Goal: Task Accomplishment & Management: Manage account settings

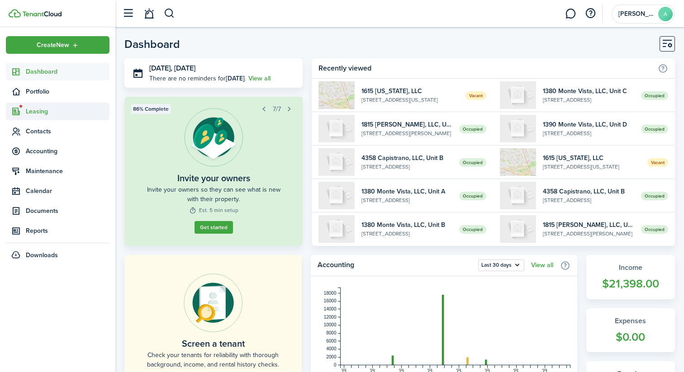
click at [55, 105] on span "Leasing" at bounding box center [58, 112] width 104 height 18
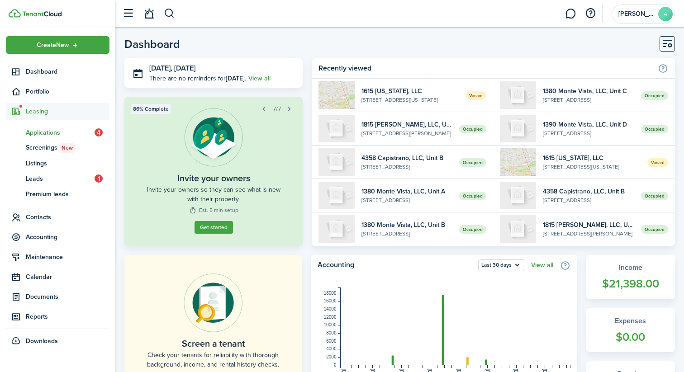
click at [47, 134] on span "Applications" at bounding box center [60, 132] width 69 height 9
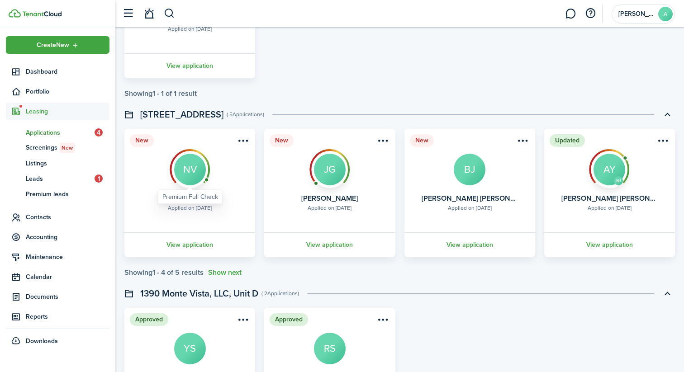
scroll to position [716, 0]
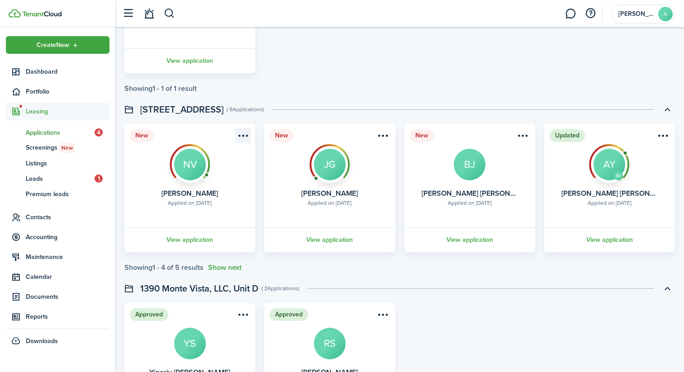
click at [242, 133] on menu-btn-icon "Open menu" at bounding box center [242, 135] width 15 height 15
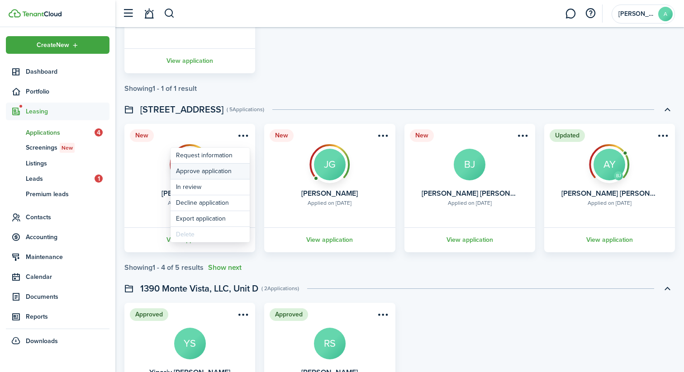
click at [221, 171] on button "Approve application" at bounding box center [210, 171] width 79 height 15
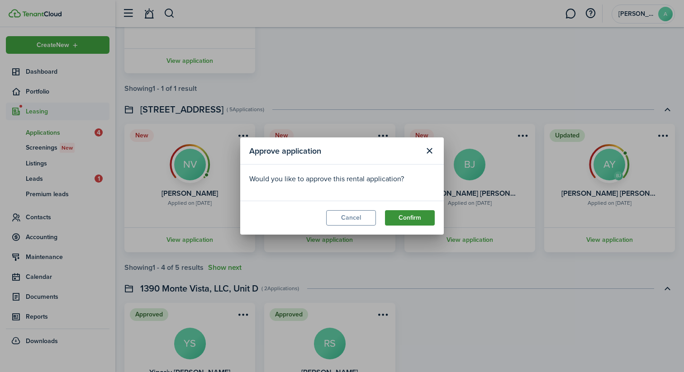
click at [406, 216] on button "Confirm" at bounding box center [410, 217] width 50 height 15
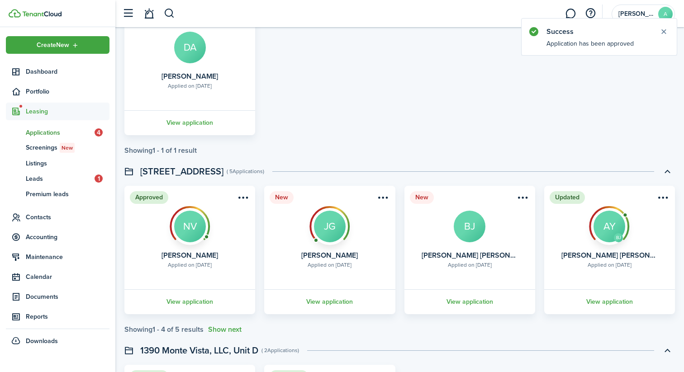
scroll to position [668, 0]
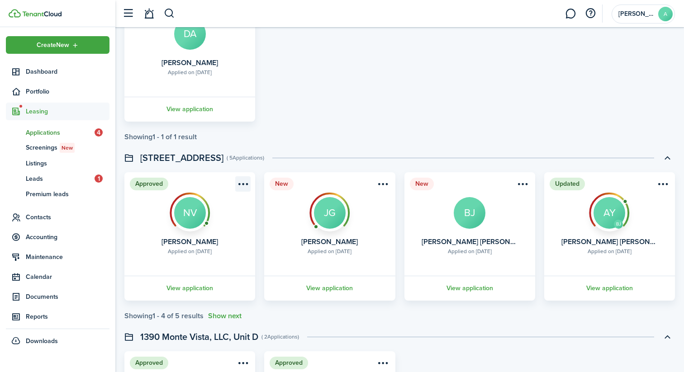
click at [245, 185] on menu-btn-icon "Open menu" at bounding box center [242, 183] width 15 height 15
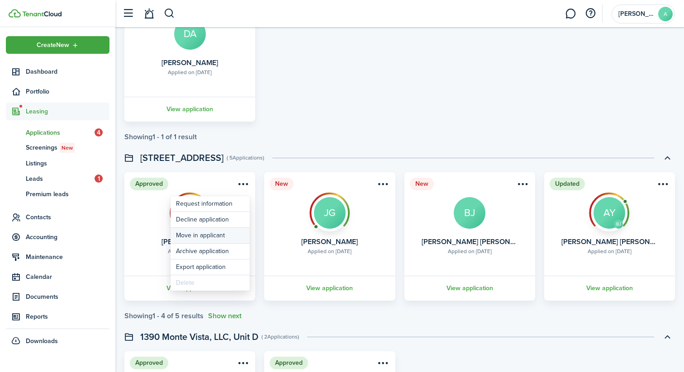
click at [218, 235] on button "Move in applicant" at bounding box center [210, 235] width 79 height 15
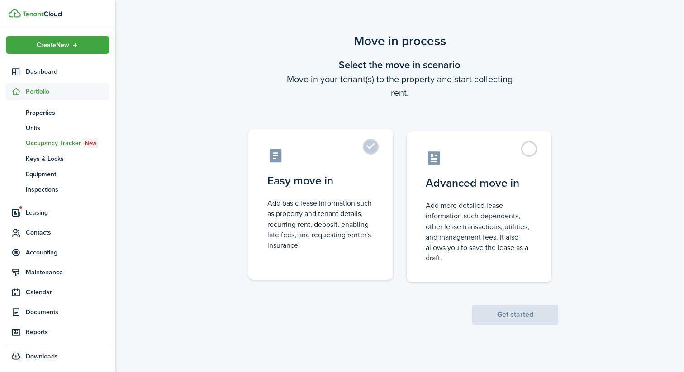
click at [349, 194] on label "Easy move in Add basic lease information such as property and tenant details, r…" at bounding box center [320, 204] width 145 height 151
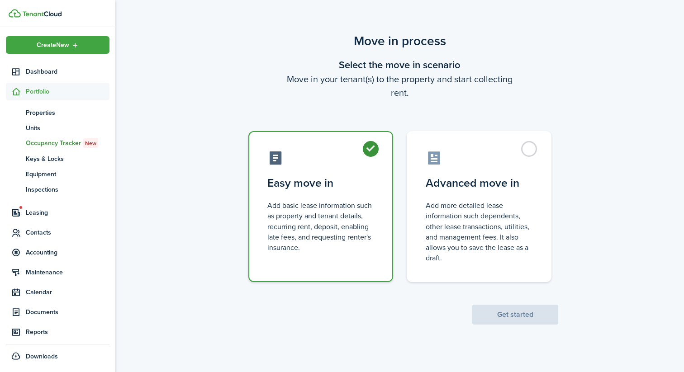
radio input "true"
click at [487, 313] on button "Get started" at bounding box center [515, 315] width 86 height 20
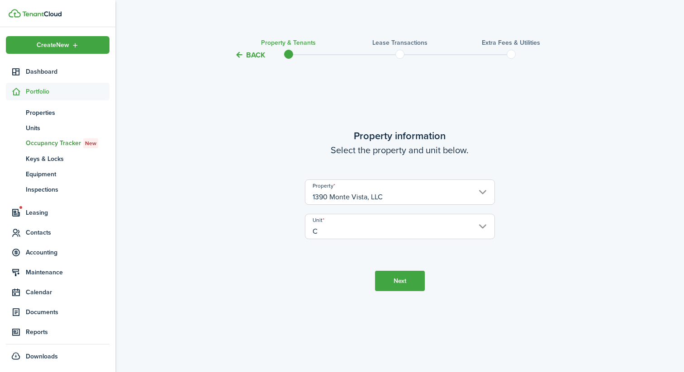
click at [394, 274] on button "Next" at bounding box center [400, 281] width 50 height 20
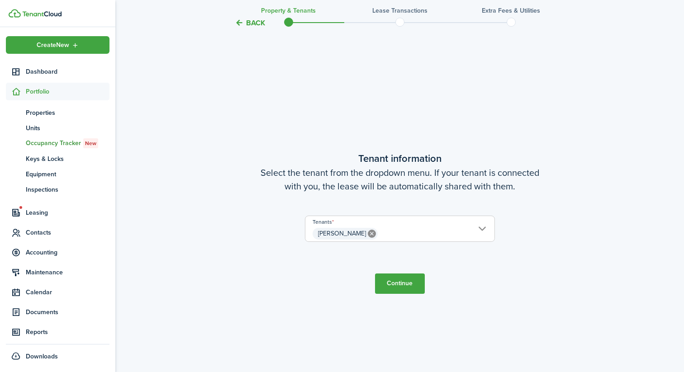
scroll to position [312, 0]
click at [404, 283] on button "Continue" at bounding box center [400, 283] width 50 height 20
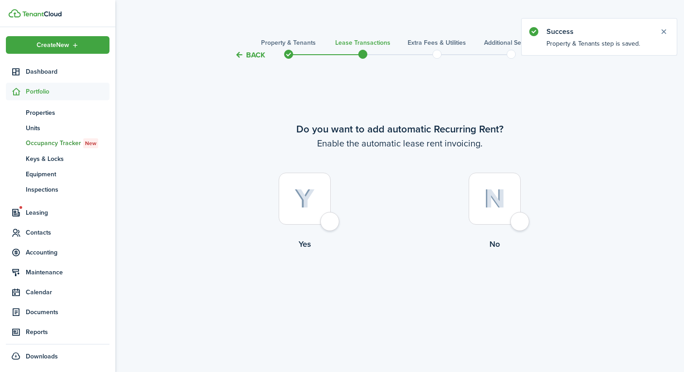
click at [318, 201] on div at bounding box center [305, 199] width 52 height 52
radio input "true"
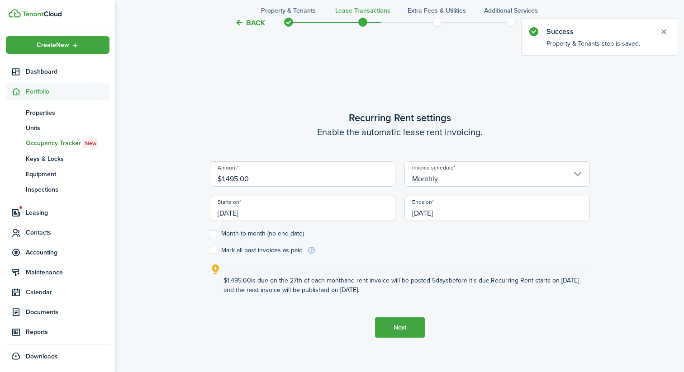
scroll to position [312, 0]
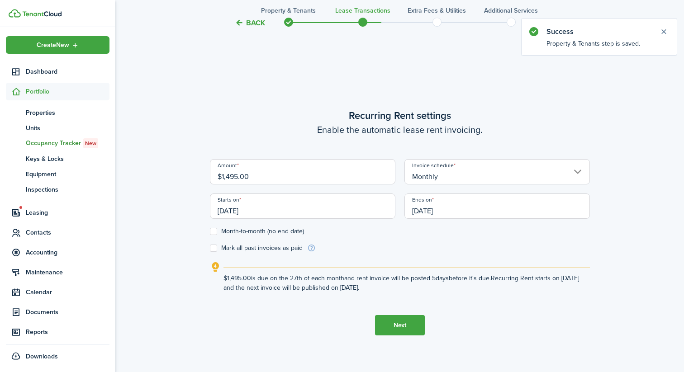
click at [229, 176] on input "$1,495.00" at bounding box center [302, 171] width 185 height 25
click at [345, 211] on input "[DATE]" at bounding box center [302, 206] width 185 height 25
type input "$1,795.00"
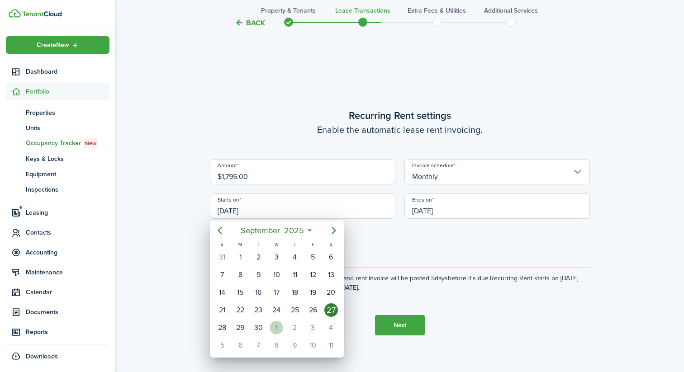
click at [278, 335] on div "[DATE]" at bounding box center [276, 327] width 18 height 17
type input "[DATE]"
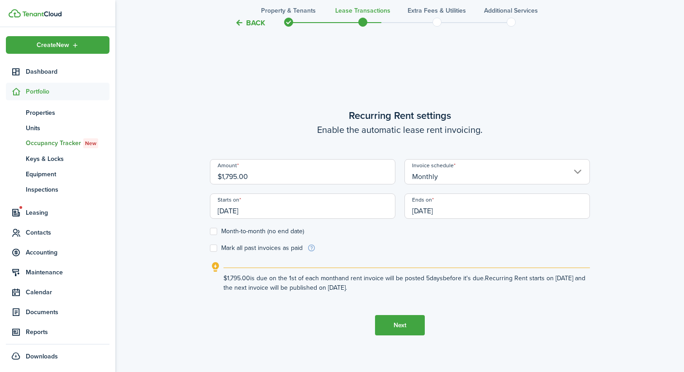
scroll to position [0, 0]
click at [476, 205] on input "[DATE]" at bounding box center [496, 206] width 185 height 25
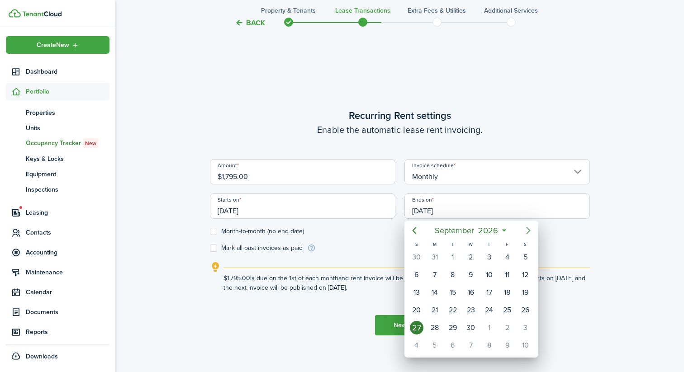
click at [525, 231] on icon "Next page" at bounding box center [528, 230] width 11 height 11
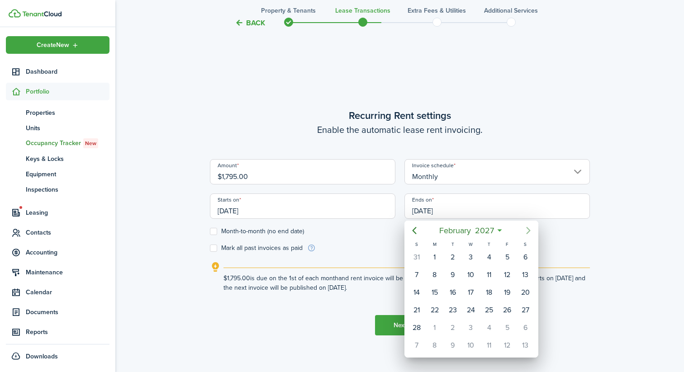
click at [525, 231] on icon "Next page" at bounding box center [528, 230] width 11 height 11
click at [472, 323] on div "31" at bounding box center [471, 328] width 14 height 14
type input "[DATE]"
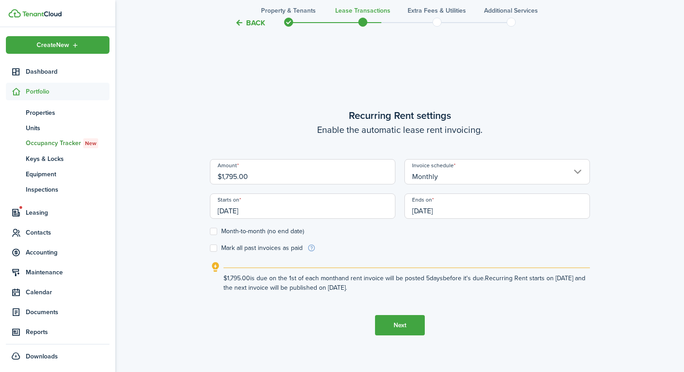
click at [404, 328] on button "Next" at bounding box center [400, 325] width 50 height 20
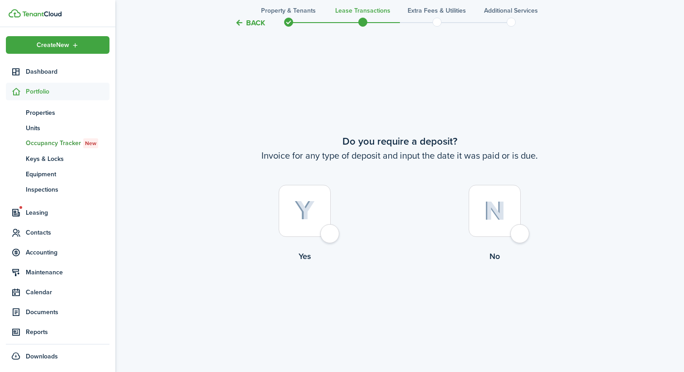
click at [326, 224] on div at bounding box center [305, 211] width 52 height 52
radio input "true"
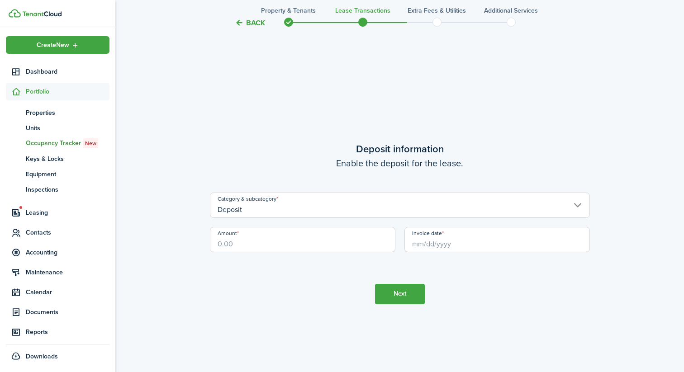
scroll to position [1056, 0]
click at [299, 236] on input "Amount" at bounding box center [302, 238] width 185 height 25
click at [464, 235] on input "Invoice date" at bounding box center [496, 238] width 185 height 25
type input "$1,790.00"
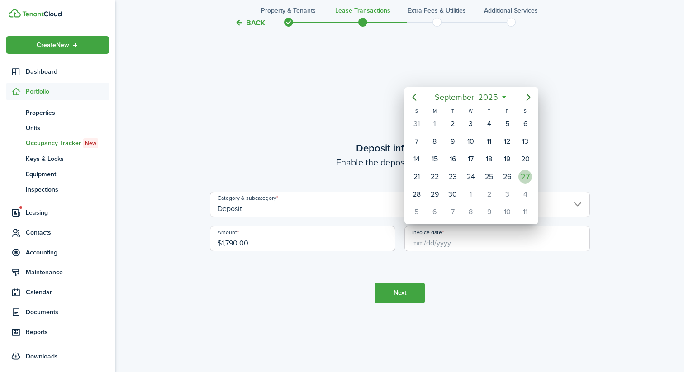
click at [532, 174] on div "27" at bounding box center [525, 177] width 14 height 14
type input "[DATE]"
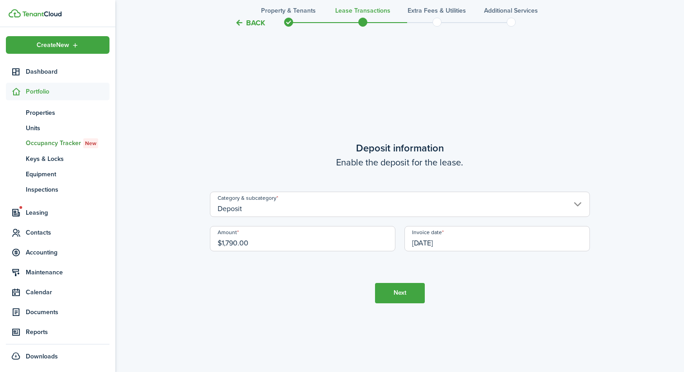
click at [371, 215] on input "Deposit" at bounding box center [400, 204] width 380 height 25
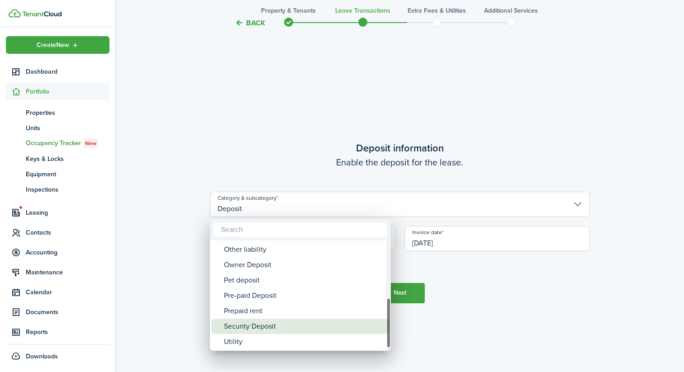
click at [299, 325] on div "Security Deposit" at bounding box center [304, 326] width 160 height 15
type input "Deposit / Security Deposit"
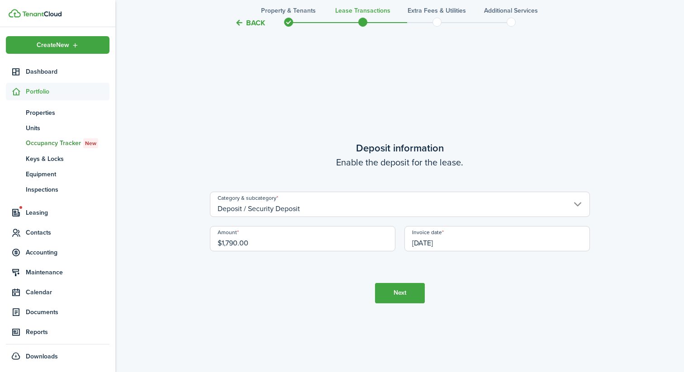
click at [390, 306] on tc-wizard-step "Deposit information Enable the deposit for the lease. Category & subcategory De…" at bounding box center [400, 222] width 380 height 372
click at [393, 297] on button "Next" at bounding box center [400, 293] width 50 height 20
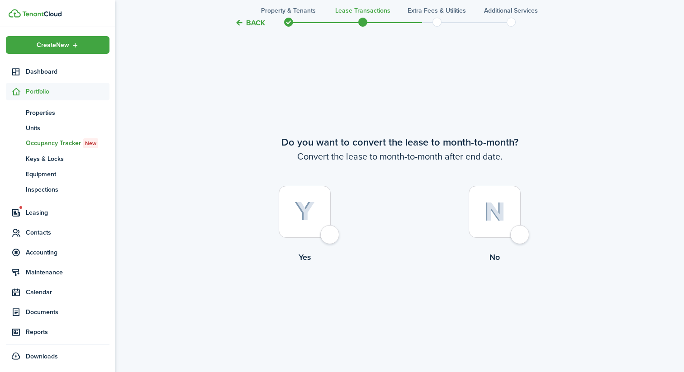
scroll to position [1429, 0]
click at [521, 227] on div at bounding box center [495, 211] width 52 height 52
radio input "true"
click at [427, 301] on tc-wizard-step "Do you want to convert the lease to month-to-month? Convert the lease to month-…" at bounding box center [400, 222] width 380 height 372
click at [413, 301] on button "Continue" at bounding box center [400, 300] width 50 height 20
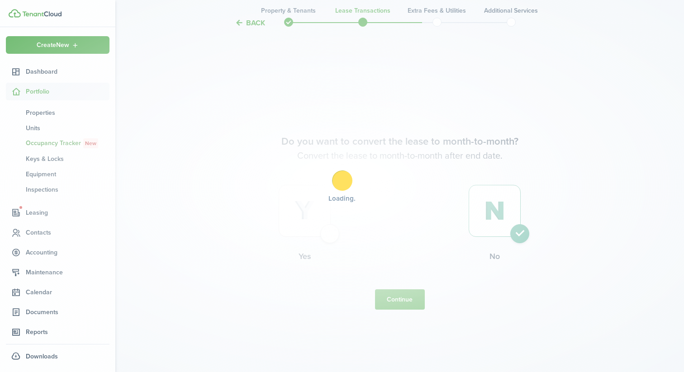
scroll to position [0, 0]
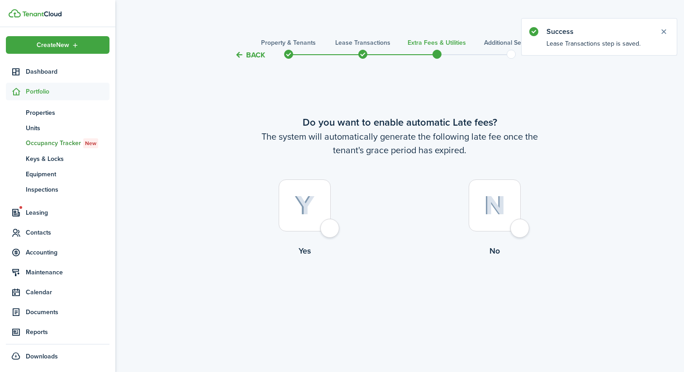
click at [328, 224] on div at bounding box center [305, 206] width 52 height 52
radio input "true"
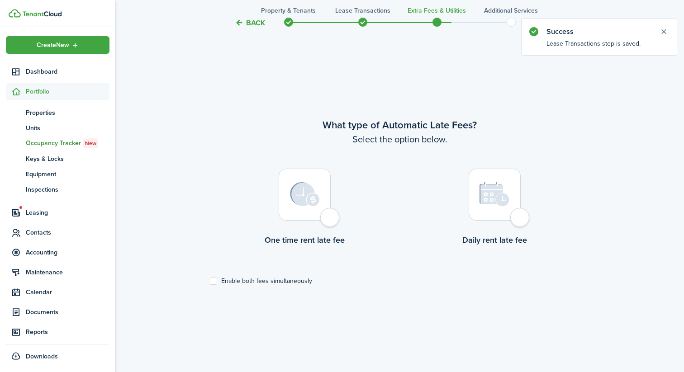
scroll to position [312, 0]
click at [475, 225] on label "Daily rent late fee" at bounding box center [495, 209] width 190 height 82
radio input "true"
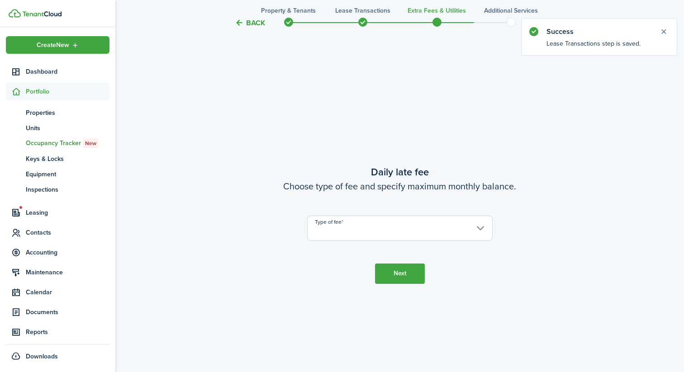
scroll to position [684, 0]
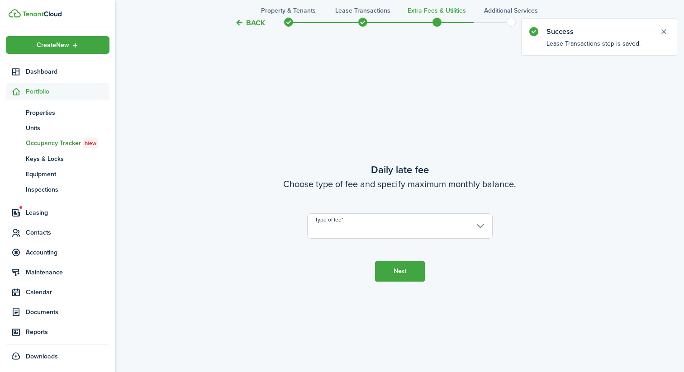
click at [402, 226] on input "Type of fee" at bounding box center [399, 226] width 185 height 25
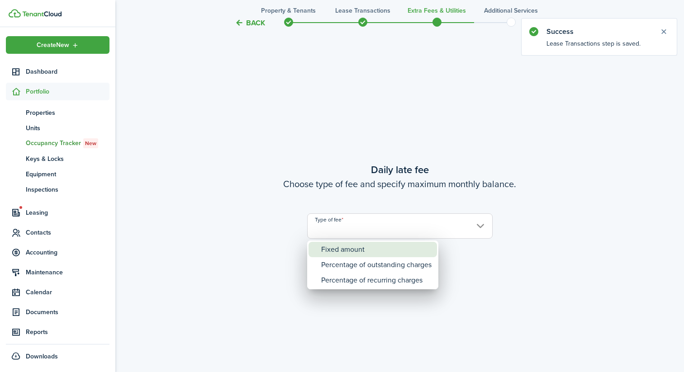
click at [368, 252] on div "Fixed amount" at bounding box center [376, 249] width 110 height 15
type input "Fixed amount"
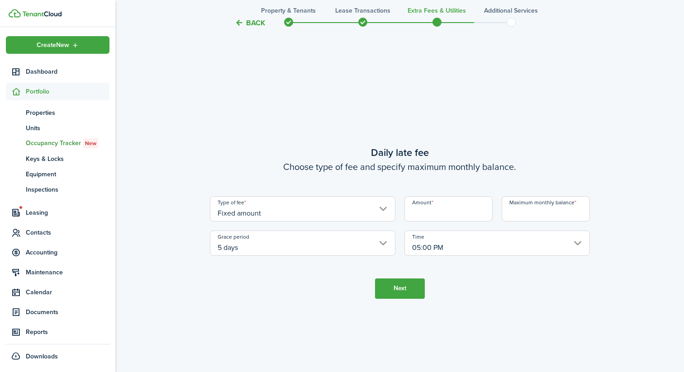
click at [432, 212] on input "Amount" at bounding box center [448, 208] width 88 height 25
click at [304, 237] on input "5 days" at bounding box center [302, 243] width 185 height 25
type input "$75.00"
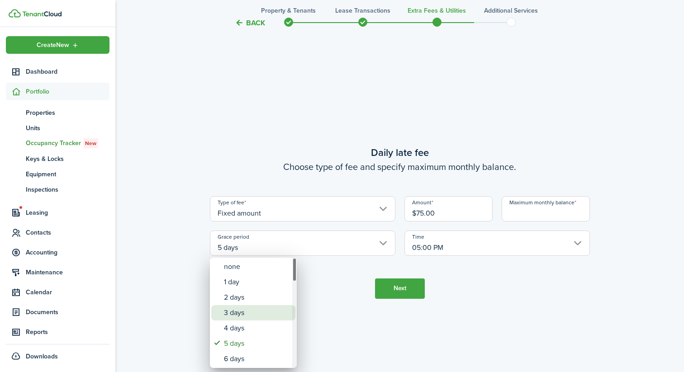
click at [243, 315] on div "3 days" at bounding box center [257, 312] width 66 height 15
type input "3 days"
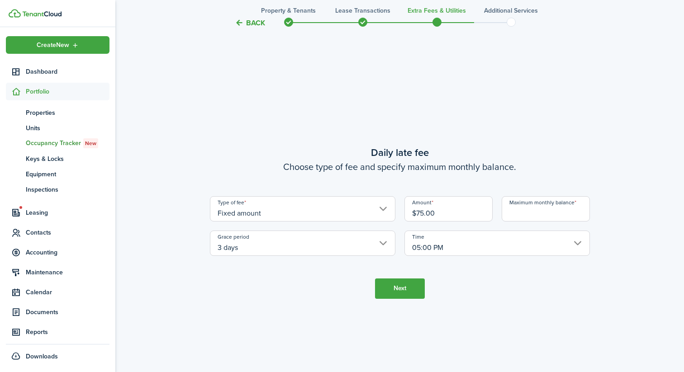
click at [509, 212] on input "Maximum monthly balance" at bounding box center [546, 208] width 88 height 25
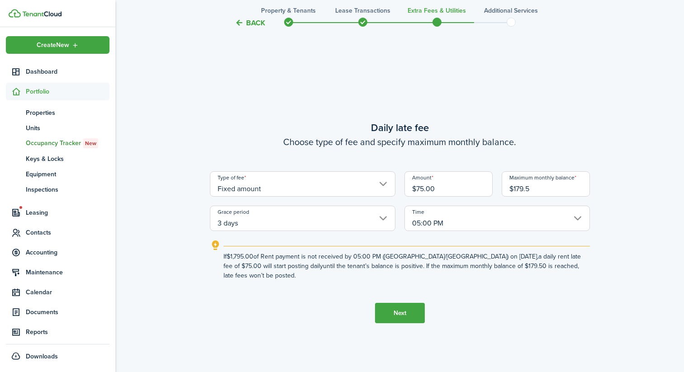
type input "$179.50"
click at [517, 314] on tc-wizard-step "Daily late fee Choose type of fee and specify maximum monthly balance. Type of …" at bounding box center [400, 222] width 380 height 372
click at [407, 309] on button "Next" at bounding box center [400, 313] width 50 height 20
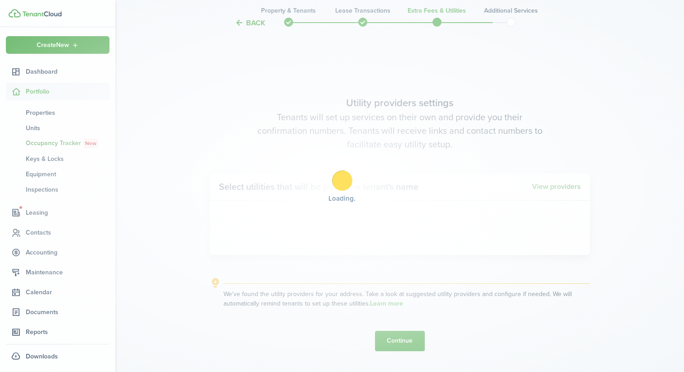
scroll to position [1056, 0]
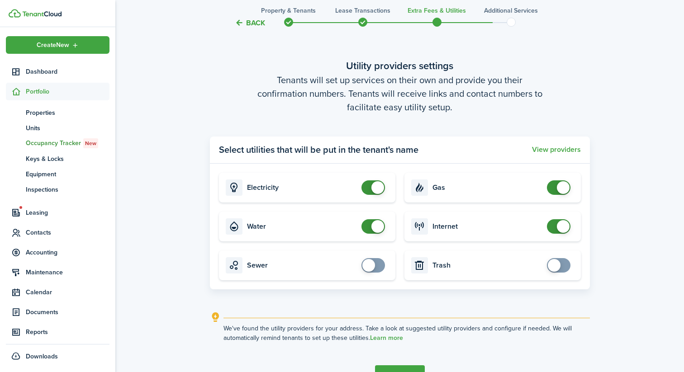
checkbox input "true"
click at [365, 259] on span at bounding box center [368, 265] width 13 height 13
checkbox input "true"
click at [558, 265] on span at bounding box center [554, 265] width 13 height 13
checkbox input "false"
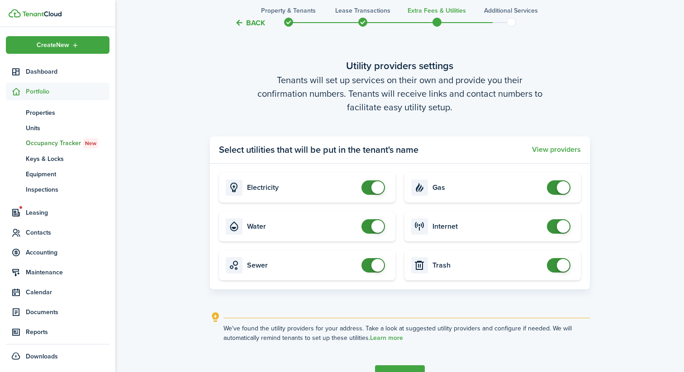
click at [560, 189] on span at bounding box center [563, 187] width 13 height 13
click at [565, 152] on button "View providers" at bounding box center [556, 150] width 49 height 8
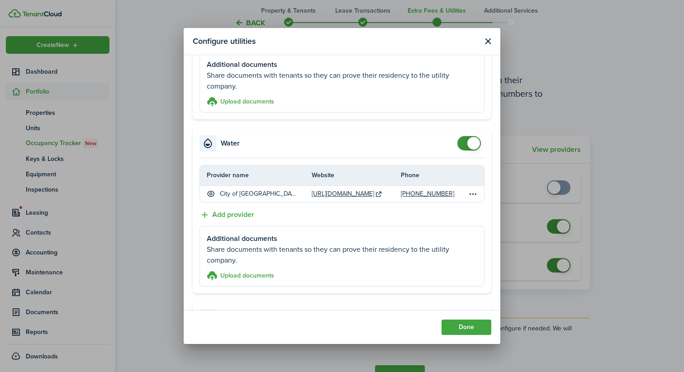
scroll to position [137, 0]
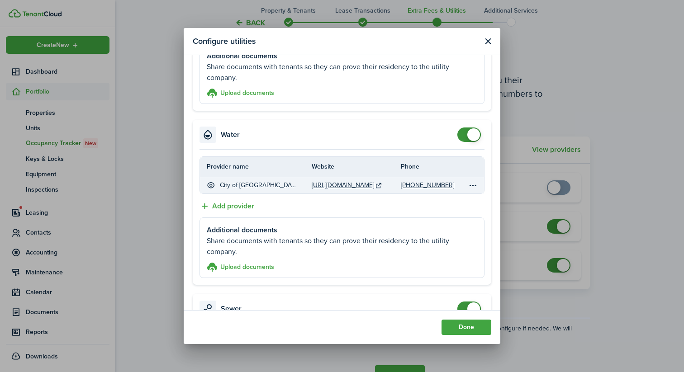
click at [381, 185] on table-icon at bounding box center [379, 185] width 8 height 7
click at [383, 184] on table-icon at bounding box center [379, 185] width 8 height 7
drag, startPoint x: 456, startPoint y: 185, endPoint x: 399, endPoint y: 185, distance: 57.9
click at [399, 185] on tr "City of [GEOGRAPHIC_DATA] [URL][DOMAIN_NAME] [PHONE_NUMBER]" at bounding box center [342, 185] width 284 height 16
copy tr "[PHONE_NUMBER]"
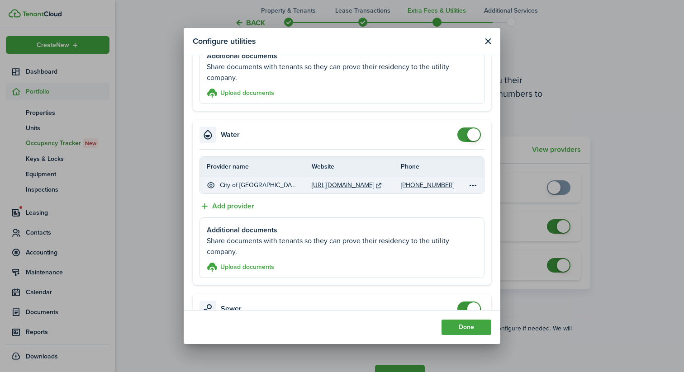
click at [382, 183] on table-icon at bounding box center [379, 185] width 8 height 7
click at [364, 185] on link "[URL][DOMAIN_NAME]" at bounding box center [343, 184] width 62 height 9
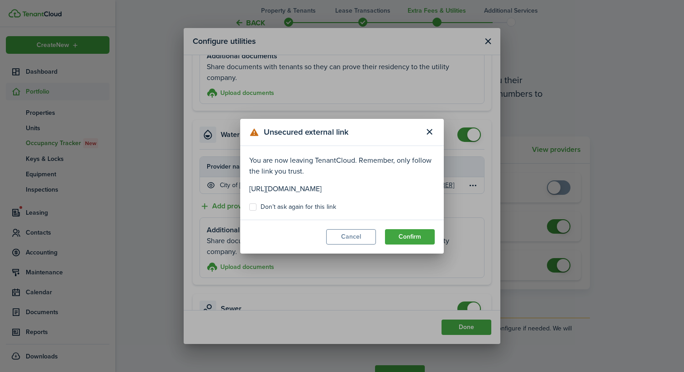
drag, startPoint x: 430, startPoint y: 190, endPoint x: 236, endPoint y: 186, distance: 193.7
click at [236, 186] on div "Unsecured external link You are now leaving TenantCloud. Remember, only follow …" at bounding box center [342, 186] width 684 height 372
copy p "[URL][DOMAIN_NAME]"
click at [424, 133] on button "Close modal" at bounding box center [429, 131] width 15 height 15
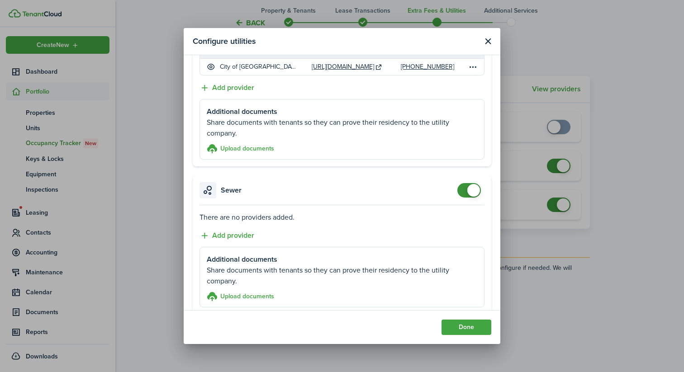
scroll to position [263, 0]
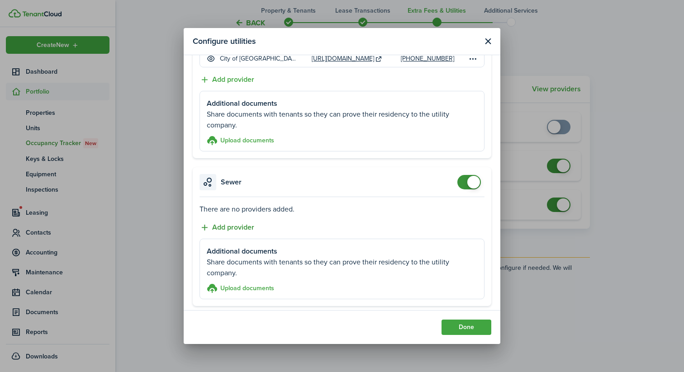
click at [241, 230] on button "Add provider" at bounding box center [226, 227] width 55 height 11
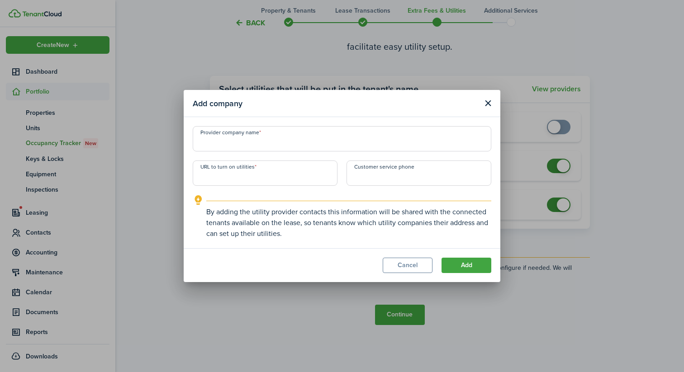
click at [329, 174] on input "URL to turn on utilities" at bounding box center [265, 173] width 145 height 25
paste input "[URL][DOMAIN_NAME]"
type input "[URL][DOMAIN_NAME]"
click at [325, 146] on input "Provider company name" at bounding box center [342, 138] width 299 height 25
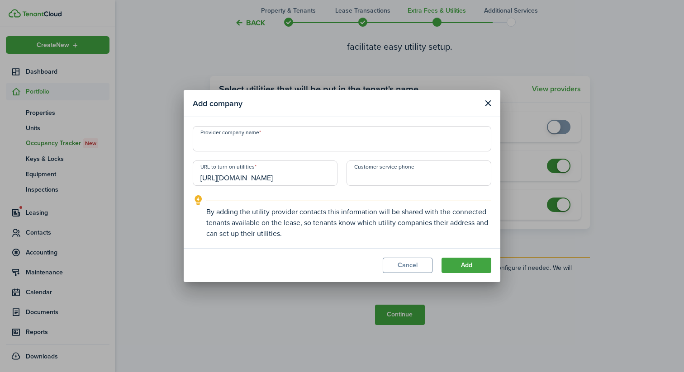
scroll to position [0, 0]
type input "City of [GEOGRAPHIC_DATA]"
click at [365, 182] on input "+1" at bounding box center [419, 173] width 145 height 25
paste input "[PHONE_NUMBER]"
type input "[PHONE_NUMBER]"
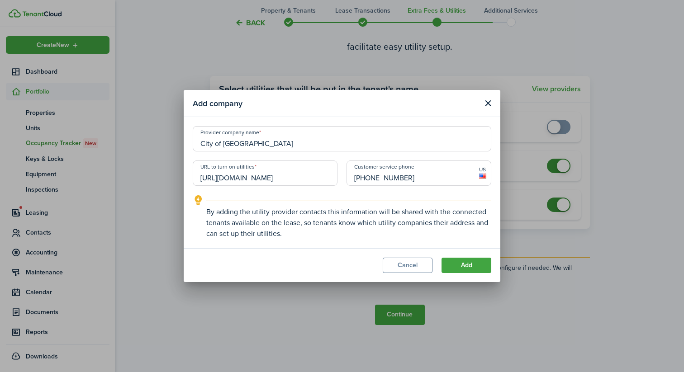
click at [306, 175] on input "[URL][DOMAIN_NAME]" at bounding box center [265, 173] width 145 height 25
click at [447, 257] on modal-footer "Cancel Add" at bounding box center [342, 265] width 317 height 34
click at [449, 262] on button "Add" at bounding box center [467, 265] width 50 height 15
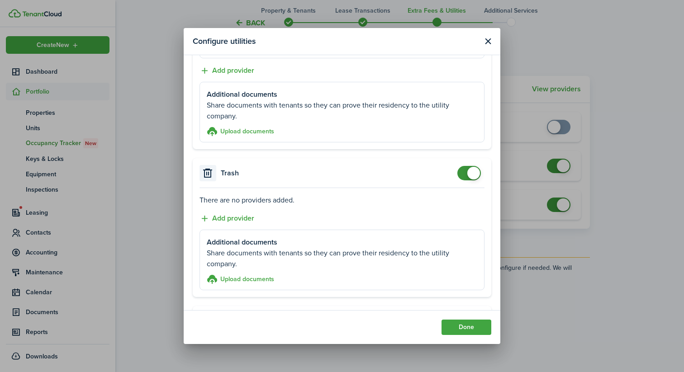
scroll to position [447, 0]
click at [237, 214] on button "Add provider" at bounding box center [226, 218] width 55 height 11
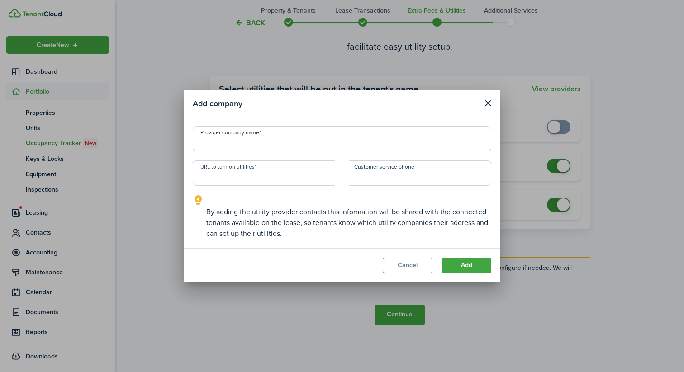
click at [272, 177] on input "URL to turn on utilities" at bounding box center [265, 173] width 145 height 25
paste input "[URL][DOMAIN_NAME]"
type input "[URL][DOMAIN_NAME]"
type input "+1"
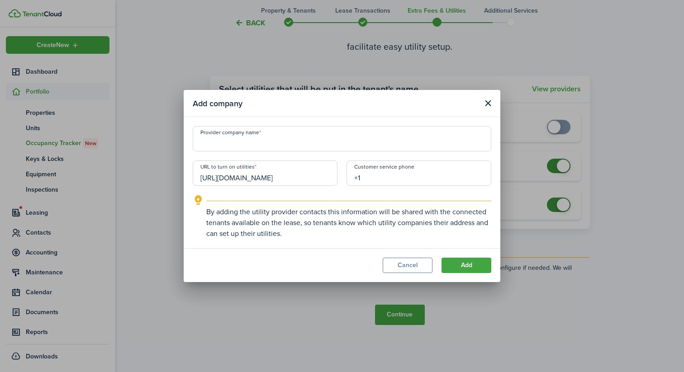
scroll to position [0, 0]
click at [383, 173] on input "+1" at bounding box center [419, 173] width 145 height 25
click at [323, 138] on input "Provider company name" at bounding box center [342, 138] width 299 height 25
type input "City of [GEOGRAPHIC_DATA]"
click at [381, 174] on input "+1" at bounding box center [419, 173] width 145 height 25
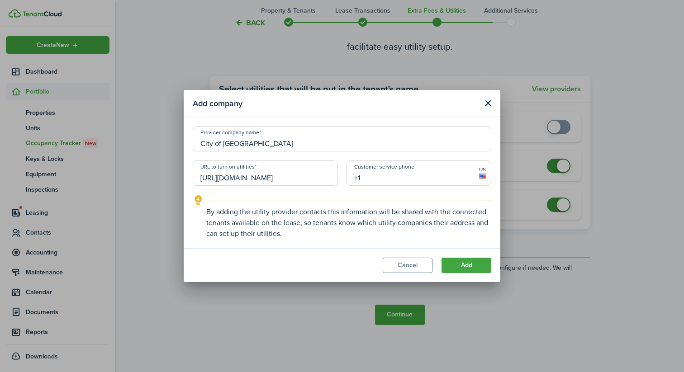
paste input "[PHONE_NUMBER]"
type input "[PHONE_NUMBER]"
click at [459, 261] on button "Add" at bounding box center [467, 265] width 50 height 15
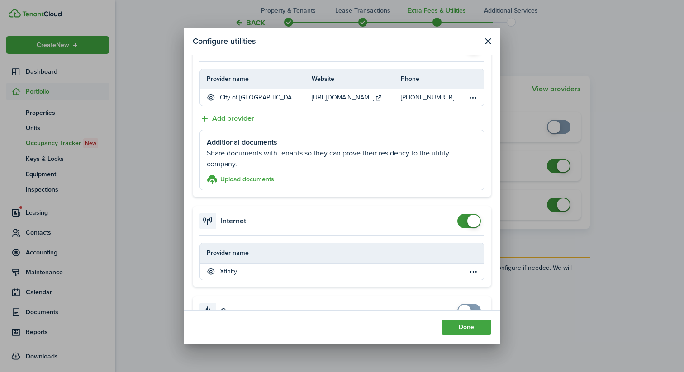
scroll to position [594, 0]
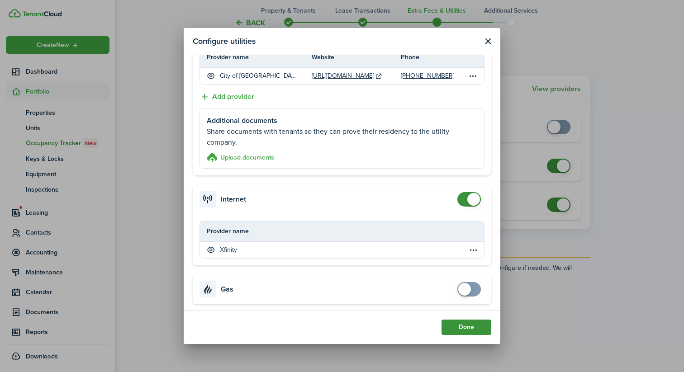
click at [451, 323] on button "Done" at bounding box center [467, 327] width 50 height 15
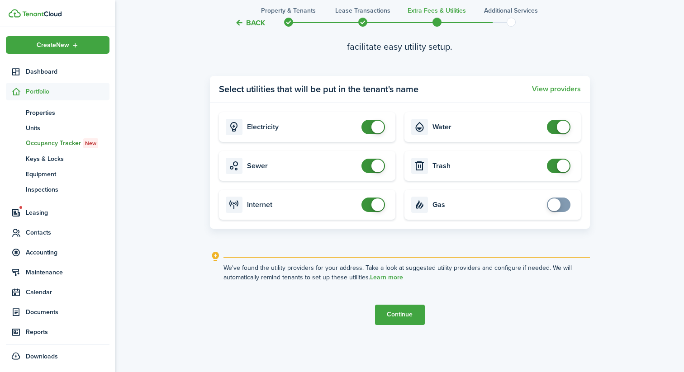
click at [395, 311] on button "Continue" at bounding box center [400, 315] width 50 height 20
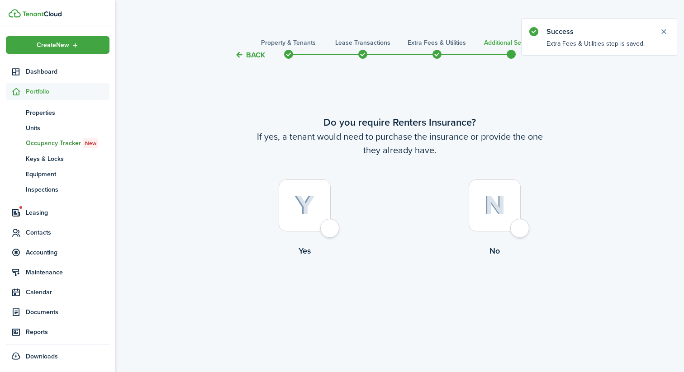
click at [361, 227] on label "Yes" at bounding box center [305, 221] width 190 height 82
radio input "true"
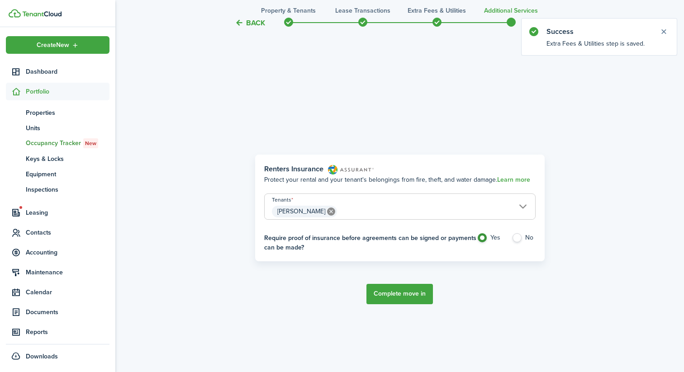
scroll to position [312, 0]
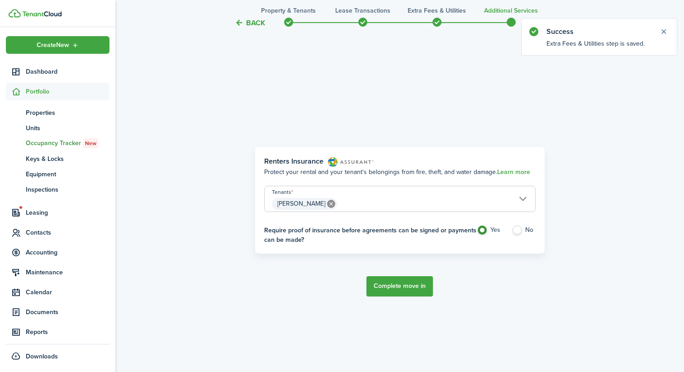
click at [525, 228] on label "No" at bounding box center [524, 233] width 24 height 14
radio input "false"
radio input "true"
click at [393, 285] on button "Complete move in" at bounding box center [399, 286] width 66 height 20
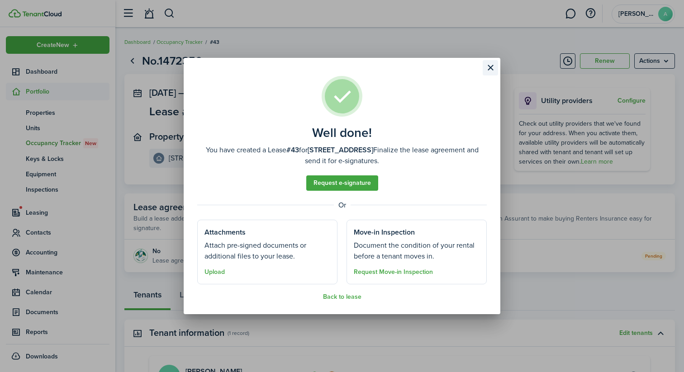
click at [486, 67] on button "Close modal" at bounding box center [490, 67] width 15 height 15
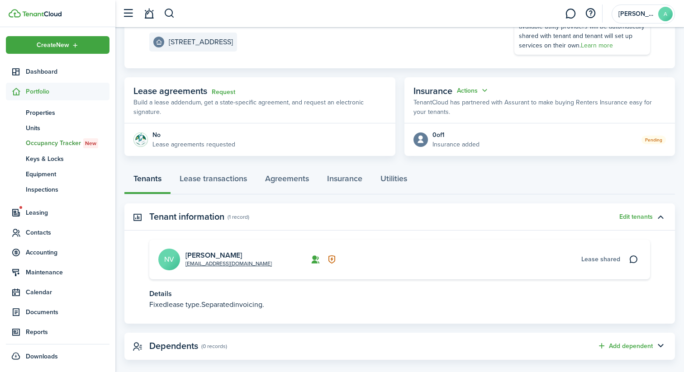
scroll to position [128, 0]
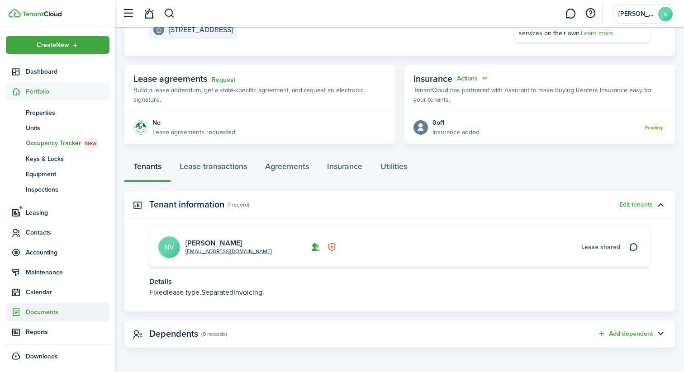
click at [44, 316] on span "Documents" at bounding box center [68, 312] width 84 height 9
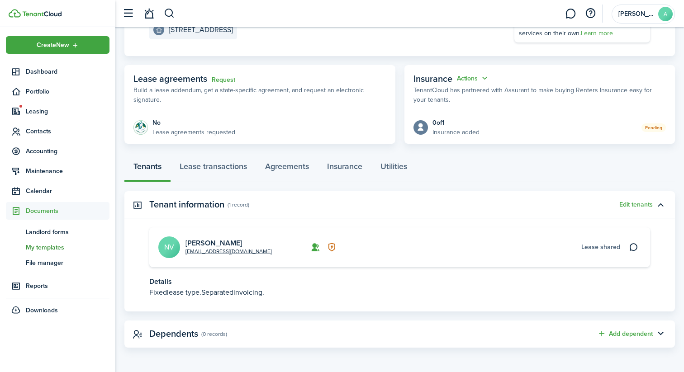
click at [51, 249] on span "My templates" at bounding box center [68, 247] width 84 height 9
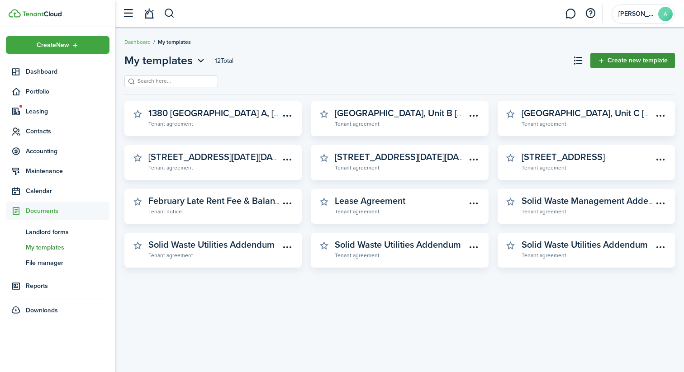
click at [614, 56] on link "Create new template" at bounding box center [632, 60] width 85 height 15
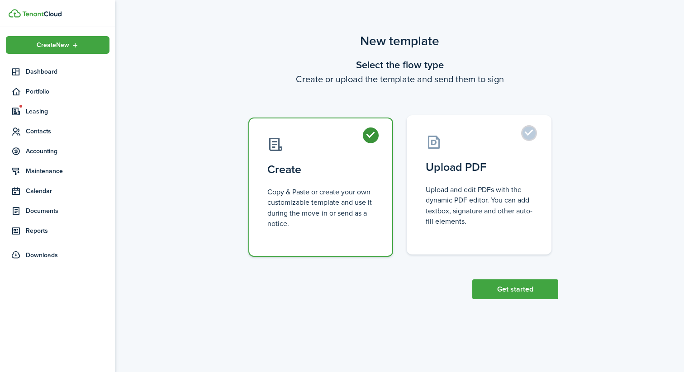
click at [495, 158] on label "Upload PDF Upload and edit PDFs with the dynamic PDF editor. You can add textbo…" at bounding box center [479, 184] width 145 height 139
radio input "false"
radio input "true"
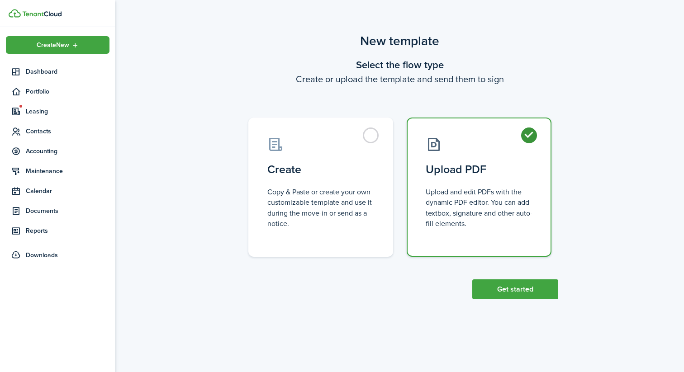
click at [519, 300] on div "New template Select the flow type Create or upload the template and send them t…" at bounding box center [399, 165] width 569 height 277
click at [519, 294] on button "Get started" at bounding box center [515, 290] width 86 height 20
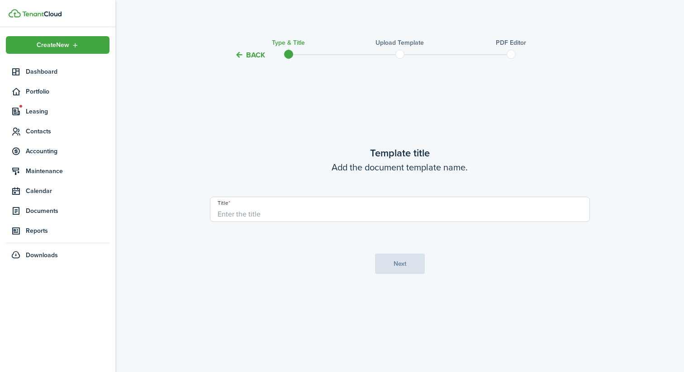
click at [347, 222] on input "Title" at bounding box center [400, 209] width 380 height 25
click at [296, 214] on input "[STREET_ADDRESS][DATE][DATE] Lease" at bounding box center [400, 209] width 380 height 25
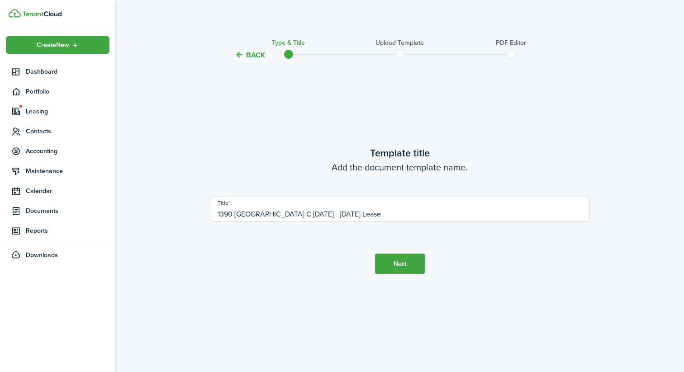
click at [273, 215] on input "1390 [GEOGRAPHIC_DATA] C [DATE] - [DATE] Lease" at bounding box center [400, 209] width 380 height 25
click at [297, 215] on input "[STREET_ADDRESS][DATE][DATE] Lease" at bounding box center [400, 209] width 380 height 25
type input "[STREET_ADDRESS][DATE][DATE] Lease"
click at [401, 259] on button "Next" at bounding box center [400, 264] width 50 height 20
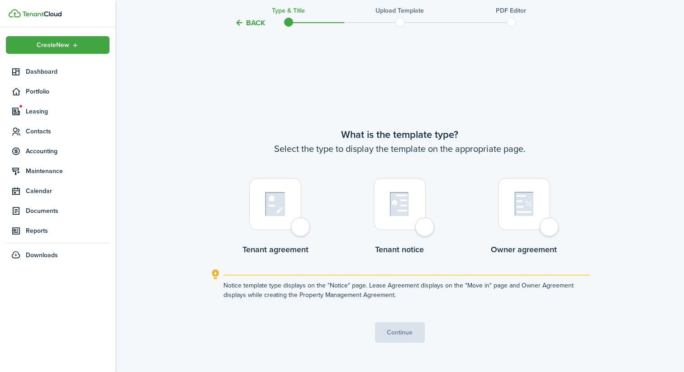
scroll to position [312, 0]
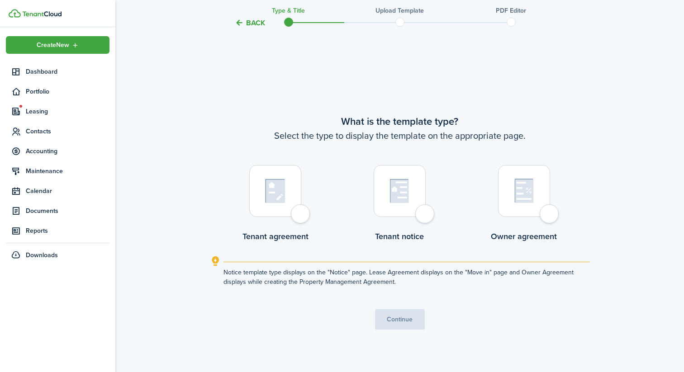
click at [275, 187] on img at bounding box center [275, 191] width 20 height 25
radio input "true"
click at [391, 322] on button "Continue" at bounding box center [400, 319] width 50 height 20
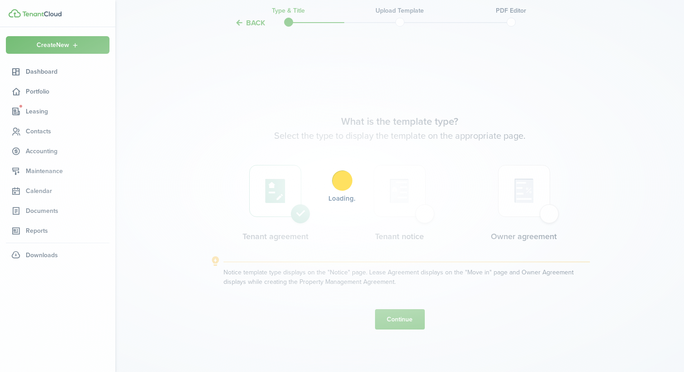
scroll to position [0, 0]
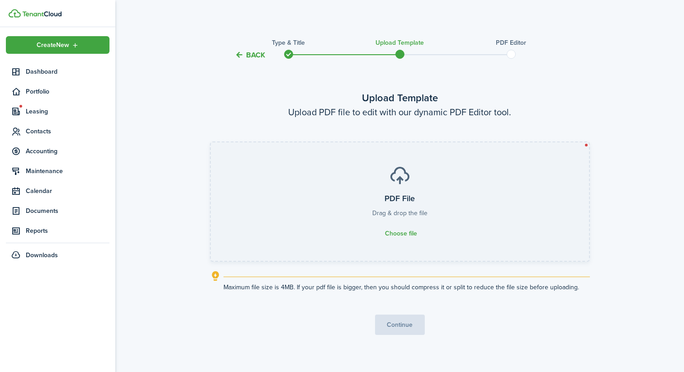
click at [379, 198] on label "PDF File Drag & drop the file Choose file" at bounding box center [400, 201] width 378 height 119
click at [211, 142] on input "PDF File Drag & drop the file Choose file" at bounding box center [211, 142] width 0 height 0
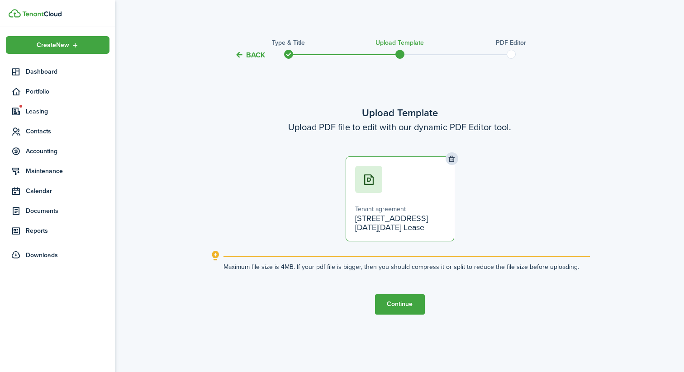
click at [403, 301] on button "Continue" at bounding box center [400, 304] width 50 height 20
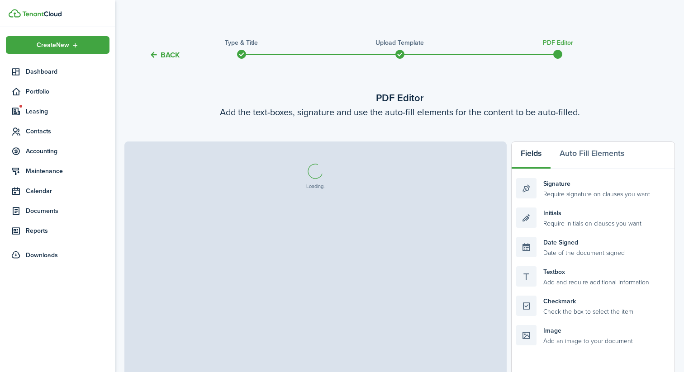
select select "fit"
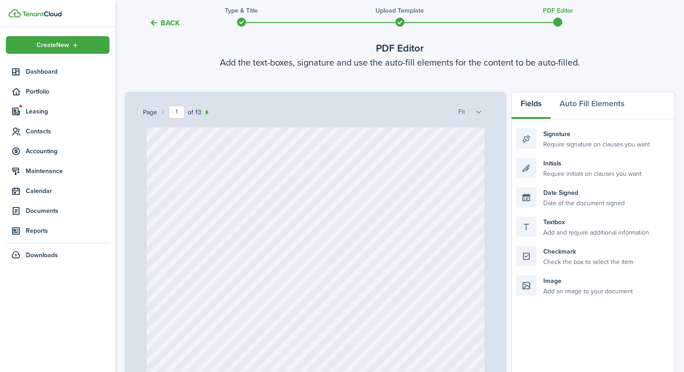
scroll to position [28, 0]
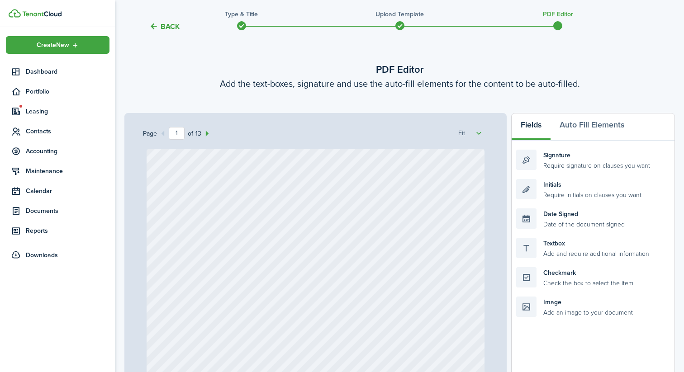
click at [169, 29] on button "Back" at bounding box center [164, 26] width 30 height 9
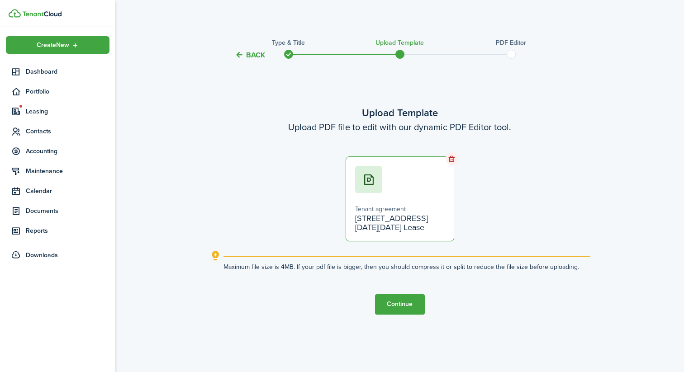
click at [449, 160] on icon at bounding box center [452, 158] width 8 height 7
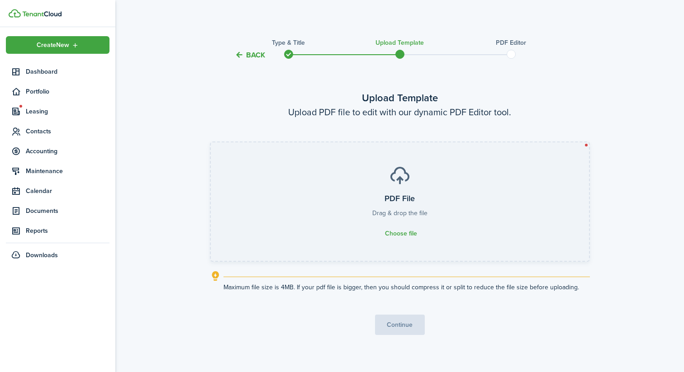
click at [397, 214] on p "Drag & drop the file" at bounding box center [399, 213] width 55 height 9
click at [211, 142] on input "PDF File Drag & drop the file Choose file" at bounding box center [211, 142] width 0 height 0
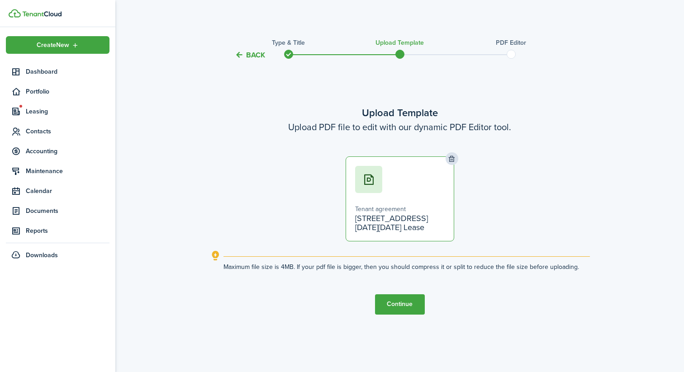
click at [398, 301] on button "Continue" at bounding box center [400, 304] width 50 height 20
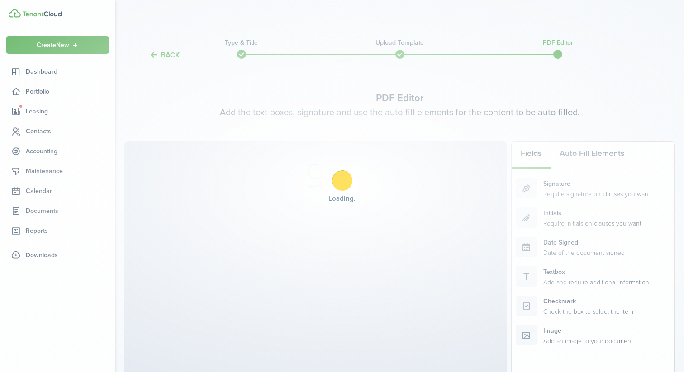
select select "fit"
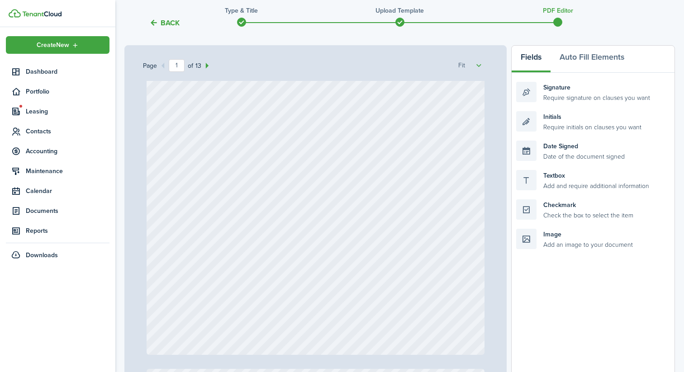
scroll to position [213, 0]
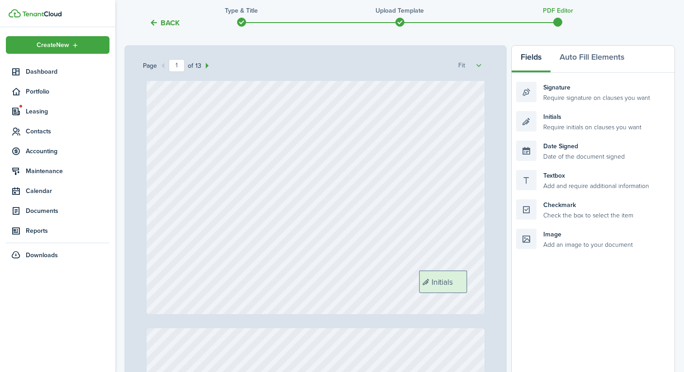
drag, startPoint x: 551, startPoint y: 121, endPoint x: 454, endPoint y: 281, distance: 186.7
click at [454, 281] on div "Page 1 of 13 50% 75% 100% 150% 200% Fit Initials Loading Fields Auto Fill Eleme…" at bounding box center [399, 232] width 551 height 375
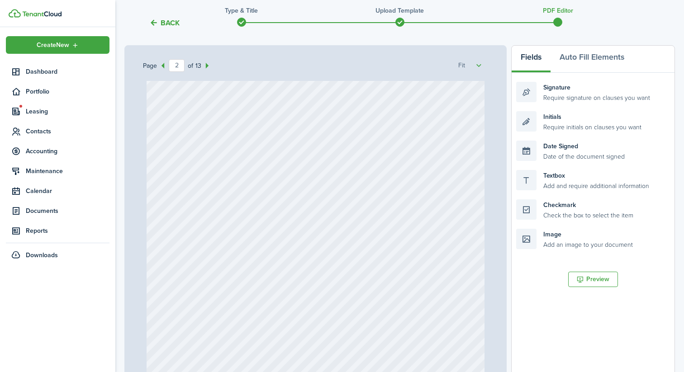
scroll to position [628, 0]
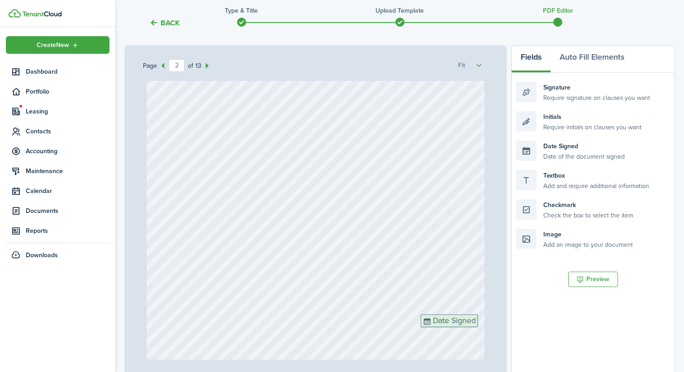
drag, startPoint x: 556, startPoint y: 130, endPoint x: 460, endPoint y: 305, distance: 199.0
click at [460, 305] on div "Page 2 of 13 50% 75% 100% 150% 200% Fit Initials Date Signed Loading Fields Aut…" at bounding box center [399, 232] width 551 height 375
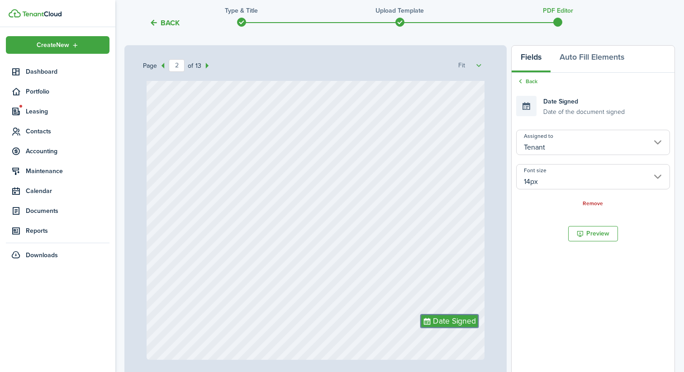
click at [592, 211] on div "Back Date Signed Date of the document signed Assigned to Tenant Font size 14px …" at bounding box center [593, 143] width 163 height 140
click at [592, 205] on link "Remove" at bounding box center [593, 204] width 20 height 6
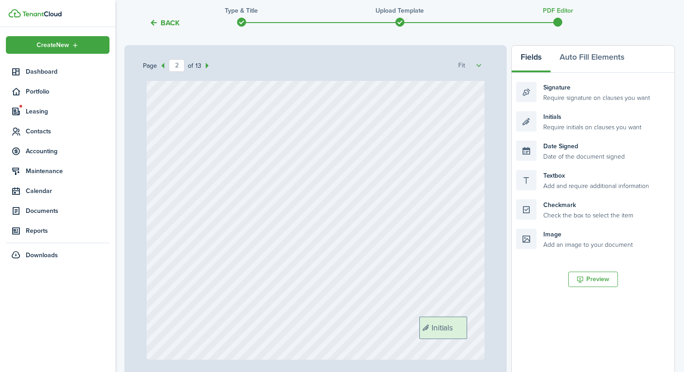
drag, startPoint x: 569, startPoint y: 123, endPoint x: 471, endPoint y: 329, distance: 227.4
click at [471, 329] on div "Page 2 of 13 50% 75% 100% 150% 200% Fit Initials Initials Loading Fields Auto F…" at bounding box center [399, 232] width 551 height 375
drag, startPoint x: 556, startPoint y: 124, endPoint x: 458, endPoint y: 324, distance: 223.0
click at [458, 324] on div "Page 3 of 13 50% 75% 100% 150% 200% Fit Initials Initials Initials Loading Fiel…" at bounding box center [399, 232] width 551 height 375
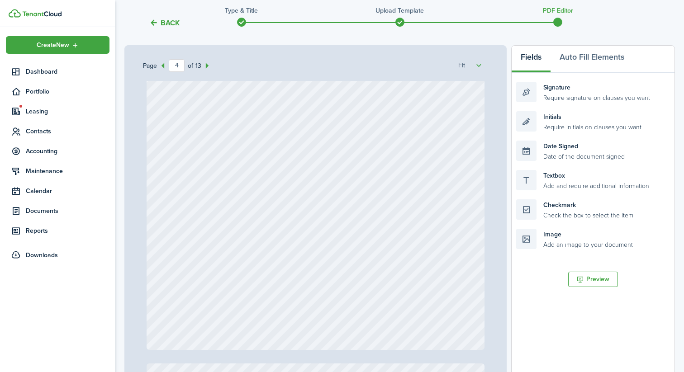
scroll to position [1570, 0]
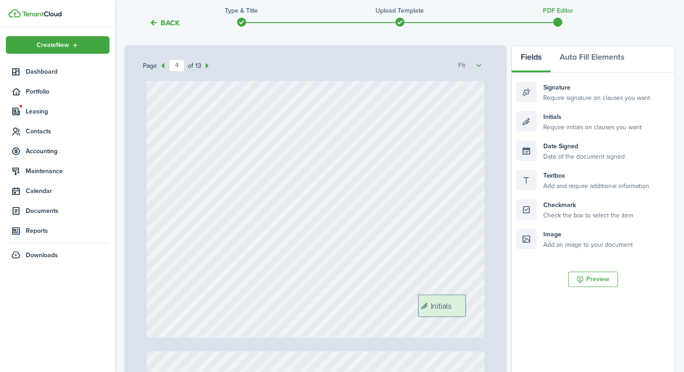
drag, startPoint x: 577, startPoint y: 115, endPoint x: 479, endPoint y: 299, distance: 208.2
click at [479, 299] on div "Page 4 of 13 50% 75% 100% 150% 200% Fit Initials Initials Initials Initials Loa…" at bounding box center [399, 232] width 551 height 375
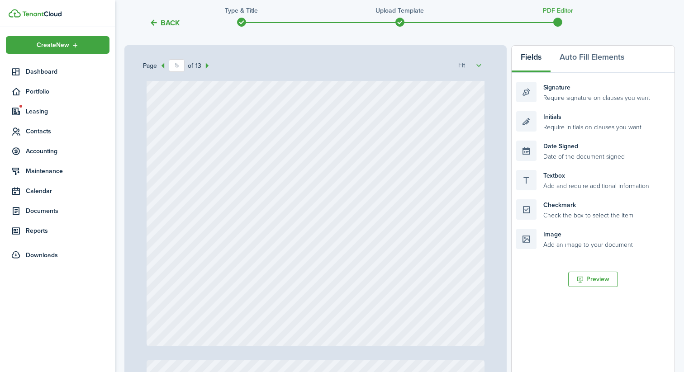
scroll to position [2037, 0]
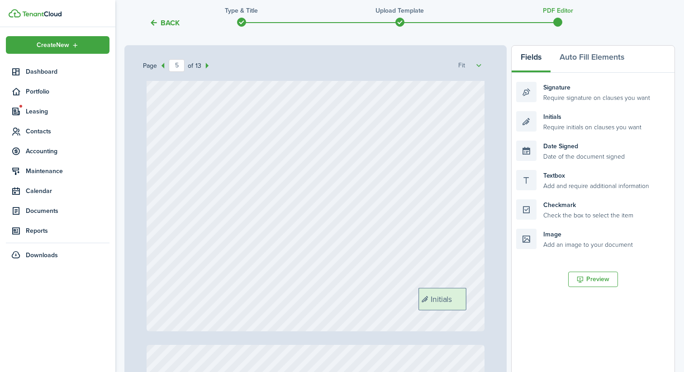
drag, startPoint x: 563, startPoint y: 125, endPoint x: 465, endPoint y: 302, distance: 202.1
click at [465, 302] on div "Page 5 of 13 50% 75% 100% 150% 200% Fit Initials Initials Initials Initials Ini…" at bounding box center [399, 232] width 551 height 375
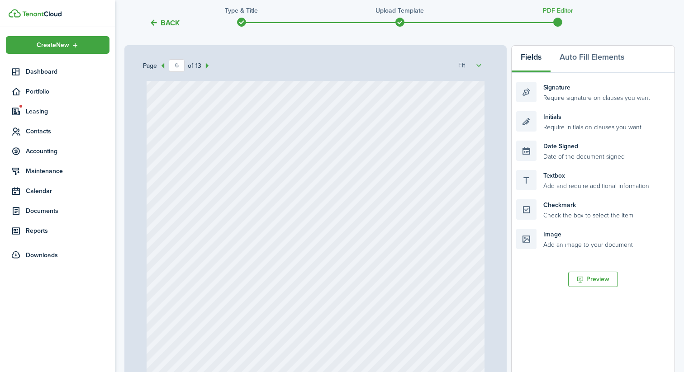
scroll to position [2456, 0]
drag, startPoint x: 572, startPoint y: 125, endPoint x: 474, endPoint y: 342, distance: 238.5
click at [474, 343] on div "Page 6 of 13 50% 75% 100% 150% 200% Fit Initials Initials Initials Initials Ini…" at bounding box center [399, 232] width 551 height 375
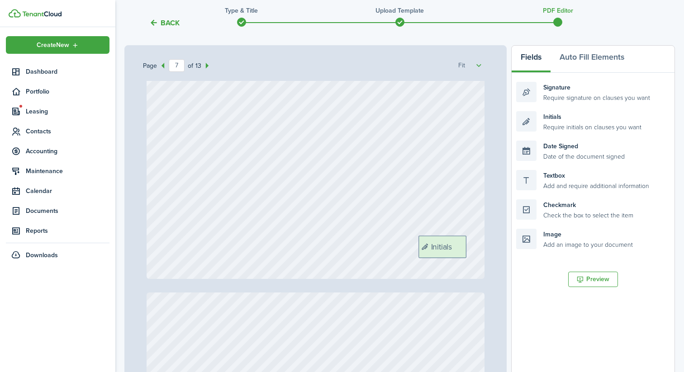
drag, startPoint x: 559, startPoint y: 117, endPoint x: 462, endPoint y: 242, distance: 158.3
click at [462, 242] on div "Page 7 of 13 50% 75% 100% 150% 200% Fit Initials Initials Initials Initials Ini…" at bounding box center [399, 232] width 551 height 375
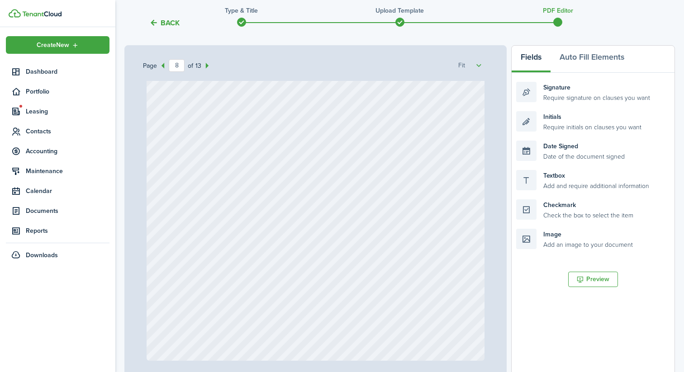
scroll to position [3391, 0]
drag, startPoint x: 576, startPoint y: 118, endPoint x: 478, endPoint y: 322, distance: 226.0
click at [478, 322] on div "Page 8 of 13 50% 75% 100% 150% 200% Fit Initials Initials Initials Initials Ini…" at bounding box center [399, 232] width 551 height 375
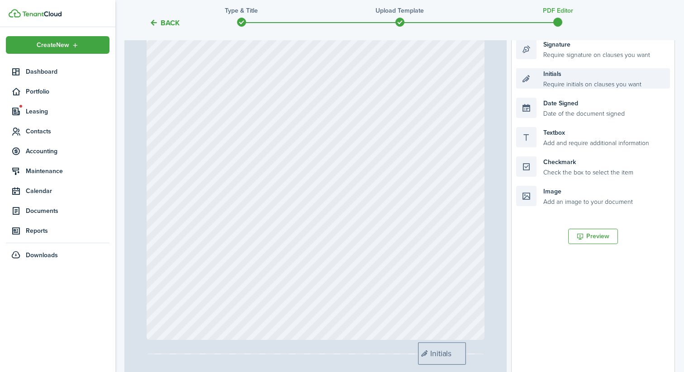
scroll to position [148, 0]
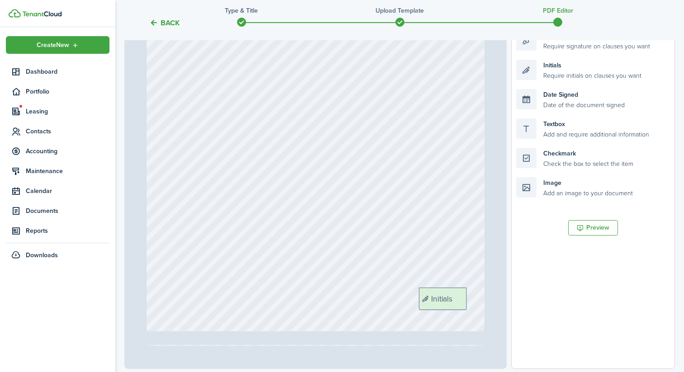
drag, startPoint x: 560, startPoint y: 127, endPoint x: 463, endPoint y: 304, distance: 201.5
click at [463, 304] on div "Page 9 of 13 50% 75% 100% 150% 200% Fit Initials Initials Initials Initials Ini…" at bounding box center [399, 181] width 551 height 375
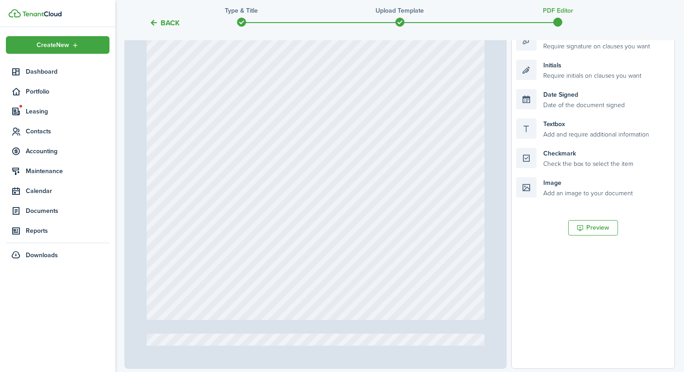
scroll to position [4303, 0]
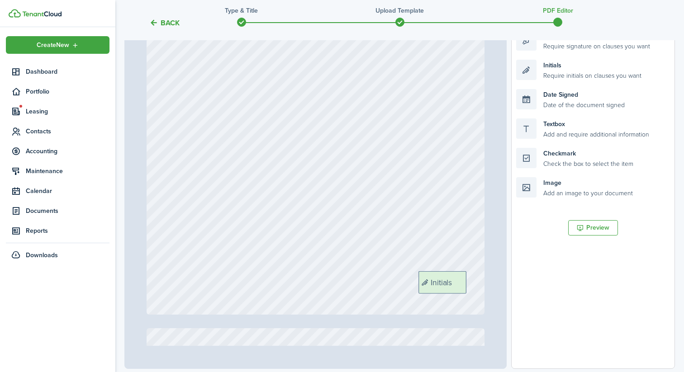
drag, startPoint x: 561, startPoint y: 72, endPoint x: 463, endPoint y: 284, distance: 233.2
click at [463, 284] on div "Page 10 of 13 50% 75% 100% 150% 200% Fit Initials Initials Initials Initials In…" at bounding box center [399, 181] width 551 height 375
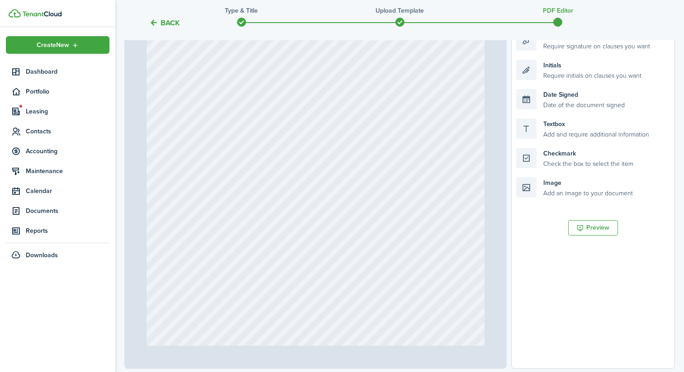
scroll to position [4732, 0]
drag, startPoint x: 548, startPoint y: 71, endPoint x: 451, endPoint y: 313, distance: 260.7
click at [451, 313] on div "Page 11 of 13 50% 75% 100% 150% 200% Fit Initials Initials Initials Initials In…" at bounding box center [399, 181] width 551 height 375
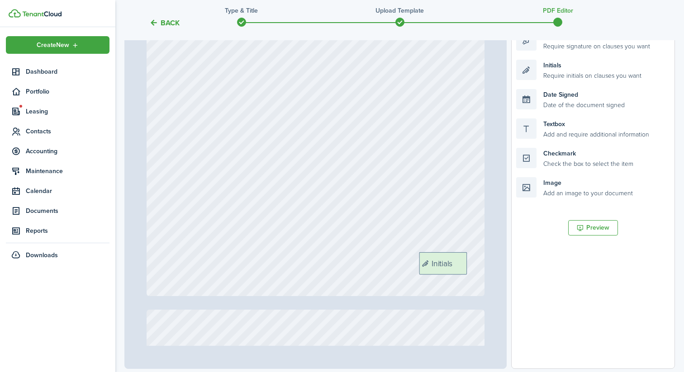
drag, startPoint x: 562, startPoint y: 75, endPoint x: 465, endPoint y: 267, distance: 215.3
click at [465, 267] on div "Page 12 of 13 50% 75% 100% 150% 200% Fit Initials Initials Initials Initials In…" at bounding box center [399, 181] width 551 height 375
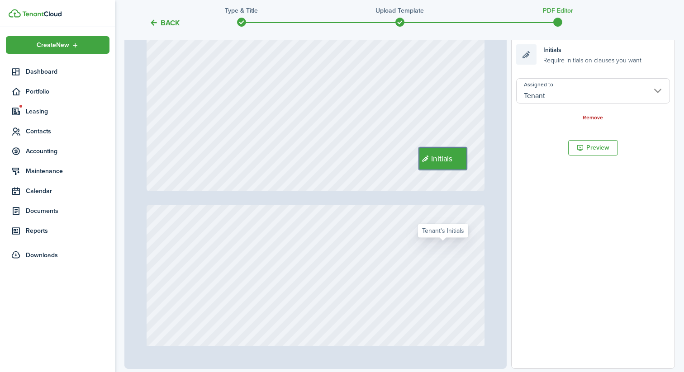
type input "13"
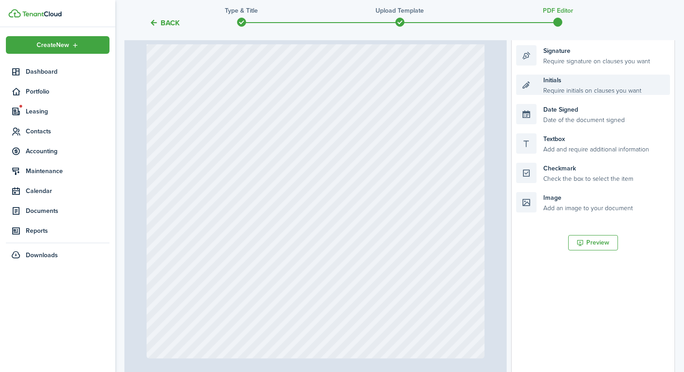
scroll to position [140, 0]
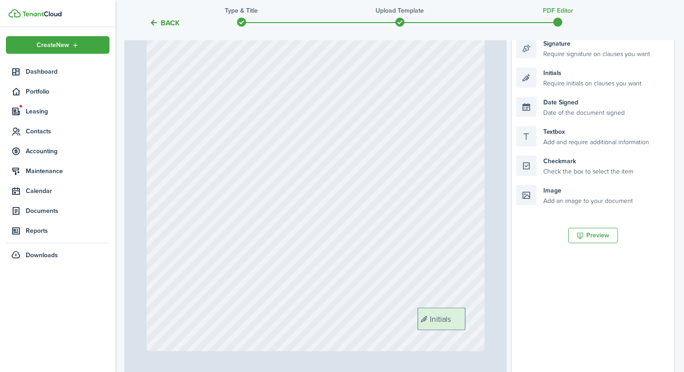
drag, startPoint x: 571, startPoint y: 77, endPoint x: 472, endPoint y: 318, distance: 260.1
click at [472, 318] on div "Page 13 of 13 50% 75% 100% 150% 200% Fit Initials Initials Initials Initials In…" at bounding box center [399, 188] width 551 height 375
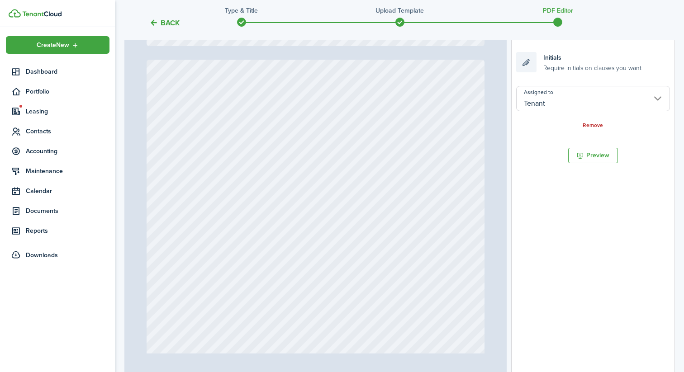
scroll to position [5492, 0]
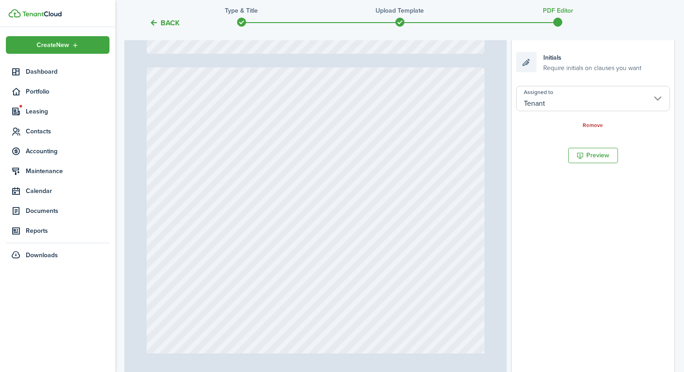
click at [480, 155] on div "Initials" at bounding box center [316, 290] width 338 height 446
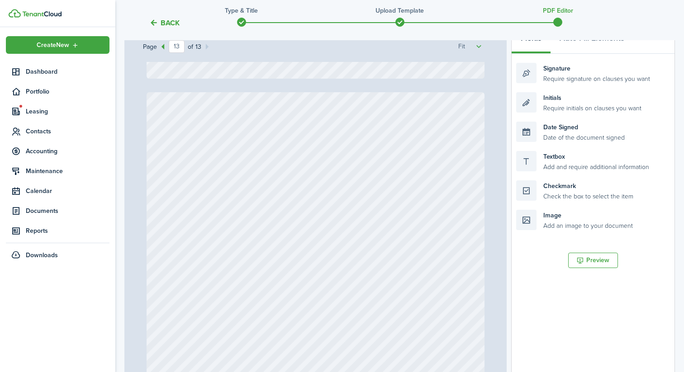
scroll to position [116, 0]
drag, startPoint x: 554, startPoint y: 79, endPoint x: 224, endPoint y: 190, distance: 348.3
click at [224, 190] on div "Page 13 of 13 50% 75% 100% 150% 200% Fit Initials Initials Initials Initials In…" at bounding box center [399, 213] width 551 height 375
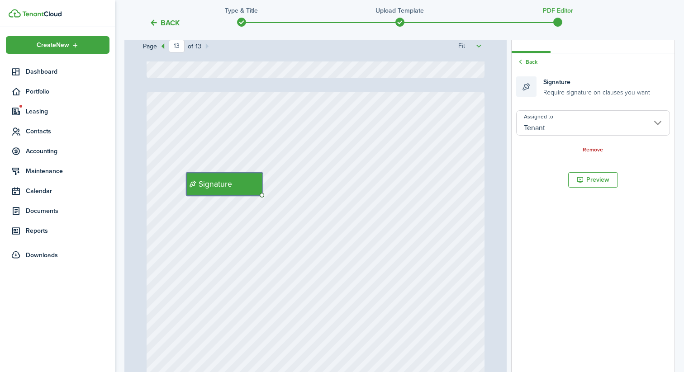
click at [423, 187] on div "Initials Signature" at bounding box center [316, 315] width 338 height 446
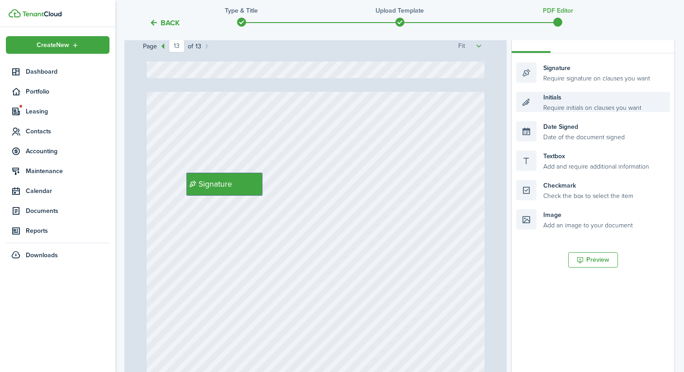
click at [556, 103] on div "Initials Require initials on clauses you want" at bounding box center [593, 102] width 154 height 20
drag, startPoint x: 561, startPoint y: 128, endPoint x: 248, endPoint y: 232, distance: 329.6
click at [248, 232] on div "Page 13 of 13 50% 75% 100% 150% 200% Fit Initials Initials Initials Initials In…" at bounding box center [399, 213] width 551 height 375
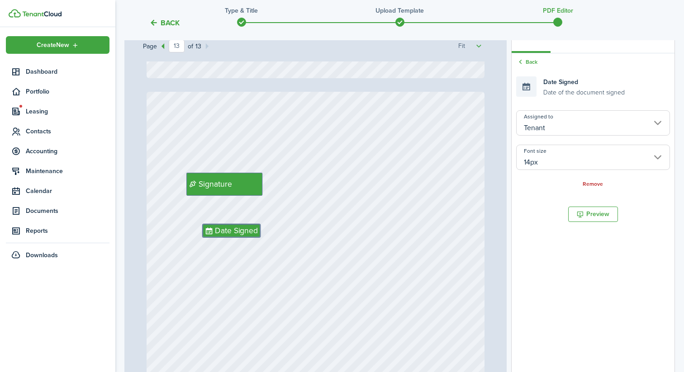
click at [541, 159] on input "14px" at bounding box center [593, 157] width 154 height 25
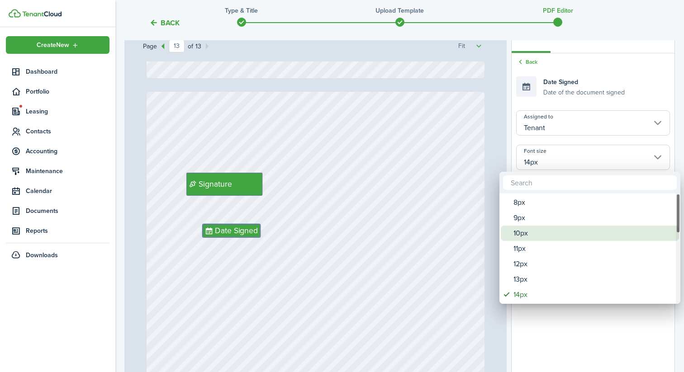
click at [532, 234] on div "10px" at bounding box center [593, 233] width 160 height 15
type input "10px"
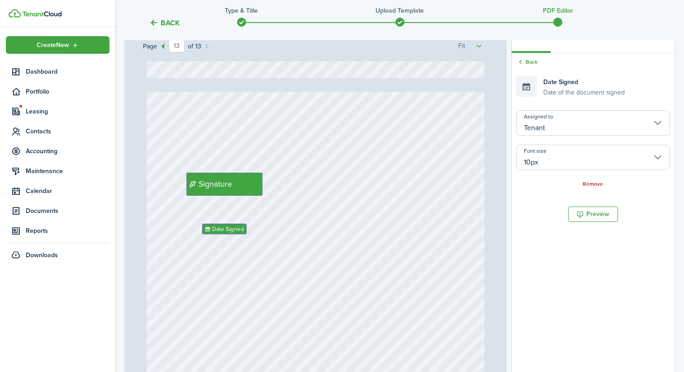
click at [235, 287] on div "Initials Signature Date Signed" at bounding box center [316, 315] width 338 height 446
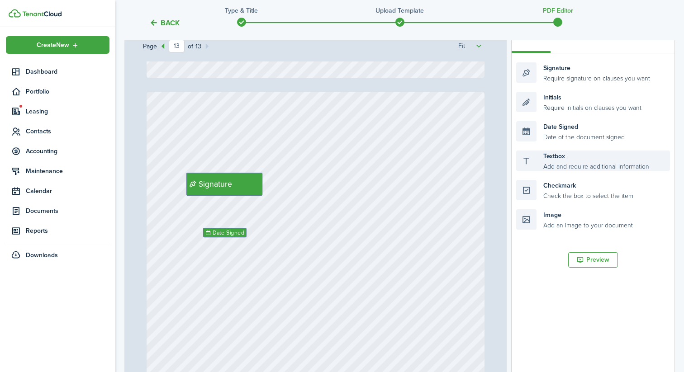
click at [566, 163] on div "Textbox Add and require additional information" at bounding box center [593, 161] width 154 height 20
drag, startPoint x: 566, startPoint y: 163, endPoint x: 238, endPoint y: 216, distance: 332.3
click at [238, 216] on div "Page 13 of 13 50% 75% 100% 150% 200% Fit Initials Initials Initials Initials In…" at bounding box center [399, 213] width 551 height 375
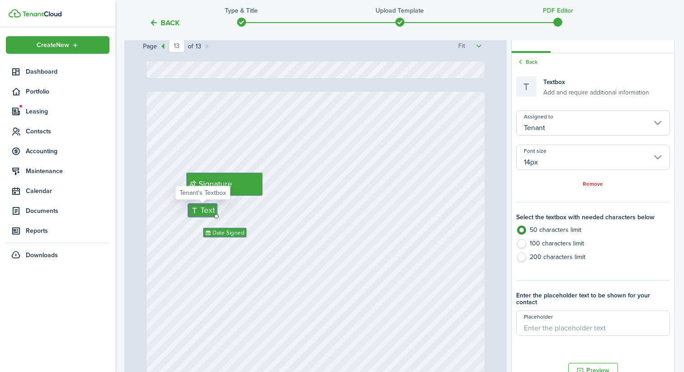
click at [577, 153] on input "14px" at bounding box center [593, 157] width 154 height 25
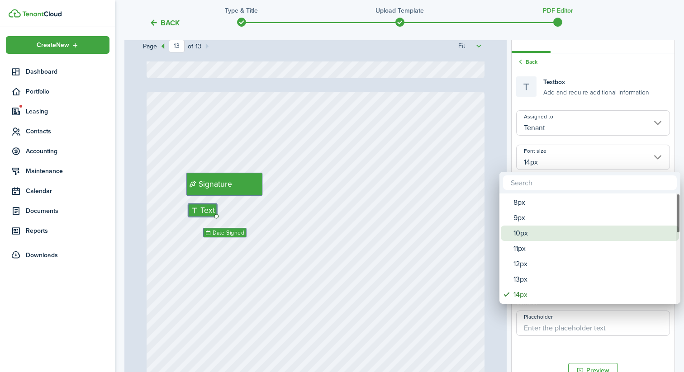
click at [536, 231] on div "10px" at bounding box center [593, 233] width 160 height 15
type input "10px"
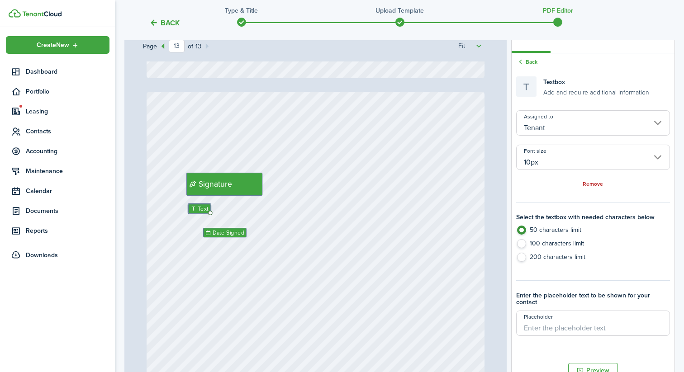
click at [271, 234] on div "Initials Signature Date Signed Text" at bounding box center [316, 315] width 338 height 446
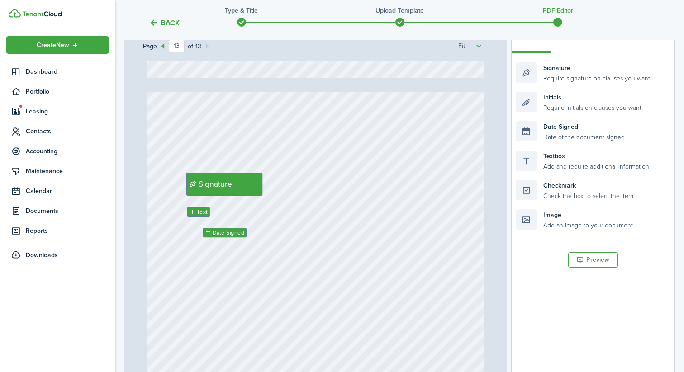
click at [320, 217] on div "Initials Signature Date Signed Text" at bounding box center [316, 315] width 338 height 446
drag, startPoint x: 558, startPoint y: 73, endPoint x: 369, endPoint y: 183, distance: 218.3
click at [369, 183] on div "Page 13 of 13 50% 75% 100% 150% 200% Fit Initials Initials Initials Initials In…" at bounding box center [399, 213] width 551 height 375
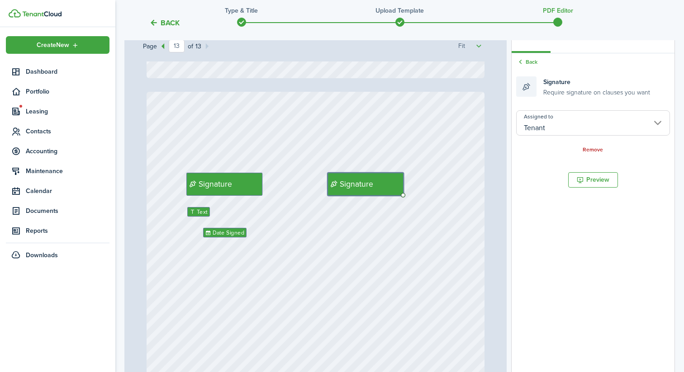
click at [452, 136] on div "Initials Signature Date Signed Text Signature" at bounding box center [316, 315] width 338 height 446
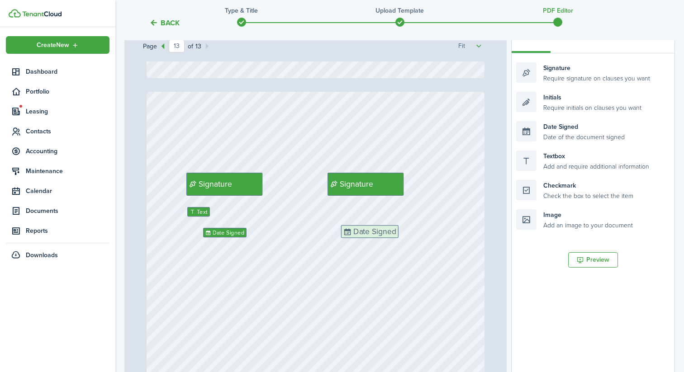
drag, startPoint x: 574, startPoint y: 131, endPoint x: 399, endPoint y: 235, distance: 203.6
click at [399, 235] on div "Page 13 of 13 50% 75% 100% 150% 200% Fit Initials Initials Initials Initials In…" at bounding box center [399, 213] width 551 height 375
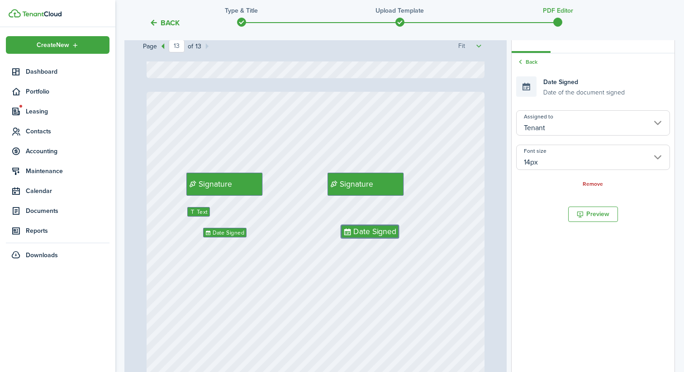
click at [536, 166] on input "14px" at bounding box center [593, 157] width 154 height 25
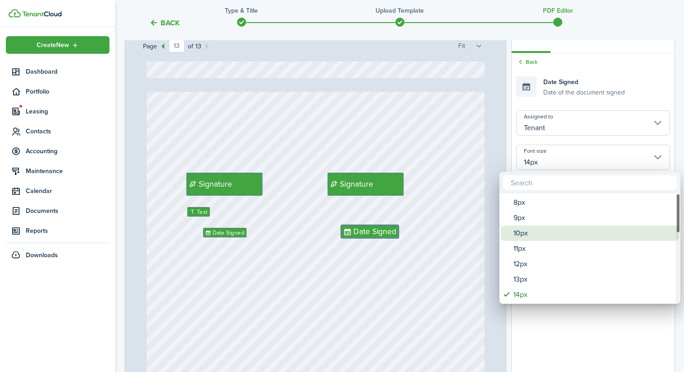
click at [527, 229] on div "10px" at bounding box center [593, 233] width 160 height 15
type input "10px"
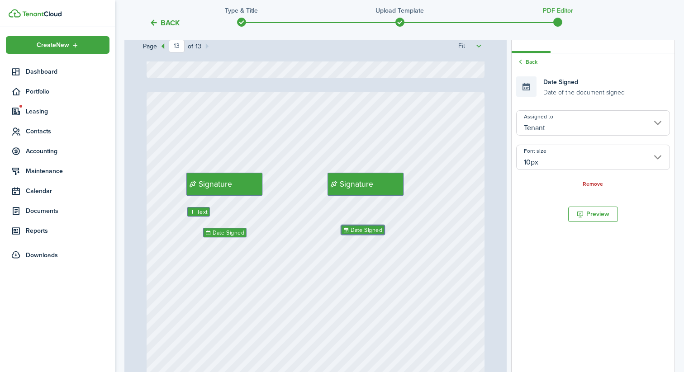
click at [354, 279] on div "Initials Signature Date Signed Text Signature Date Signed" at bounding box center [316, 315] width 338 height 446
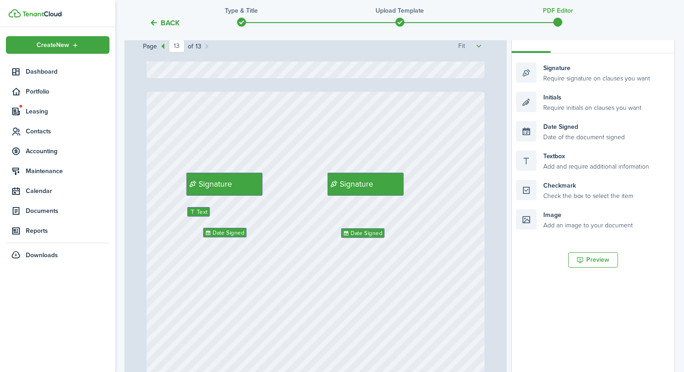
click at [373, 267] on div "Initials Signature Date Signed Text Signature Date Signed" at bounding box center [316, 315] width 338 height 446
drag, startPoint x: 566, startPoint y: 157, endPoint x: 379, endPoint y: 210, distance: 195.2
click at [379, 210] on div "Page 13 of 13 50% 75% 100% 150% 200% Fit Initials Initials Initials Initials In…" at bounding box center [399, 213] width 551 height 375
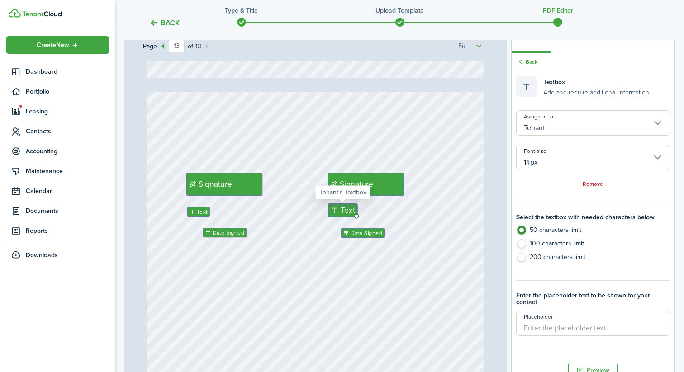
click at [536, 161] on input "14px" at bounding box center [593, 157] width 154 height 25
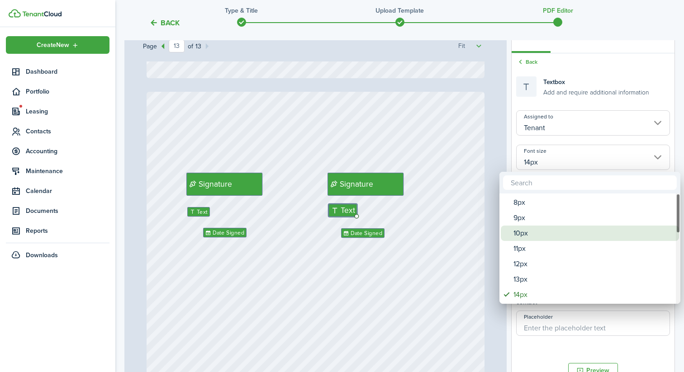
click at [534, 230] on div "10px" at bounding box center [593, 233] width 160 height 15
type input "10px"
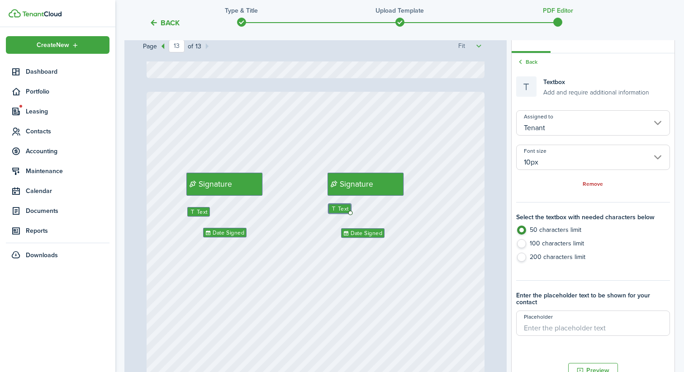
click at [405, 230] on div "Initials Signature Date Signed Text Signature Date Signed Text" at bounding box center [316, 315] width 338 height 446
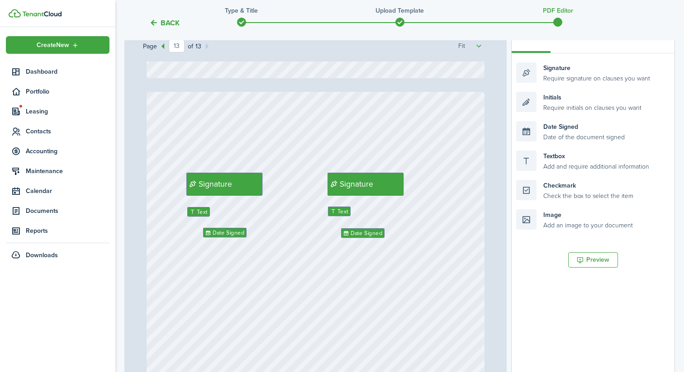
click at [334, 265] on div "Initials Signature Date Signed Text Signature Date Signed Text" at bounding box center [316, 315] width 338 height 446
click at [369, 176] on div "Signature" at bounding box center [366, 184] width 76 height 23
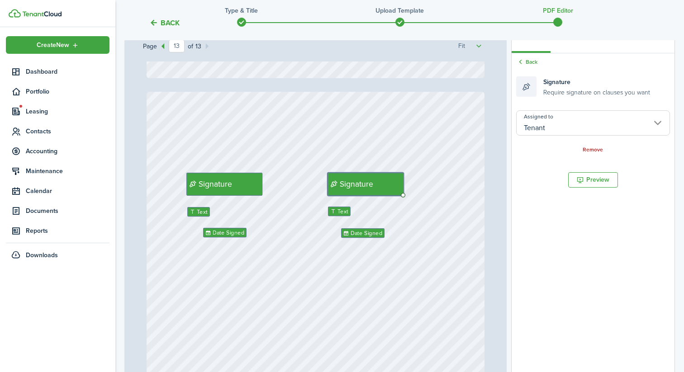
click at [620, 128] on input "Tenant" at bounding box center [593, 122] width 154 height 25
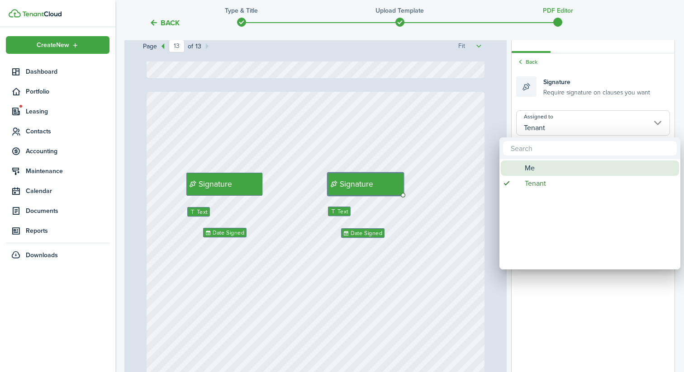
click at [587, 167] on div "Me" at bounding box center [593, 168] width 160 height 15
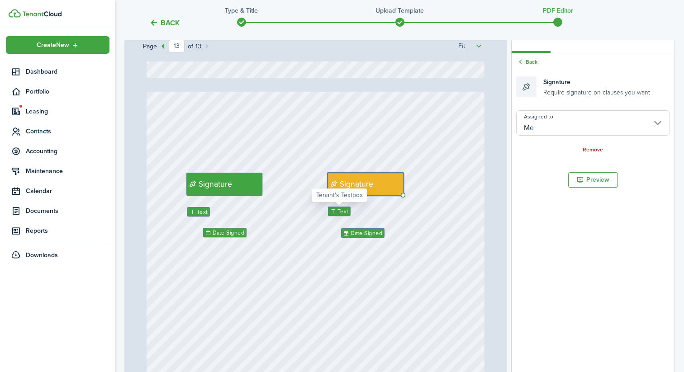
click at [343, 213] on span "Text" at bounding box center [342, 211] width 11 height 9
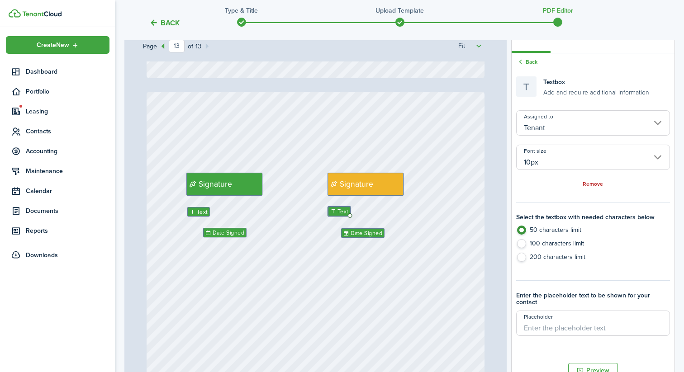
click at [552, 128] on input "Tenant" at bounding box center [593, 122] width 154 height 25
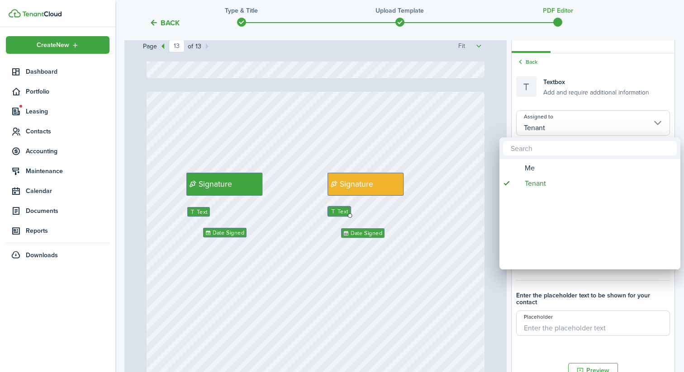
click at [545, 166] on div "Me" at bounding box center [593, 168] width 160 height 15
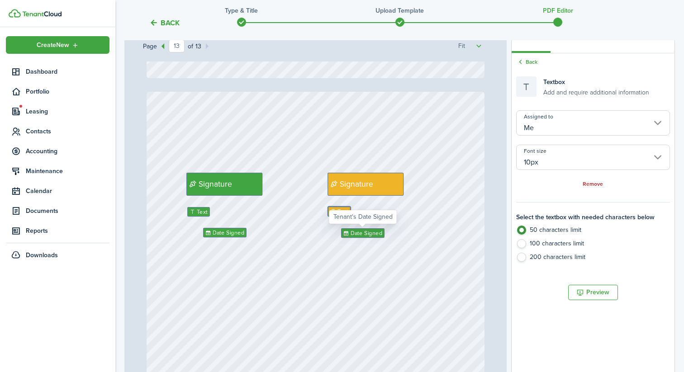
click at [373, 233] on span "Date Signed" at bounding box center [367, 233] width 32 height 9
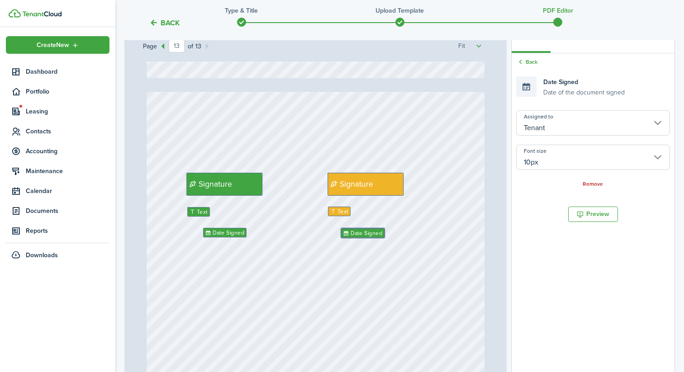
click at [563, 127] on input "Tenant" at bounding box center [593, 122] width 154 height 25
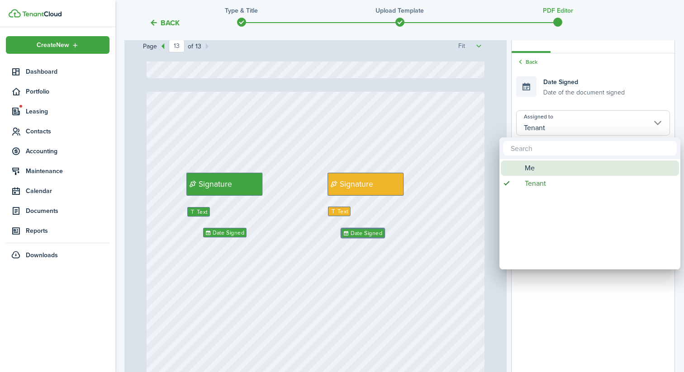
click at [543, 165] on div "Me" at bounding box center [593, 168] width 160 height 15
type input "Me"
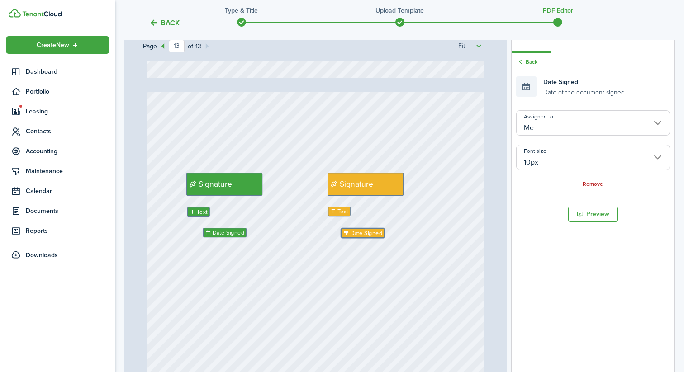
click at [433, 263] on div "Initials Signature Date Signed Text Signature Date Signed Text" at bounding box center [316, 315] width 338 height 446
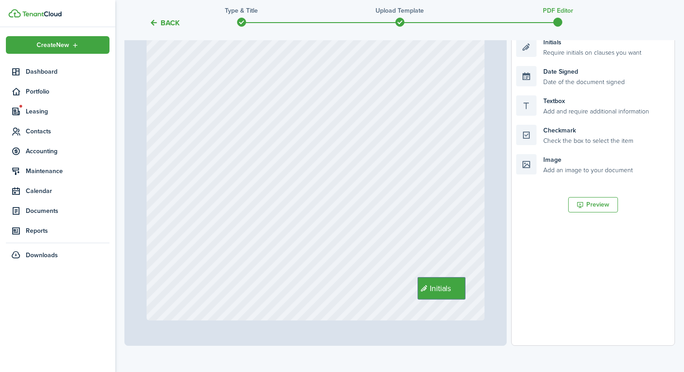
scroll to position [193, 0]
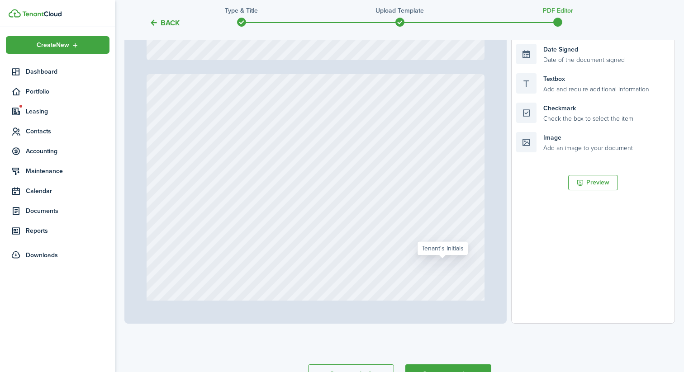
type input "1"
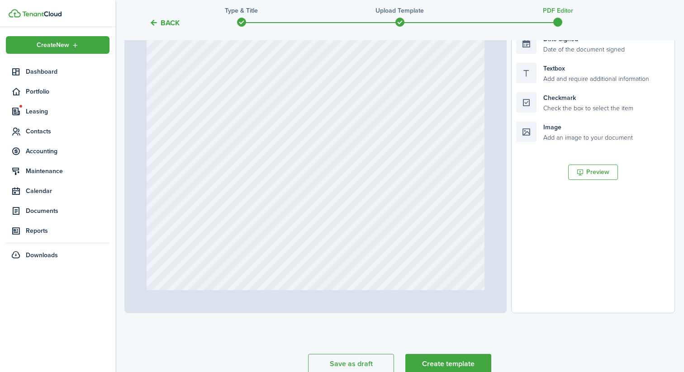
scroll to position [252, 0]
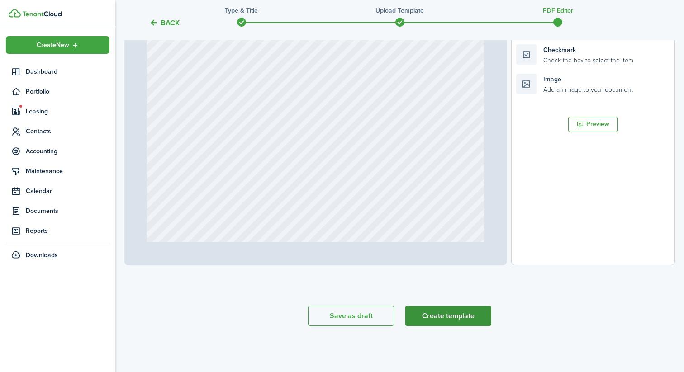
click at [462, 319] on button "Create template" at bounding box center [448, 316] width 86 height 20
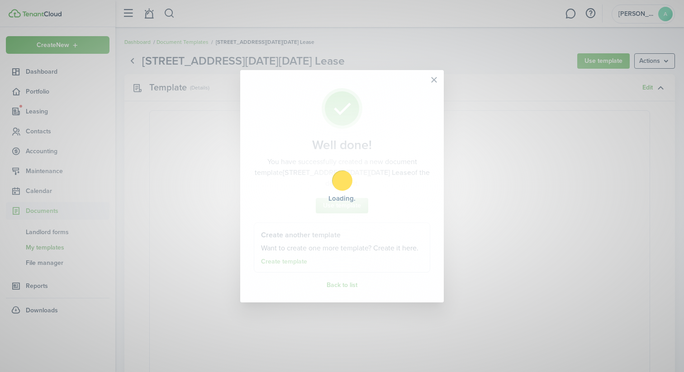
select select "fit"
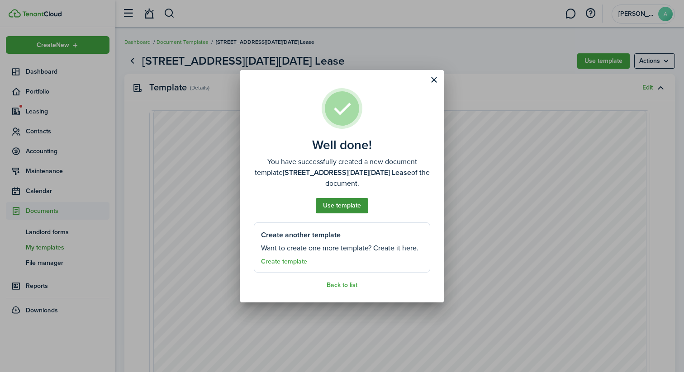
click at [330, 204] on button "Use template" at bounding box center [342, 205] width 52 height 15
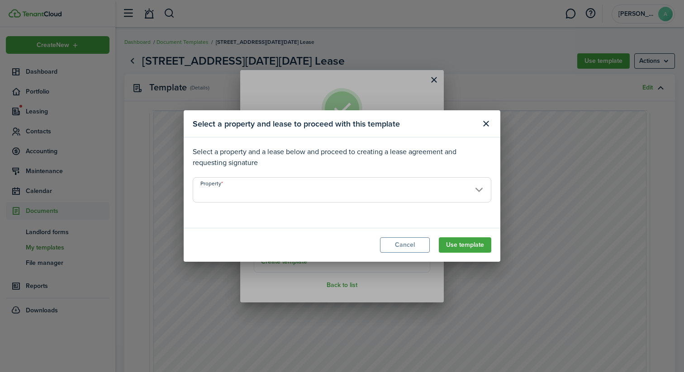
click at [332, 196] on input "Property" at bounding box center [342, 189] width 299 height 25
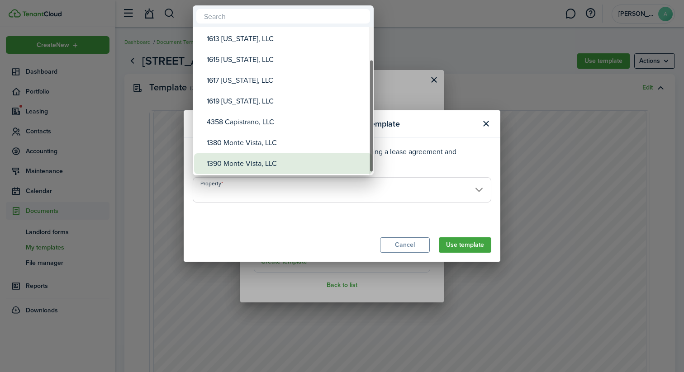
click at [297, 158] on div "1390 Monte Vista, LLC" at bounding box center [287, 163] width 160 height 21
type input "1390 Monte Vista, LLC"
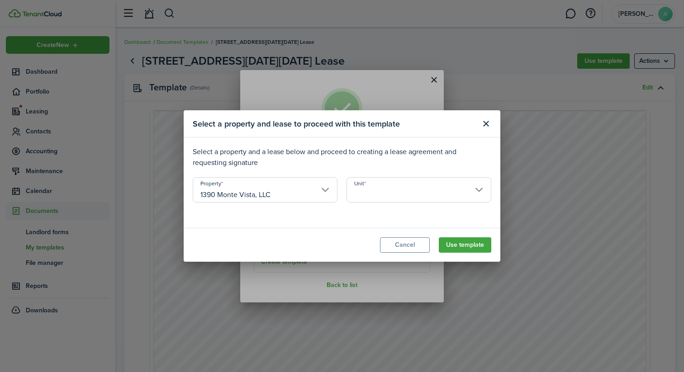
click at [368, 190] on input "Unit" at bounding box center [419, 189] width 145 height 25
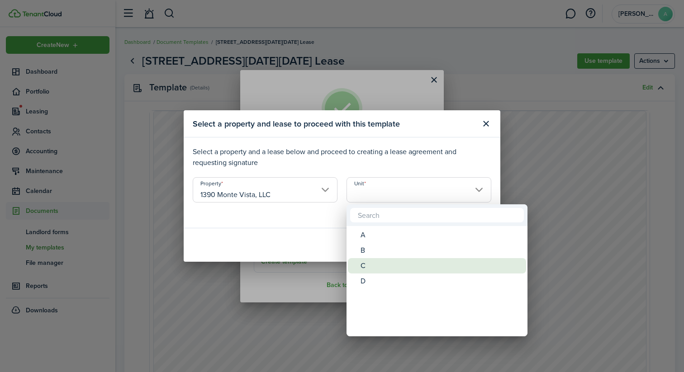
click at [378, 266] on div "C" at bounding box center [441, 265] width 160 height 15
type input "C"
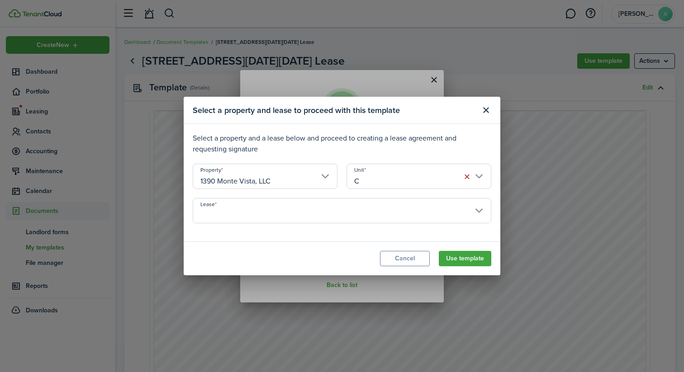
click at [446, 219] on input "Lease" at bounding box center [342, 210] width 299 height 25
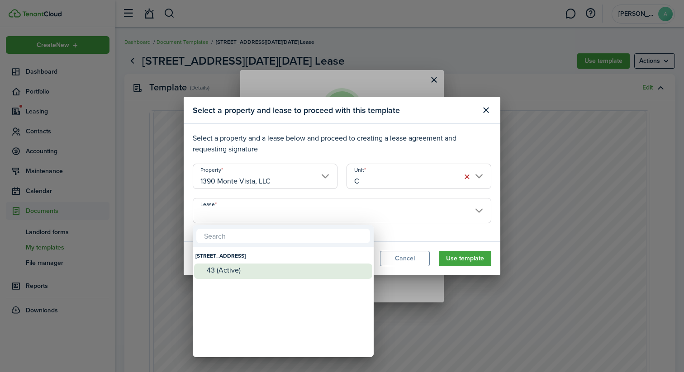
click at [265, 274] on div "43 (Active)" at bounding box center [287, 271] width 160 height 14
type input "[STREET_ADDRESS] (Active)"
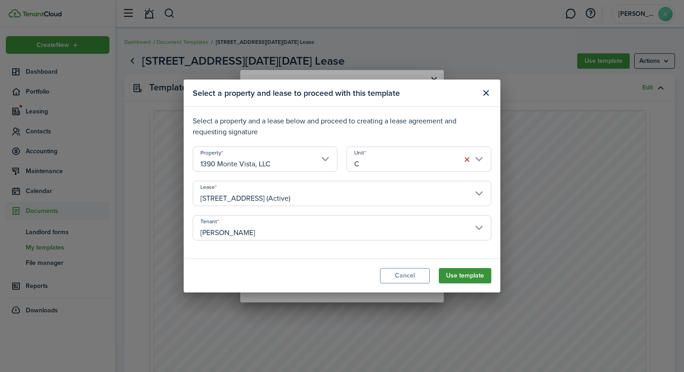
click at [452, 275] on button "Use template" at bounding box center [465, 275] width 52 height 15
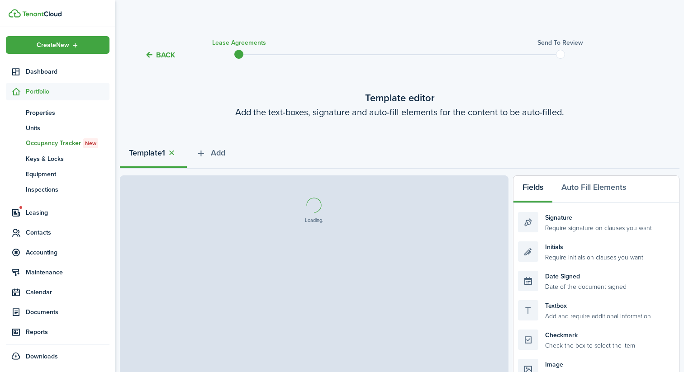
select select "fit"
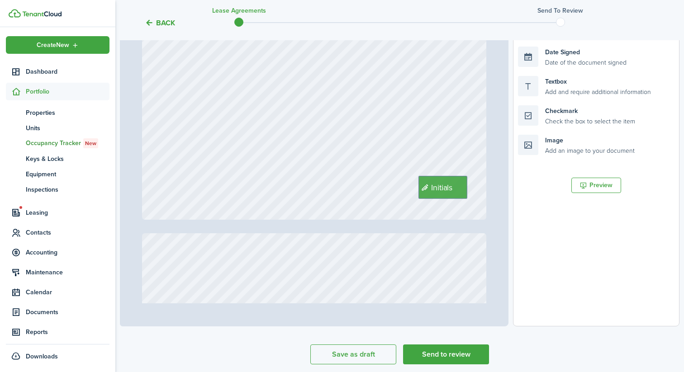
scroll to position [3564, 0]
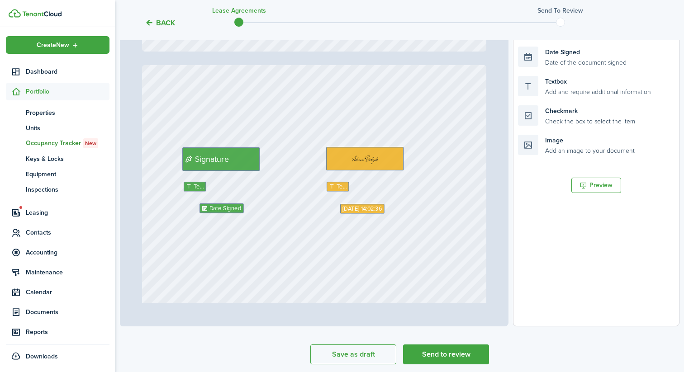
type input "13"
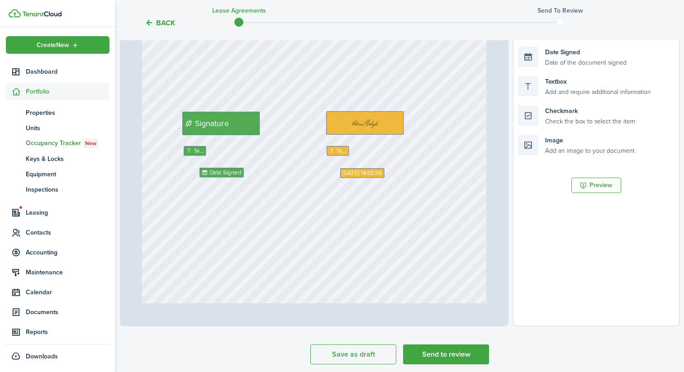
scroll to position [5578, 0]
click at [335, 152] on icon at bounding box center [333, 151] width 8 height 6
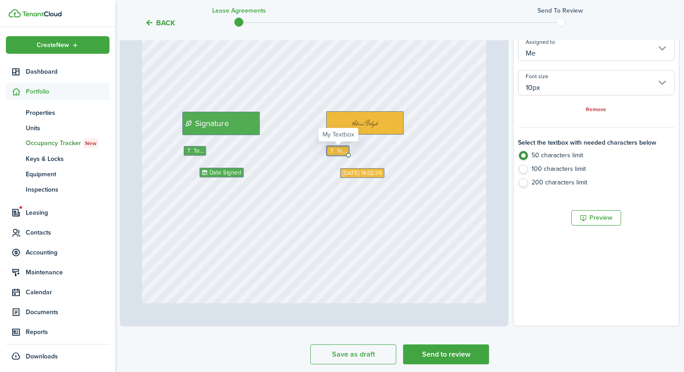
click at [336, 147] on div "Text" at bounding box center [338, 151] width 23 height 10
click at [334, 150] on icon at bounding box center [333, 151] width 8 height 6
type textarea "[PERSON_NAME]"
click at [322, 206] on div "[DATE] 14:02:36 Text [PERSON_NAME] Signature Initials Date Signed Text" at bounding box center [314, 256] width 345 height 455
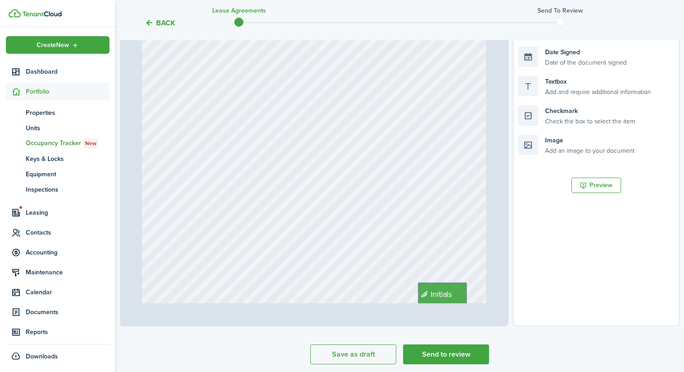
scroll to position [5761, 0]
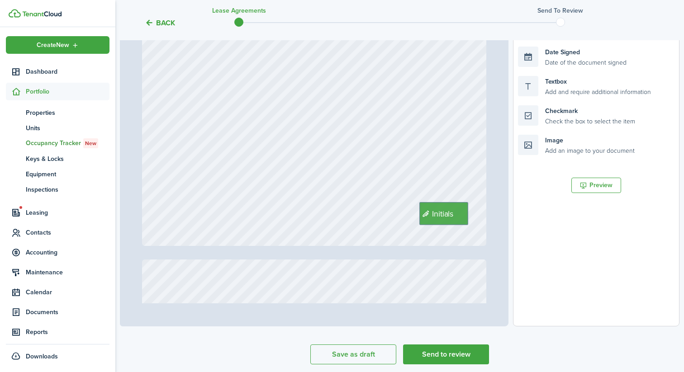
type input "1"
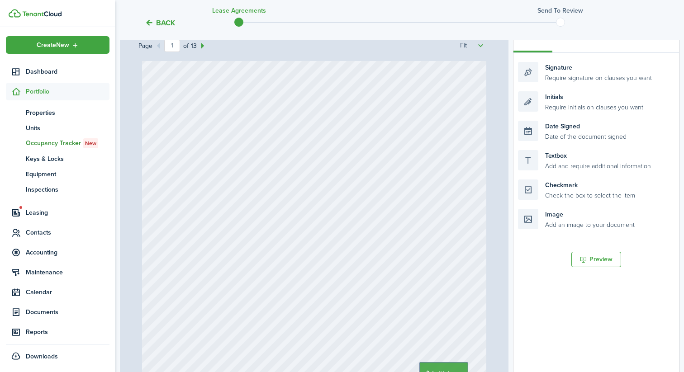
scroll to position [111, 0]
click at [168, 24] on button "Back" at bounding box center [160, 22] width 30 height 9
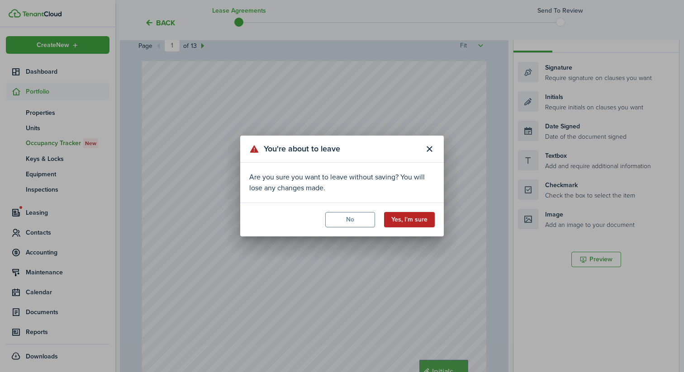
click at [401, 218] on button "Yes, I'm sure" at bounding box center [409, 219] width 51 height 15
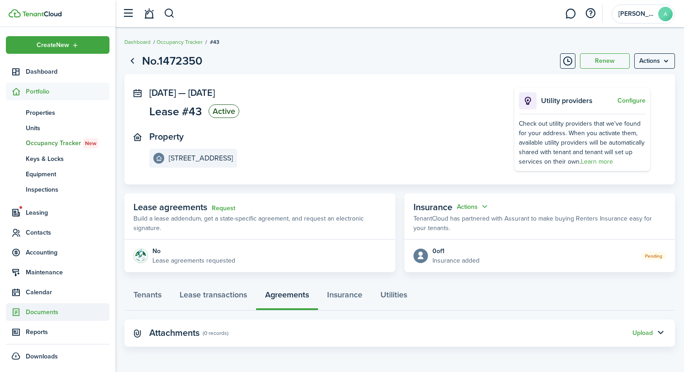
click at [56, 308] on span "Documents" at bounding box center [68, 312] width 84 height 9
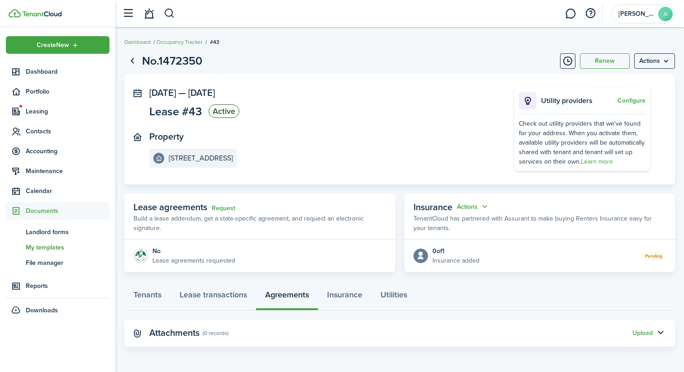
click at [64, 245] on span "My templates" at bounding box center [68, 247] width 84 height 9
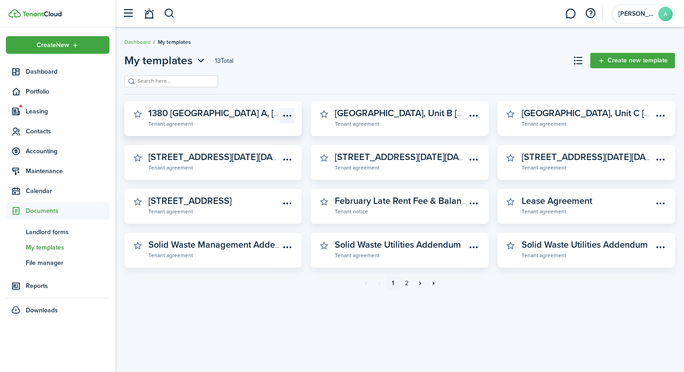
click at [285, 114] on menu-btn-icon "Open menu" at bounding box center [287, 115] width 15 height 15
click at [298, 80] on div at bounding box center [399, 85] width 551 height 18
click at [662, 156] on menu-btn-icon "Open menu" at bounding box center [660, 159] width 15 height 15
click at [636, 195] on button "Delete" at bounding box center [628, 195] width 79 height 15
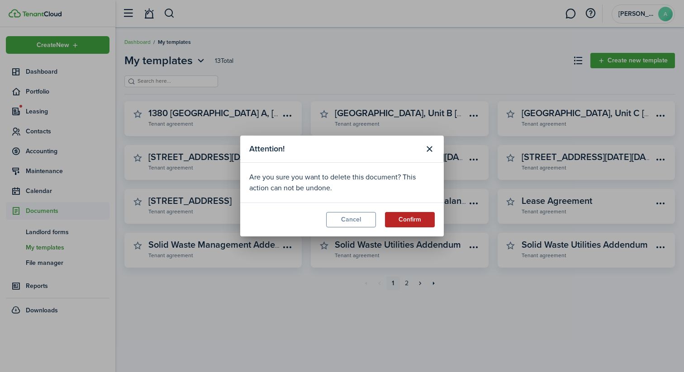
click at [427, 223] on button "Confirm" at bounding box center [410, 219] width 50 height 15
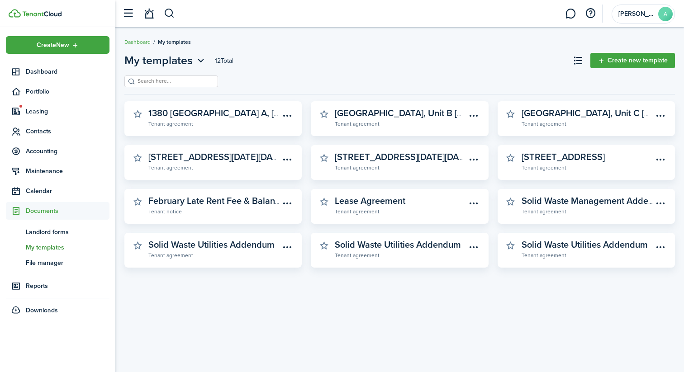
click at [633, 63] on link "Create new template" at bounding box center [632, 60] width 85 height 15
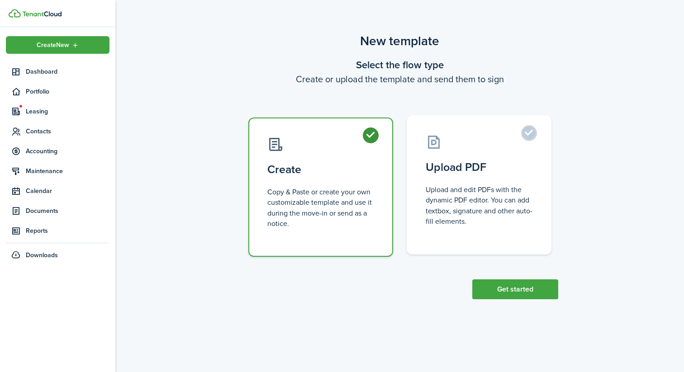
click at [435, 145] on control-radio-card-icon at bounding box center [479, 142] width 107 height 16
radio input "false"
radio input "true"
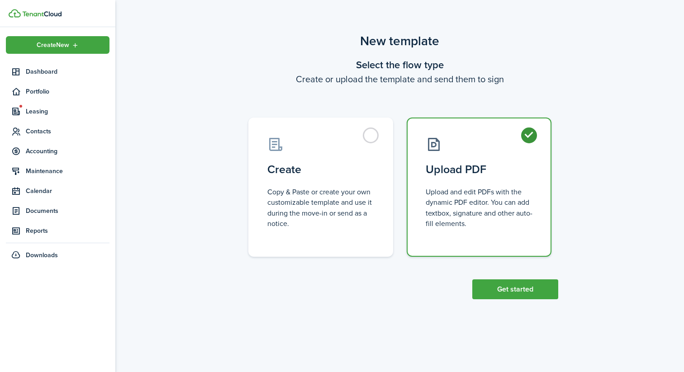
click at [514, 299] on div "New template Select the flow type Create or upload the template and send them t…" at bounding box center [399, 165] width 569 height 277
click at [513, 292] on button "Get started" at bounding box center [515, 290] width 86 height 20
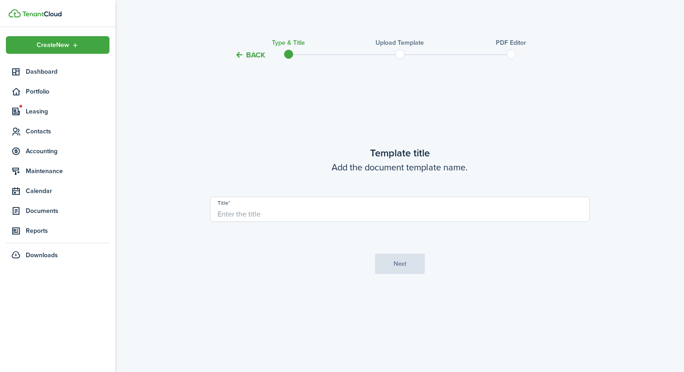
click at [424, 214] on input "Title" at bounding box center [400, 209] width 380 height 25
type input "[STREET_ADDRESS][DATE][DATE] Lease"
click at [399, 264] on button "Next" at bounding box center [400, 264] width 50 height 20
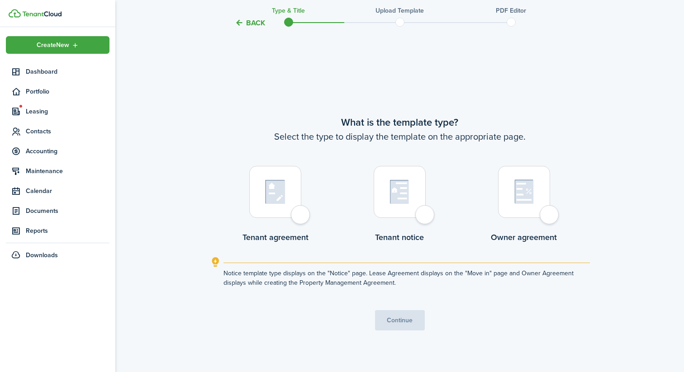
scroll to position [312, 0]
click at [299, 195] on div at bounding box center [275, 191] width 52 height 52
radio input "true"
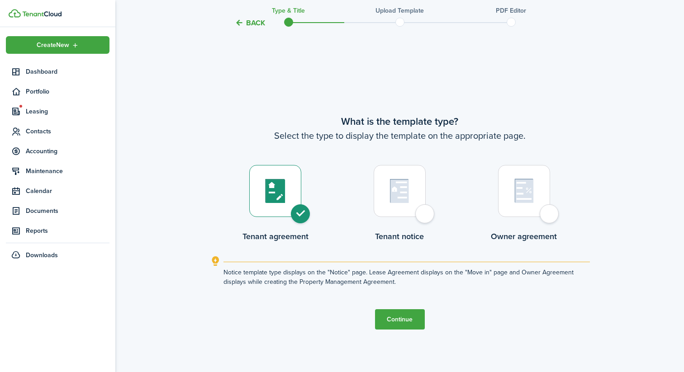
click at [378, 312] on button "Continue" at bounding box center [400, 319] width 50 height 20
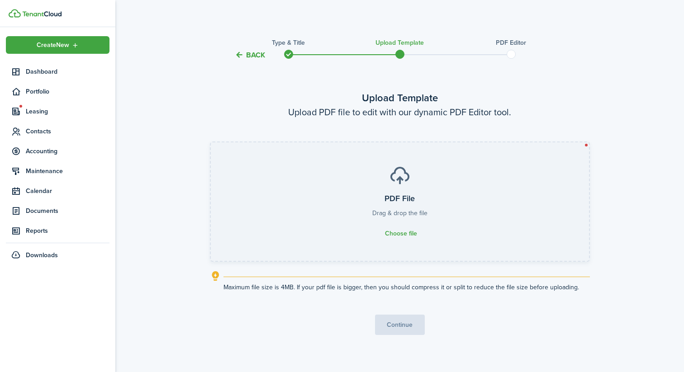
click at [366, 205] on label "PDF File Drag & drop the file Choose file" at bounding box center [400, 201] width 378 height 119
click at [211, 142] on input "PDF File Drag & drop the file Choose file" at bounding box center [211, 142] width 0 height 0
click at [405, 221] on label "PDF File Drag & drop the file Choose file" at bounding box center [400, 201] width 378 height 119
click at [211, 142] on input "PDF File Drag & drop the file Choose file" at bounding box center [211, 142] width 0 height 0
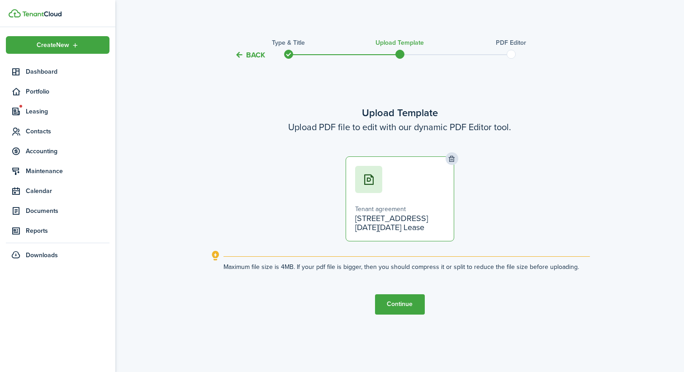
click at [403, 299] on button "Continue" at bounding box center [400, 304] width 50 height 20
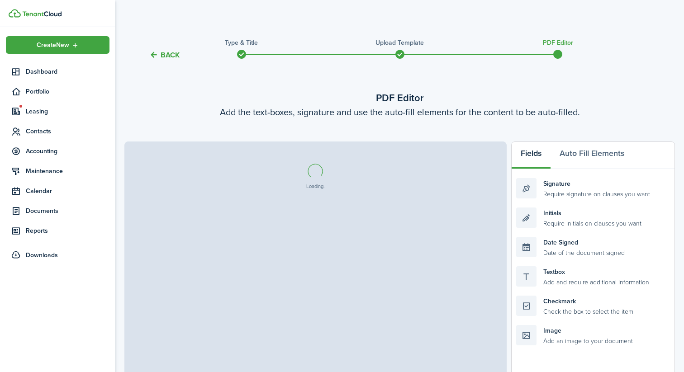
select select "fit"
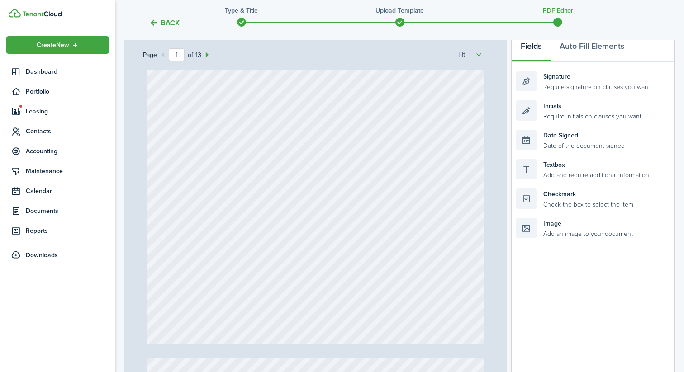
scroll to position [178, 0]
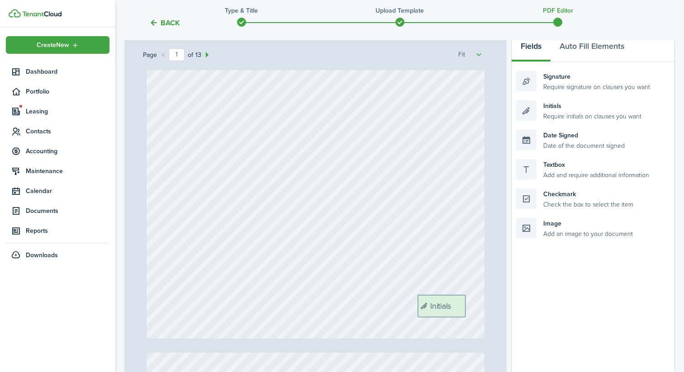
drag, startPoint x: 564, startPoint y: 117, endPoint x: 465, endPoint y: 312, distance: 218.5
click at [465, 312] on div "Page 1 of 13 50% 75% 100% 150% 200% Fit Initials Loading Fields Auto Fill Eleme…" at bounding box center [399, 221] width 551 height 375
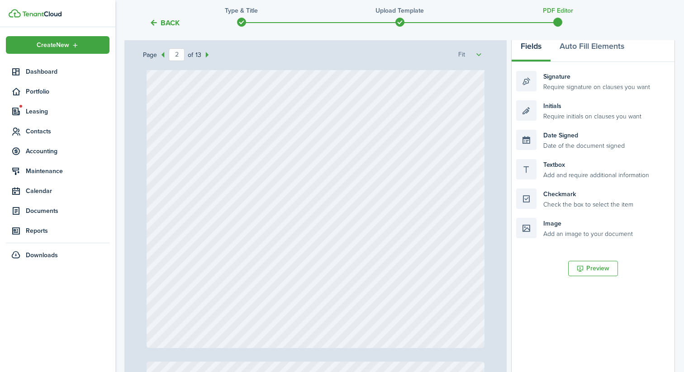
scroll to position [633, 0]
drag, startPoint x: 544, startPoint y: 115, endPoint x: 446, endPoint y: 314, distance: 221.5
click at [446, 314] on div "Page 2 of 13 50% 75% 100% 150% 200% Fit Initials Initials Loading Fields Auto F…" at bounding box center [399, 221] width 551 height 375
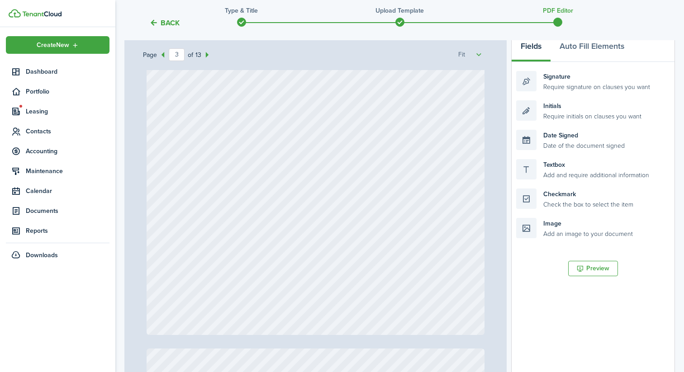
scroll to position [1106, 0]
drag, startPoint x: 560, startPoint y: 116, endPoint x: 462, endPoint y: 303, distance: 211.7
click at [462, 303] on div "Page 3 of 13 50% 75% 100% 150% 200% Fit Initials Initials Initials Loading Fiel…" at bounding box center [399, 221] width 551 height 375
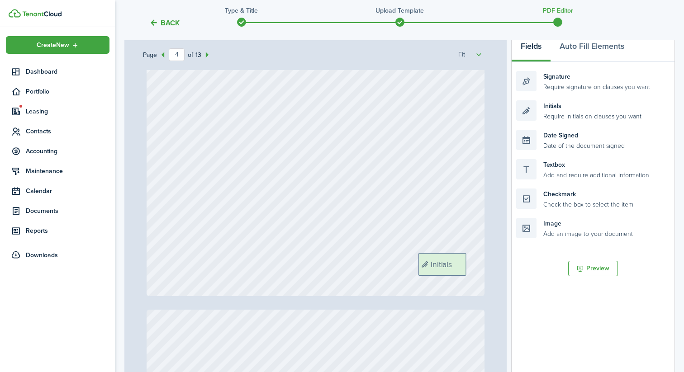
drag, startPoint x: 570, startPoint y: 112, endPoint x: 472, endPoint y: 265, distance: 181.5
click at [472, 265] on div "Page 4 of 13 50% 75% 100% 150% 200% Fit Initials Initials Initials Initials Loa…" at bounding box center [399, 221] width 551 height 375
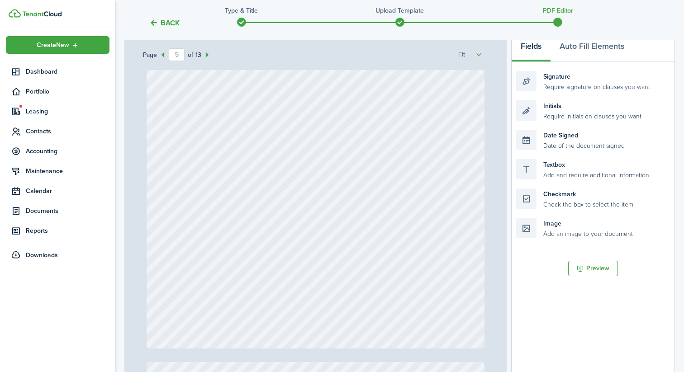
scroll to position [2018, 0]
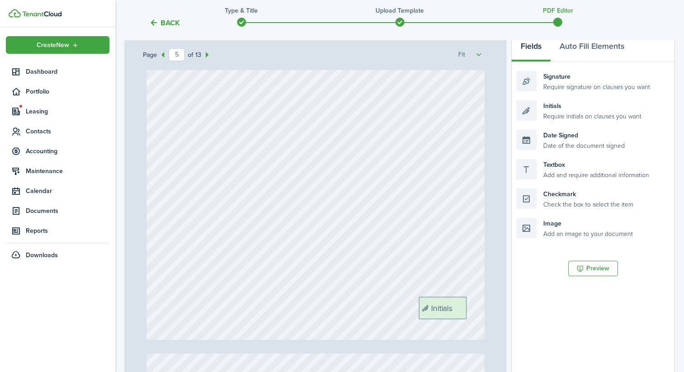
drag, startPoint x: 563, startPoint y: 109, endPoint x: 465, endPoint y: 305, distance: 219.7
click at [465, 305] on div "Page 5 of 13 50% 75% 100% 150% 200% Fit Initials Initials Initials Initials Ini…" at bounding box center [399, 221] width 551 height 375
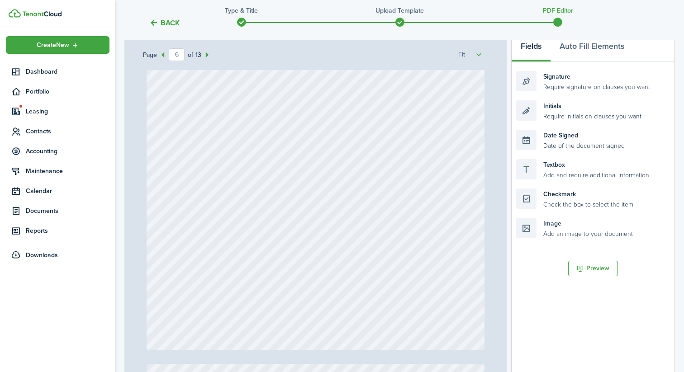
scroll to position [2520, 0]
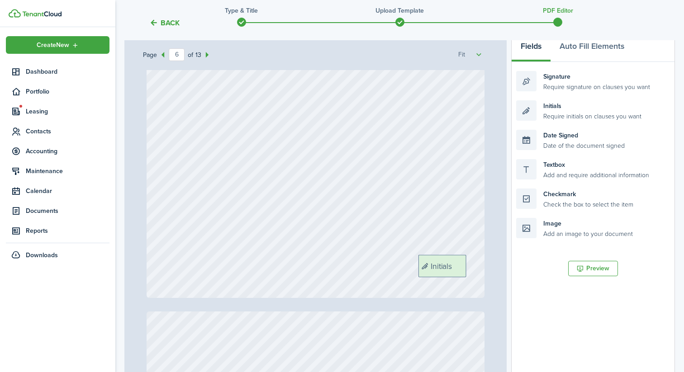
drag, startPoint x: 576, startPoint y: 109, endPoint x: 478, endPoint y: 262, distance: 182.2
click at [478, 263] on div "Page 6 of 13 50% 75% 100% 150% 200% Fit Initials Initials Initials Initials Ini…" at bounding box center [399, 221] width 551 height 375
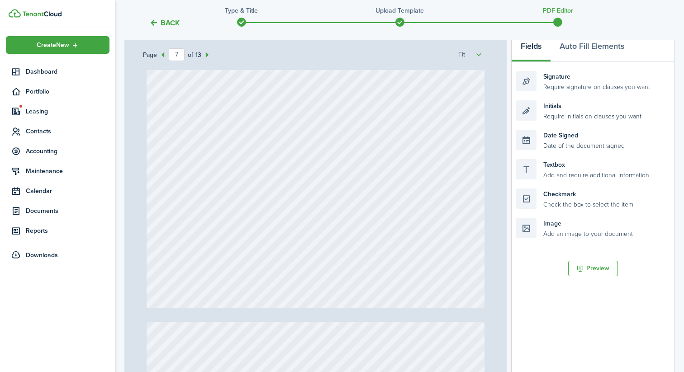
scroll to position [2992, 0]
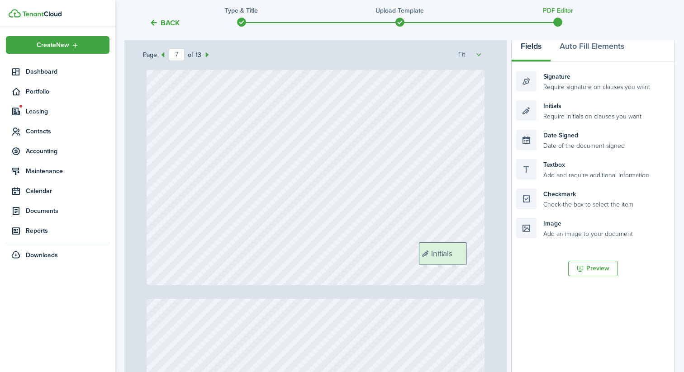
drag, startPoint x: 564, startPoint y: 113, endPoint x: 466, endPoint y: 255, distance: 172.4
click at [466, 255] on div "Page 7 of 13 50% 75% 100% 150% 200% Fit Initials Initials Initials Initials Ini…" at bounding box center [399, 221] width 551 height 375
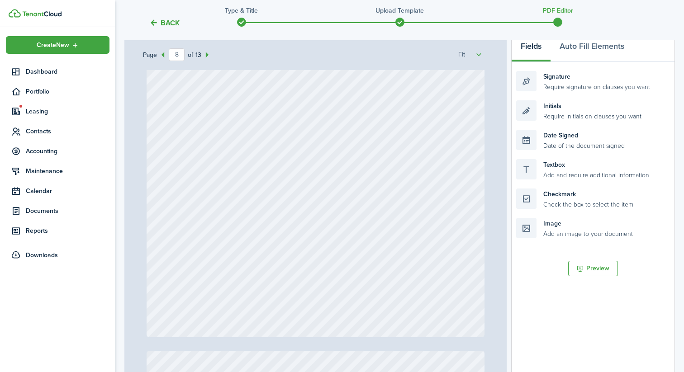
scroll to position [3403, 0]
drag, startPoint x: 565, startPoint y: 102, endPoint x: 467, endPoint y: 294, distance: 215.1
click at [467, 294] on div "Page 8 of 13 50% 75% 100% 150% 200% Fit Initials Initials Initials Initials Ini…" at bounding box center [399, 221] width 551 height 375
drag, startPoint x: 554, startPoint y: 118, endPoint x: 456, endPoint y: 310, distance: 215.9
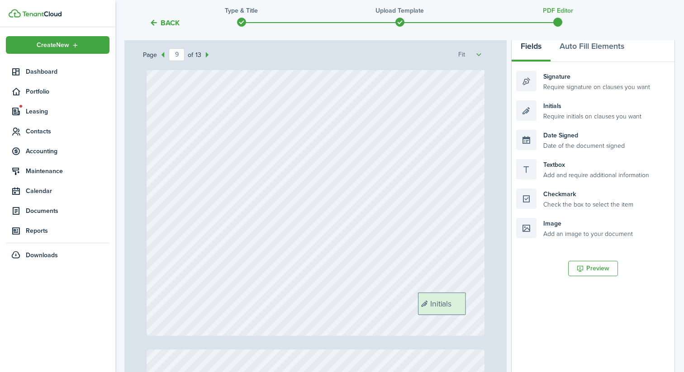
click at [456, 310] on div "Page 9 of 13 50% 75% 100% 150% 200% Fit Initials Initials Initials Initials Ini…" at bounding box center [399, 221] width 551 height 375
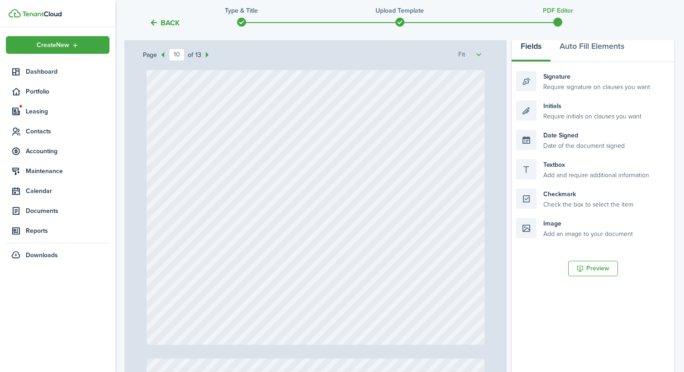
scroll to position [4321, 0]
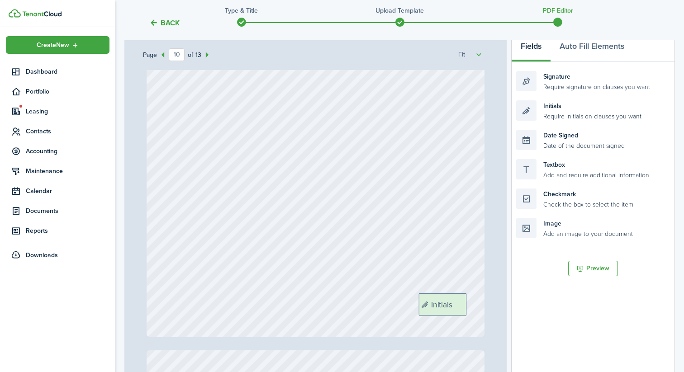
drag, startPoint x: 563, startPoint y: 111, endPoint x: 465, endPoint y: 304, distance: 216.1
click at [465, 304] on div "Page 10 of 13 50% 75% 100% 150% 200% Fit Initials Initials Initials Initials In…" at bounding box center [399, 221] width 551 height 375
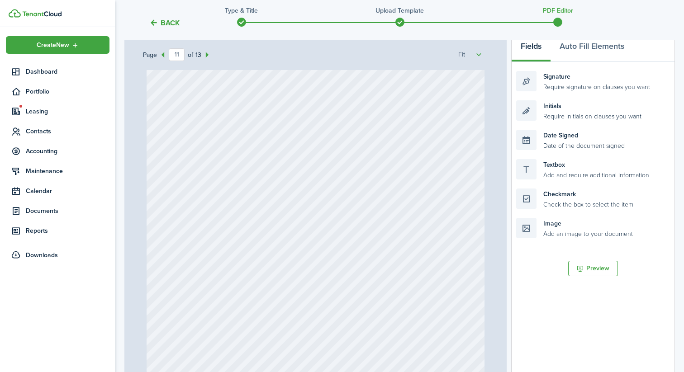
scroll to position [4750, 0]
drag, startPoint x: 598, startPoint y: 105, endPoint x: 501, endPoint y: 330, distance: 245.1
click at [501, 330] on div "Page 11 of 13 50% 75% 100% 150% 200% Fit Initials Initials Initials Initials In…" at bounding box center [399, 221] width 551 height 375
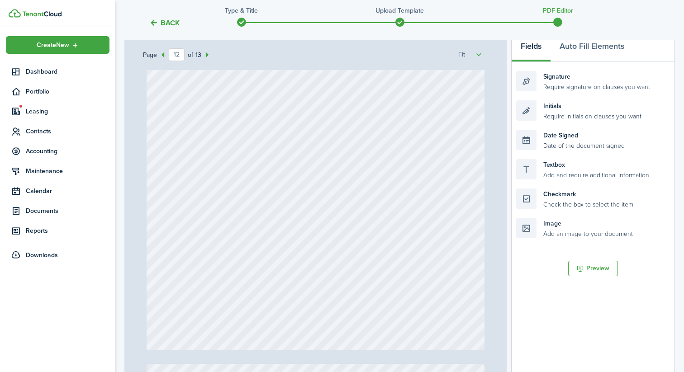
scroll to position [5231, 0]
drag, startPoint x: 574, startPoint y: 115, endPoint x: 476, endPoint y: 319, distance: 226.2
click at [476, 319] on div "Page 12 of 13 50% 75% 100% 150% 200% Fit Initials Initials Initials Initials In…" at bounding box center [399, 221] width 551 height 375
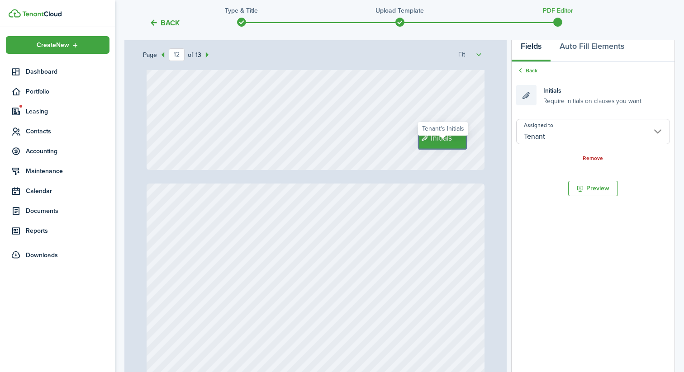
type input "13"
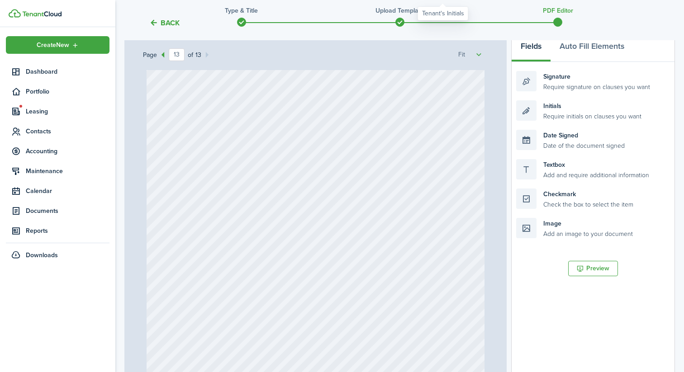
scroll to position [5585, 0]
drag, startPoint x: 561, startPoint y: 88, endPoint x: 231, endPoint y: 106, distance: 330.2
click at [231, 106] on div "Page 13 of 13 50% 75% 100% 150% 200% Fit Initials Initials Initials Initials In…" at bounding box center [399, 221] width 551 height 375
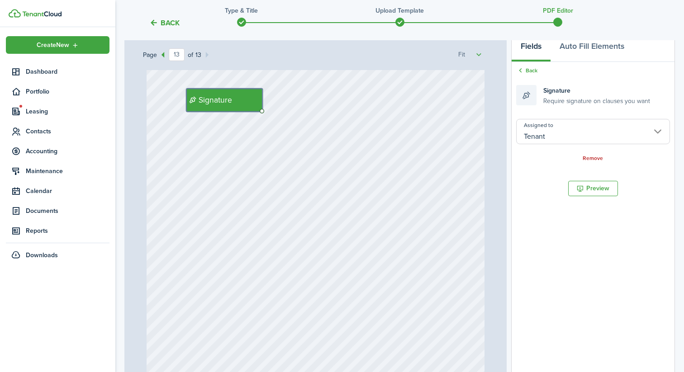
click at [421, 182] on div "Signature" at bounding box center [316, 230] width 338 height 446
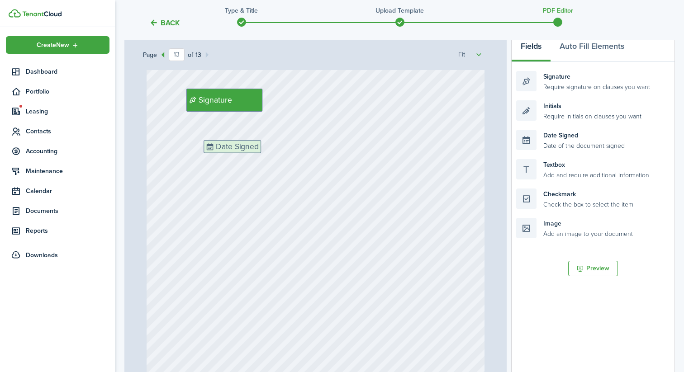
drag, startPoint x: 558, startPoint y: 143, endPoint x: 246, endPoint y: 153, distance: 312.3
click at [246, 153] on div "Page 13 of 13 50% 75% 100% 150% 200% Fit Initials Initials Initials Initials In…" at bounding box center [399, 221] width 551 height 375
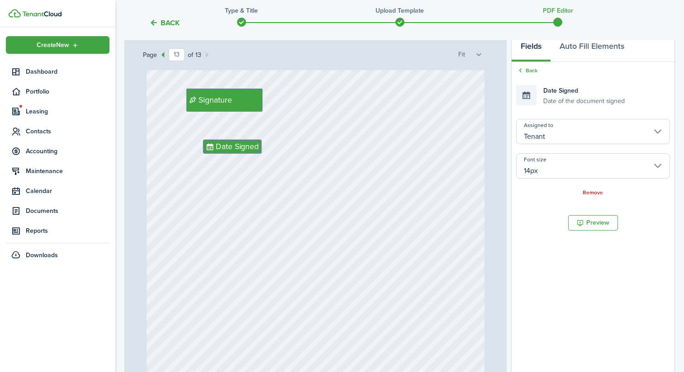
click at [543, 160] on input "14px" at bounding box center [593, 165] width 154 height 25
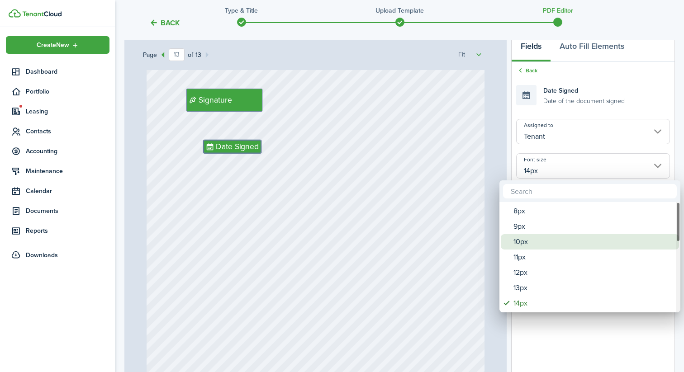
click at [532, 242] on div "10px" at bounding box center [593, 241] width 160 height 15
type input "10px"
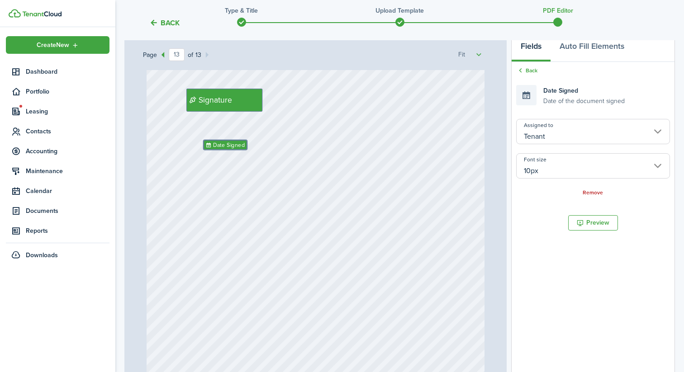
click at [372, 250] on div "Signature Date Signed" at bounding box center [316, 230] width 338 height 446
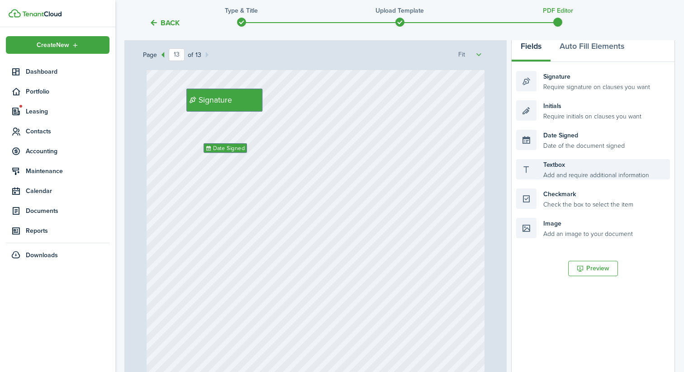
click at [548, 163] on div "Textbox Add and require additional information" at bounding box center [593, 169] width 154 height 20
drag, startPoint x: 552, startPoint y: 167, endPoint x: 223, endPoint y: 127, distance: 331.7
click at [223, 127] on div "Page 13 of 13 50% 75% 100% 150% 200% Fit Initials Initials Initials Initials In…" at bounding box center [399, 221] width 551 height 375
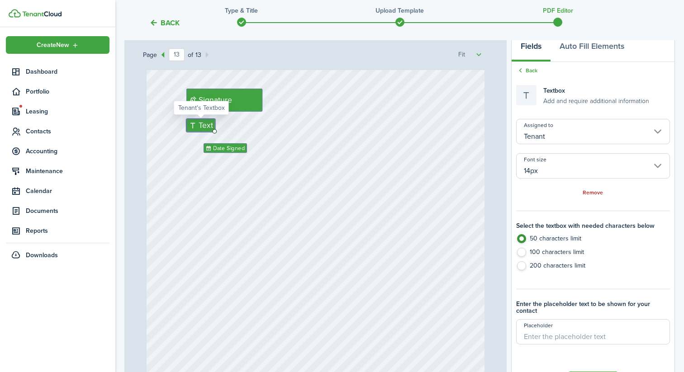
click at [534, 178] on input "14px" at bounding box center [593, 165] width 154 height 25
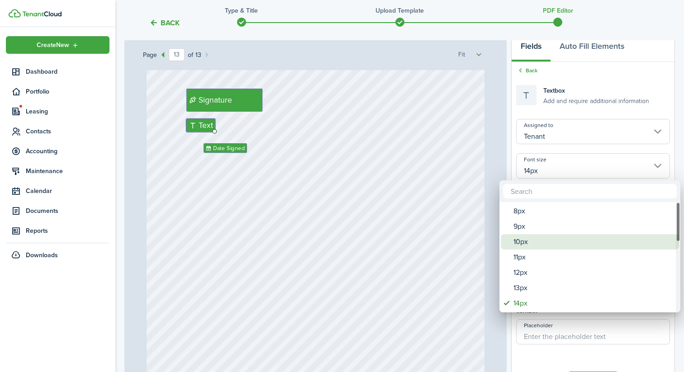
click at [529, 246] on div "10px" at bounding box center [593, 241] width 160 height 15
type input "10px"
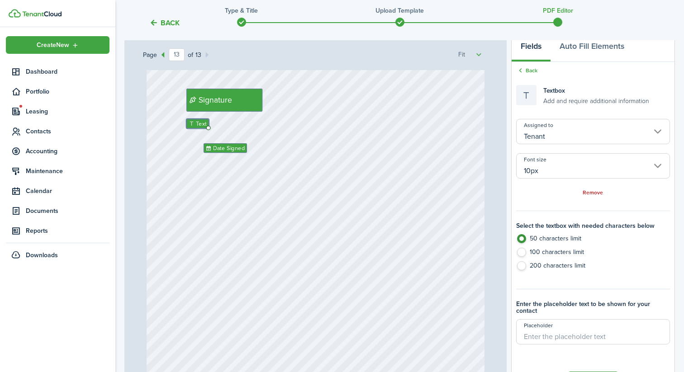
click at [293, 220] on div "Signature Date Signed Text" at bounding box center [316, 230] width 338 height 446
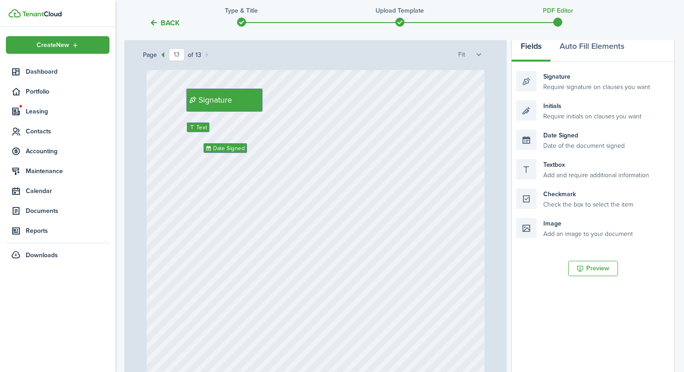
click at [310, 170] on div "Signature Date Signed Text" at bounding box center [316, 230] width 338 height 446
drag, startPoint x: 576, startPoint y: 81, endPoint x: 387, endPoint y: 99, distance: 190.4
click at [387, 99] on div "Page 13 of 13 50% 75% 100% 150% 200% Fit Initials Initials Initials Initials In…" at bounding box center [399, 221] width 551 height 375
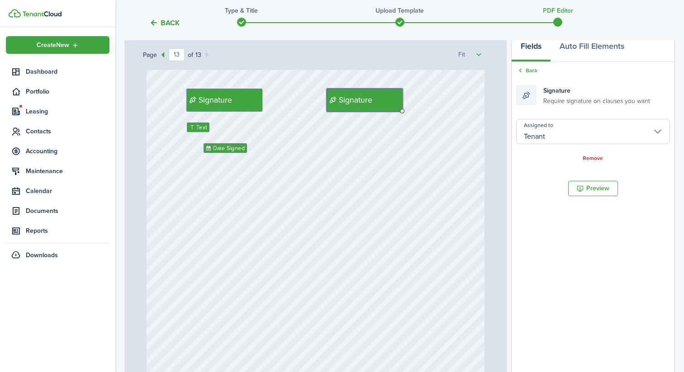
click at [433, 167] on div "Signature Date Signed Text Signature" at bounding box center [316, 230] width 338 height 446
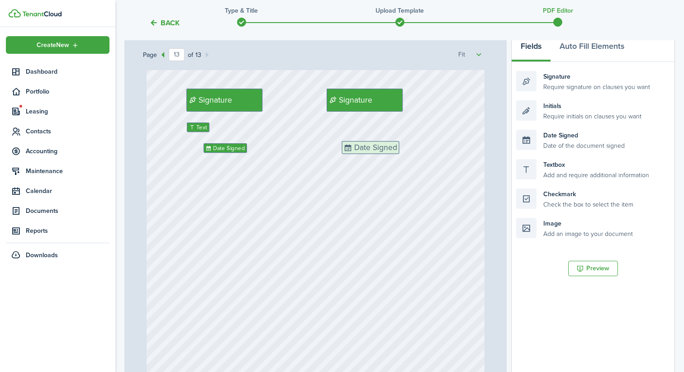
drag, startPoint x: 581, startPoint y: 135, endPoint x: 407, endPoint y: 145, distance: 174.9
click at [407, 146] on div "Page 13 of 13 50% 75% 100% 150% 200% Fit Initials Initials Initials Initials In…" at bounding box center [399, 221] width 551 height 375
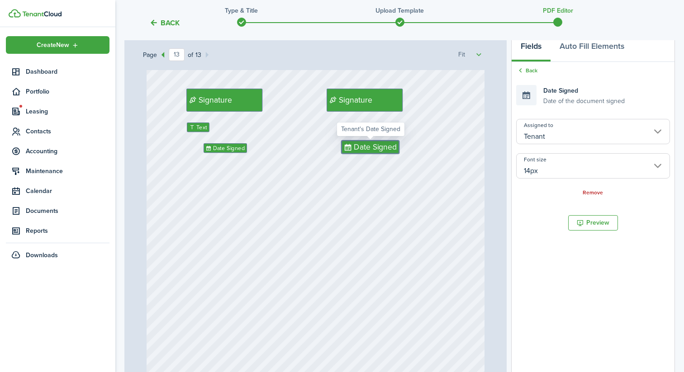
click at [403, 177] on div "Signature Date Signed Text Signature Date Signed" at bounding box center [316, 230] width 338 height 446
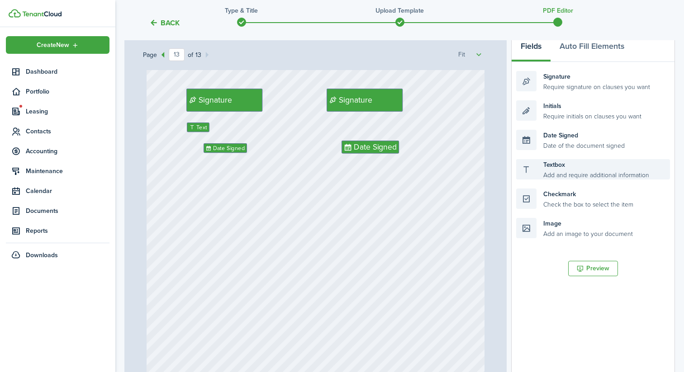
click at [563, 164] on div "Textbox Add and require additional information" at bounding box center [593, 169] width 154 height 20
drag, startPoint x: 565, startPoint y: 167, endPoint x: 377, endPoint y: 127, distance: 192.9
click at [377, 127] on div "Page 13 of 13 50% 75% 100% 150% 200% Fit Initials Initials Initials Initials In…" at bounding box center [399, 221] width 551 height 375
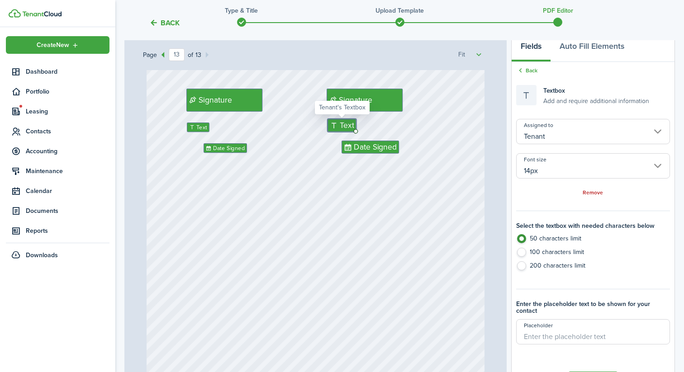
click at [538, 160] on input "14px" at bounding box center [593, 165] width 154 height 25
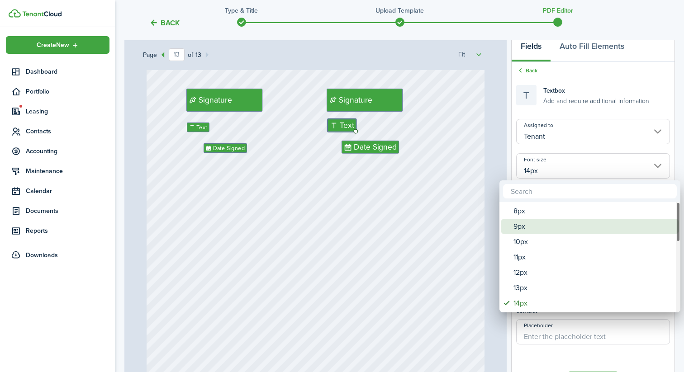
click at [526, 237] on div "10px" at bounding box center [593, 241] width 160 height 15
type input "10px"
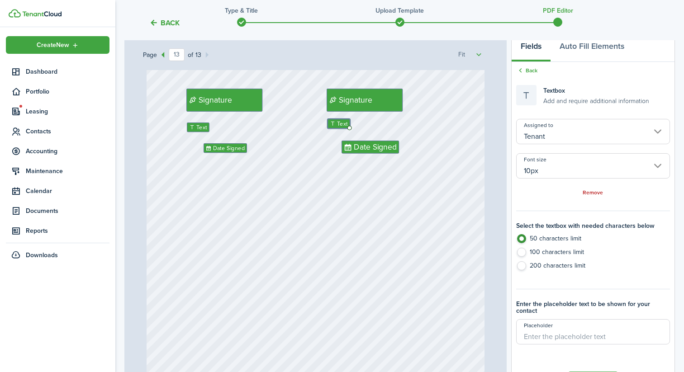
click at [395, 234] on div "Signature Date Signed Text Signature Date Signed Text" at bounding box center [316, 230] width 338 height 446
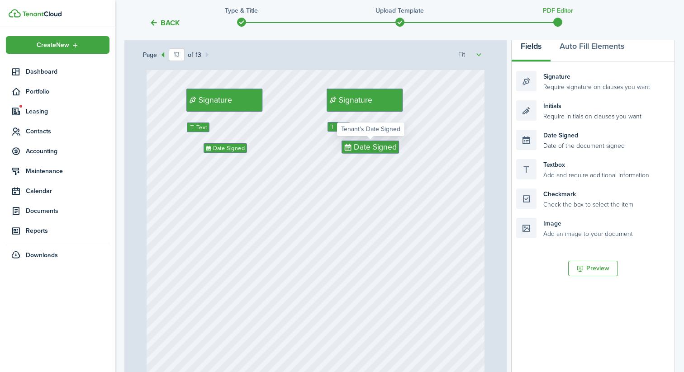
click at [365, 150] on span "Date Signed" at bounding box center [375, 147] width 43 height 12
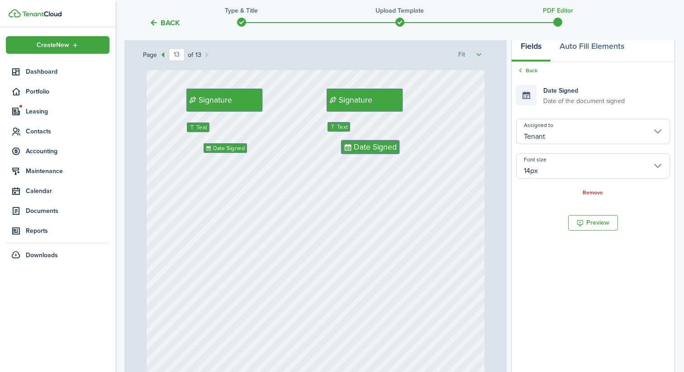
click at [546, 152] on div "Assigned to Tenant Font size 14px Remove" at bounding box center [593, 158] width 154 height 78
click at [545, 162] on input "14px" at bounding box center [593, 165] width 154 height 25
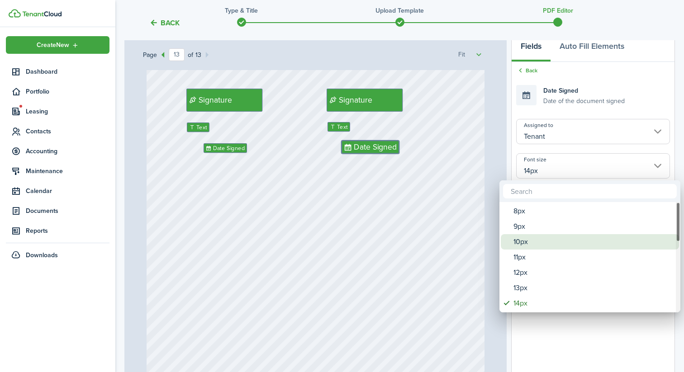
click at [534, 239] on div "10px" at bounding box center [593, 241] width 160 height 15
type input "10px"
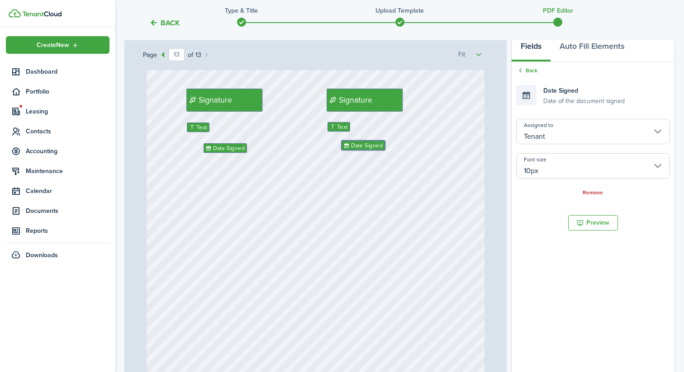
click at [416, 201] on div "Signature Date Signed Text Signature Date Signed Text" at bounding box center [316, 230] width 338 height 446
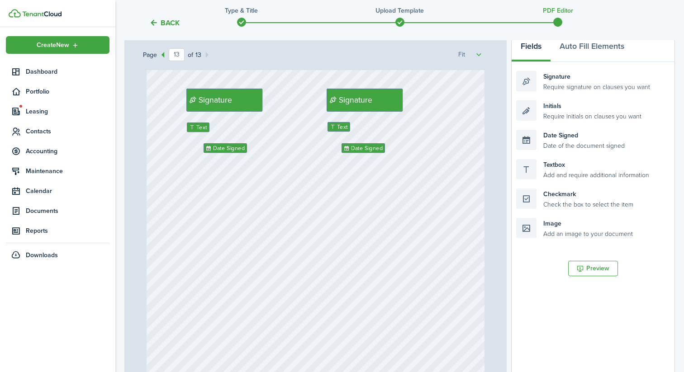
click at [350, 192] on div "Signature Date Signed Text Signature Text Date Signed" at bounding box center [316, 230] width 338 height 446
click at [355, 103] on span "Signature" at bounding box center [355, 100] width 33 height 12
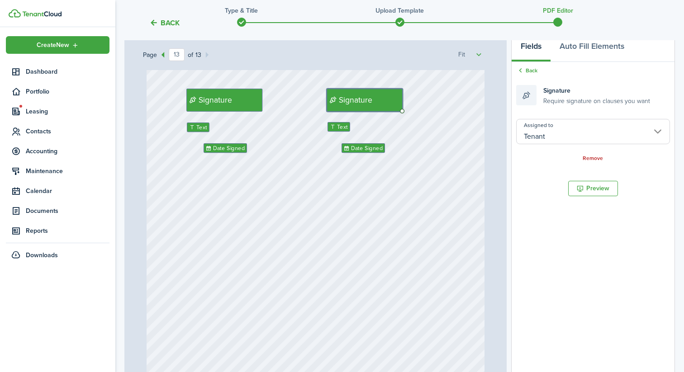
click at [561, 136] on input "Tenant" at bounding box center [593, 131] width 154 height 25
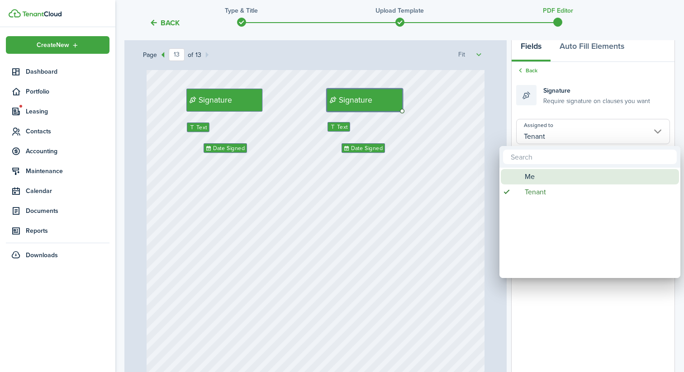
click at [538, 179] on div "Me" at bounding box center [593, 176] width 160 height 15
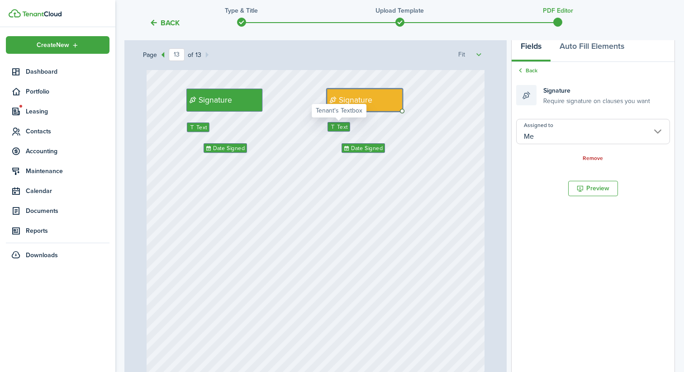
click at [343, 128] on span "Text" at bounding box center [342, 127] width 11 height 9
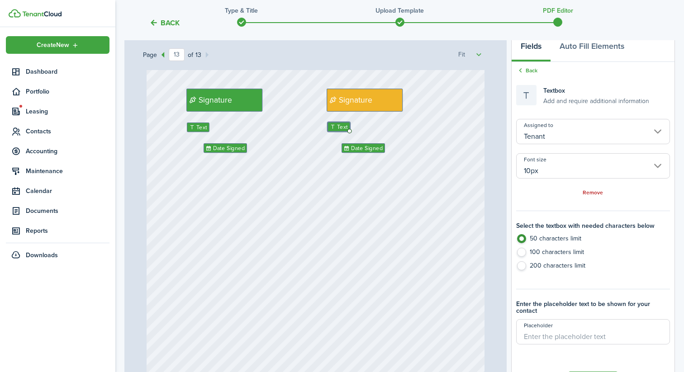
click at [534, 123] on input "Tenant" at bounding box center [593, 131] width 154 height 25
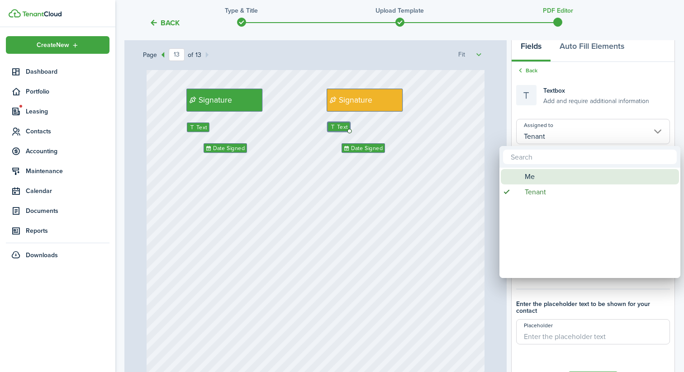
click at [538, 171] on div "Me" at bounding box center [593, 176] width 160 height 15
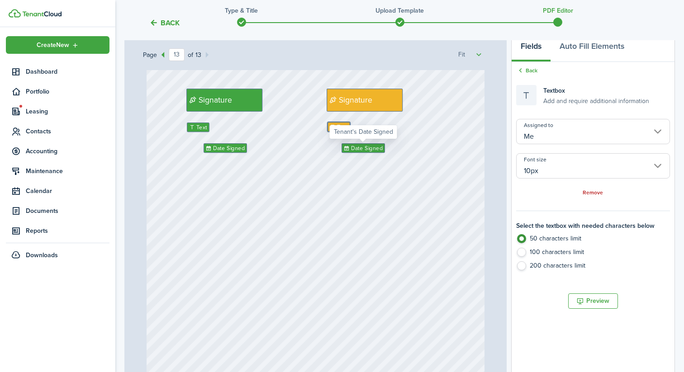
click at [369, 151] on span "Date Signed" at bounding box center [367, 148] width 32 height 9
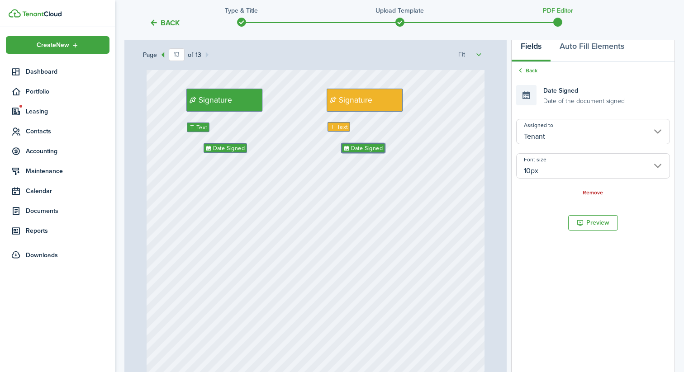
click at [579, 137] on input "Tenant" at bounding box center [593, 131] width 154 height 25
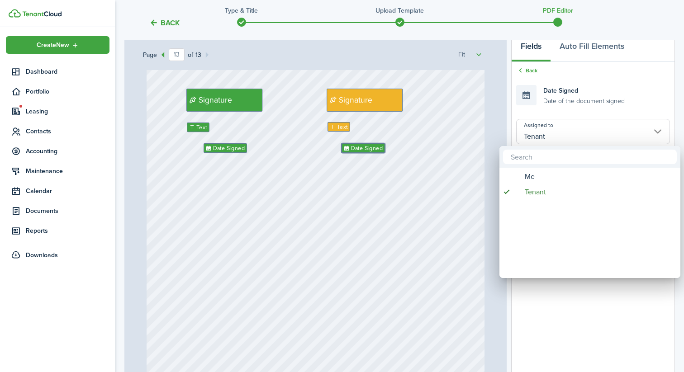
click at [553, 178] on div "Me" at bounding box center [593, 176] width 160 height 15
type input "Me"
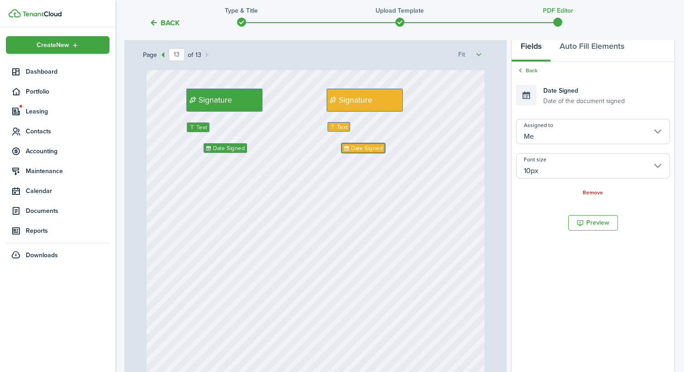
click at [405, 230] on div "Signature Date Signed Text Signature Text Date Signed" at bounding box center [316, 230] width 338 height 446
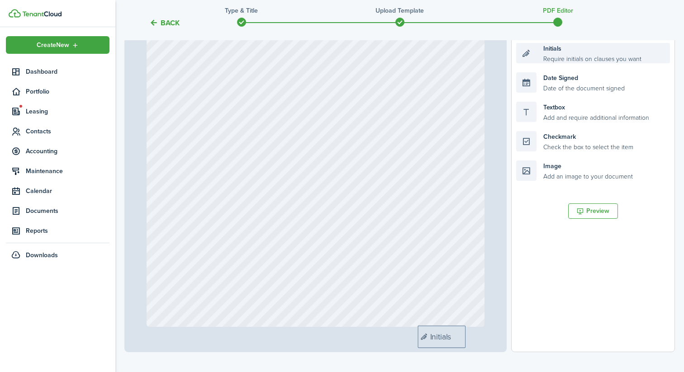
scroll to position [174, 0]
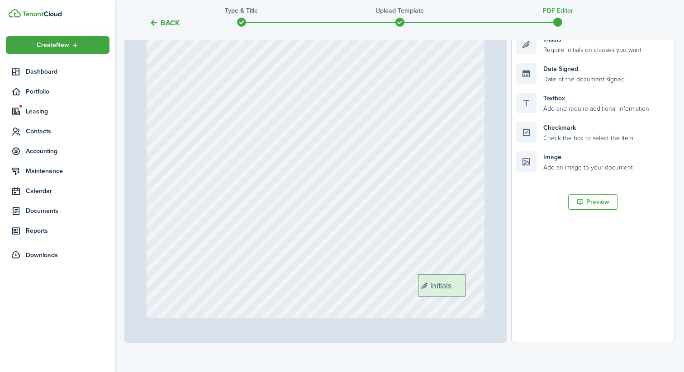
drag, startPoint x: 566, startPoint y: 118, endPoint x: 468, endPoint y: 291, distance: 199.5
click at [468, 291] on div "Page 13 of 13 50% 75% 100% 150% 200% Fit Initials Initials Initials Initials In…" at bounding box center [399, 155] width 551 height 375
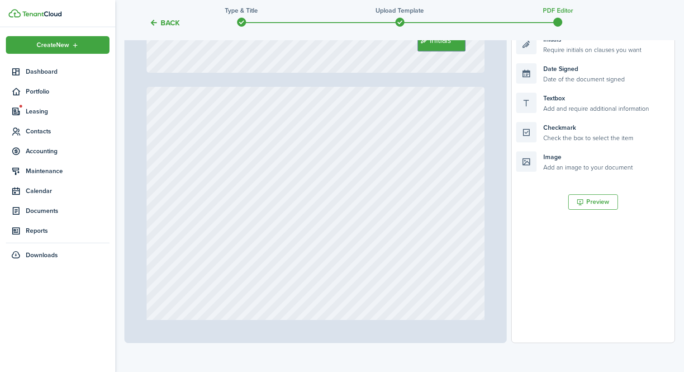
type input "1"
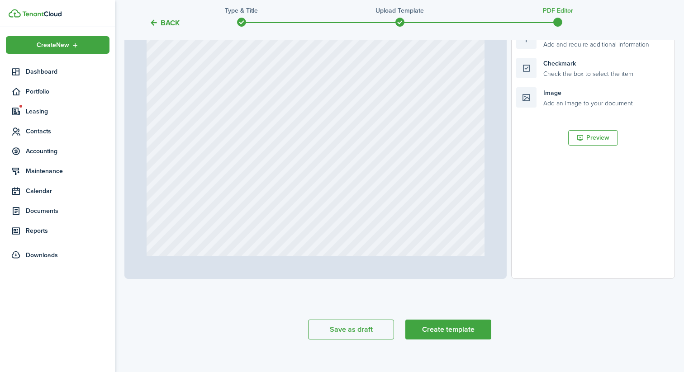
scroll to position [252, 0]
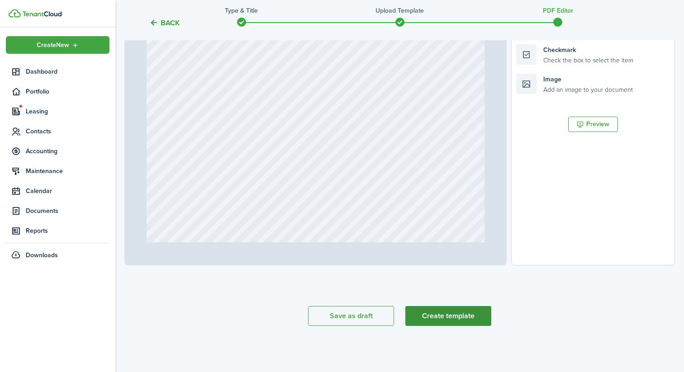
click at [469, 317] on button "Create template" at bounding box center [448, 316] width 86 height 20
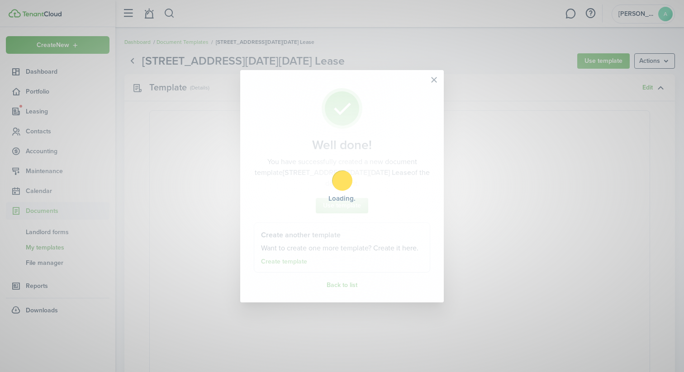
select select "fit"
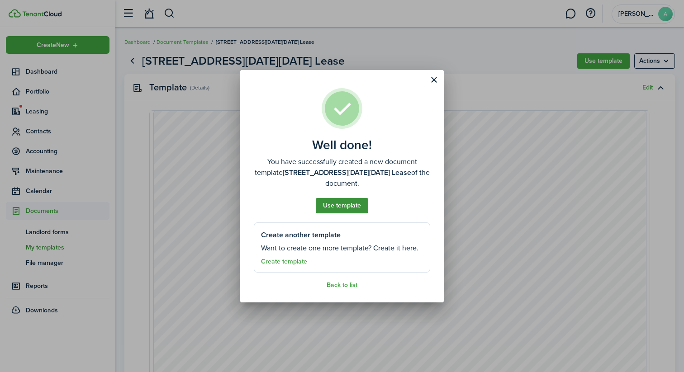
click at [350, 206] on button "Use template" at bounding box center [342, 205] width 52 height 15
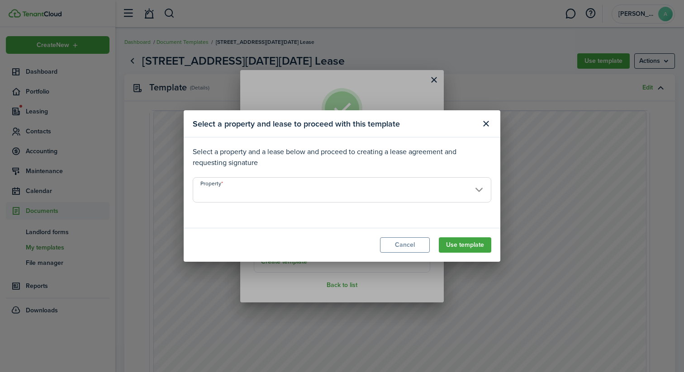
click at [351, 206] on property-select "Property" at bounding box center [342, 194] width 299 height 34
click at [351, 202] on input "Property" at bounding box center [342, 189] width 299 height 25
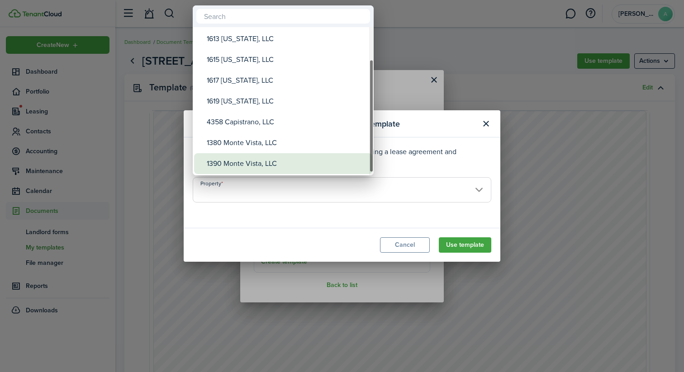
click at [297, 157] on div "1390 Monte Vista, LLC" at bounding box center [287, 163] width 160 height 21
type input "1390 Monte Vista, LLC"
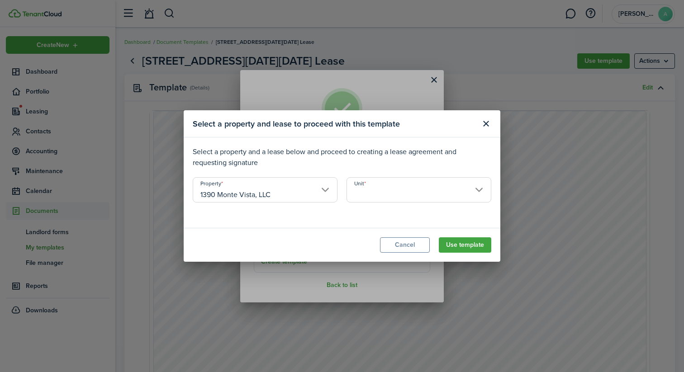
click at [395, 192] on input "Unit" at bounding box center [419, 189] width 145 height 25
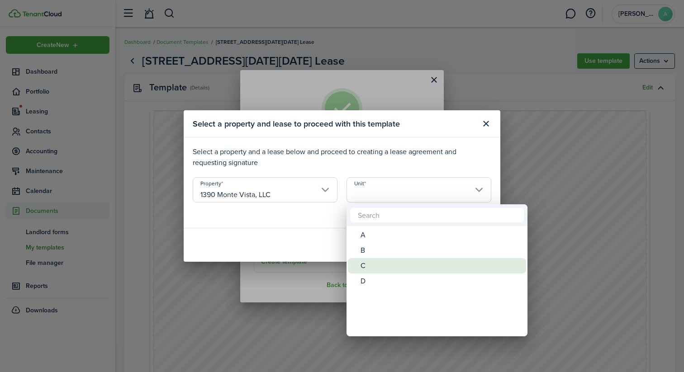
click at [376, 264] on div "C" at bounding box center [441, 265] width 160 height 15
type input "C"
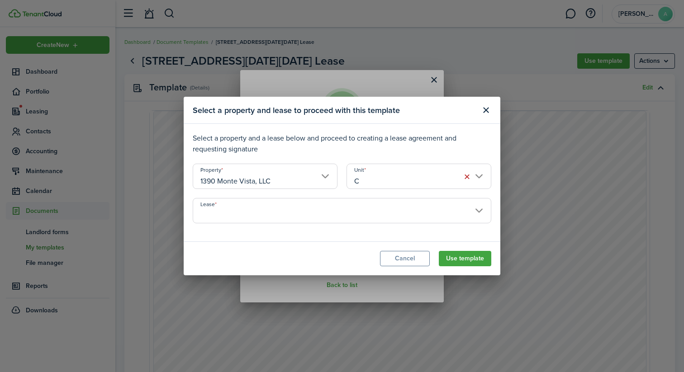
click at [354, 224] on lease-select "Lease" at bounding box center [342, 215] width 299 height 34
click at [354, 218] on input "Lease" at bounding box center [342, 210] width 299 height 25
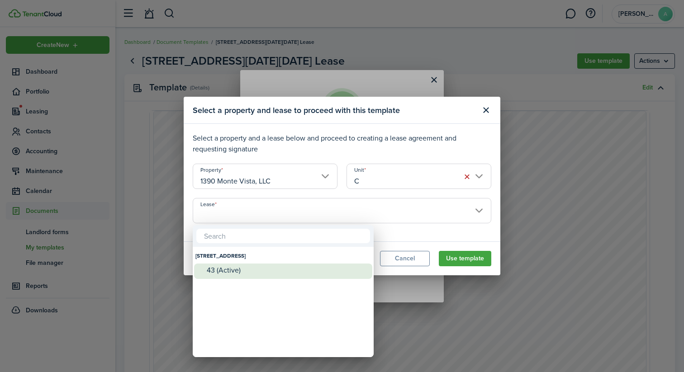
click at [300, 265] on div "43 (Active)" at bounding box center [287, 271] width 160 height 14
type input "[STREET_ADDRESS] (Active)"
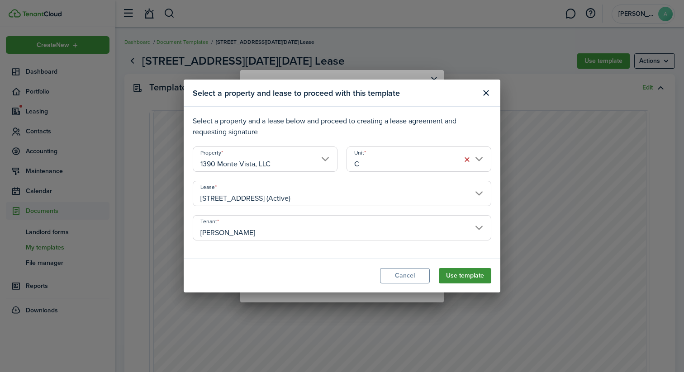
click at [472, 275] on button "Use template" at bounding box center [465, 275] width 52 height 15
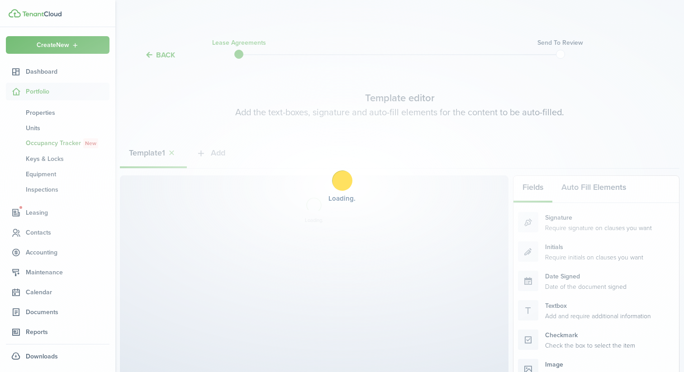
select select "fit"
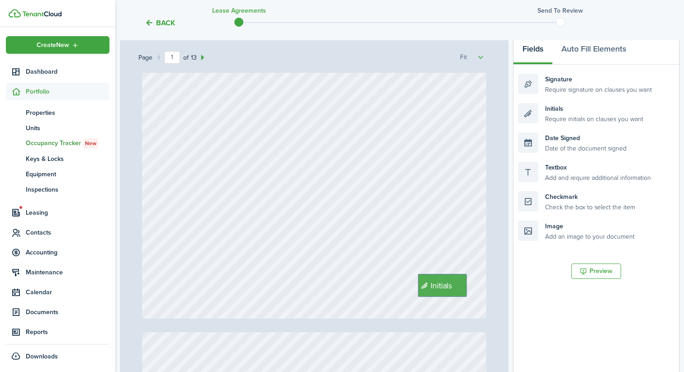
scroll to position [210, 0]
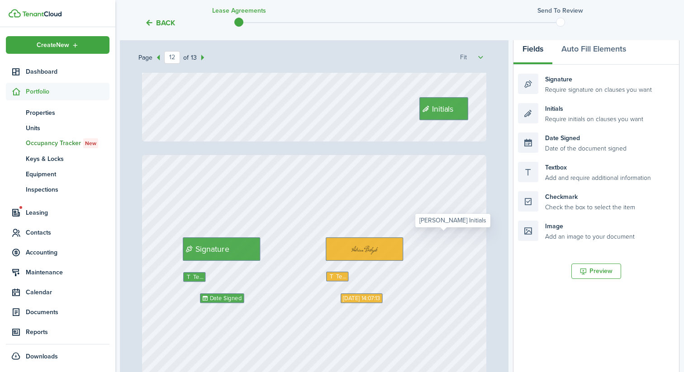
type input "13"
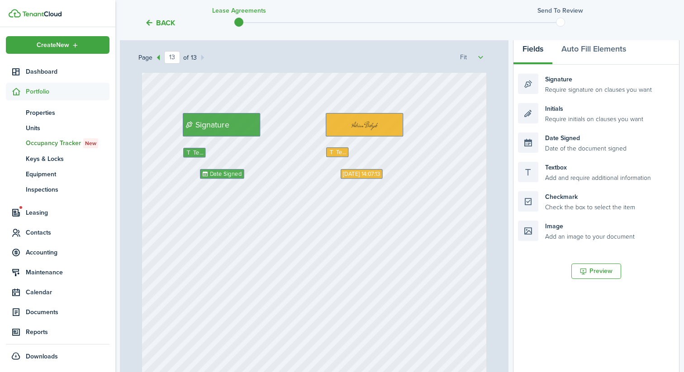
scroll to position [5662, 0]
click at [340, 155] on span "Text" at bounding box center [341, 152] width 10 height 9
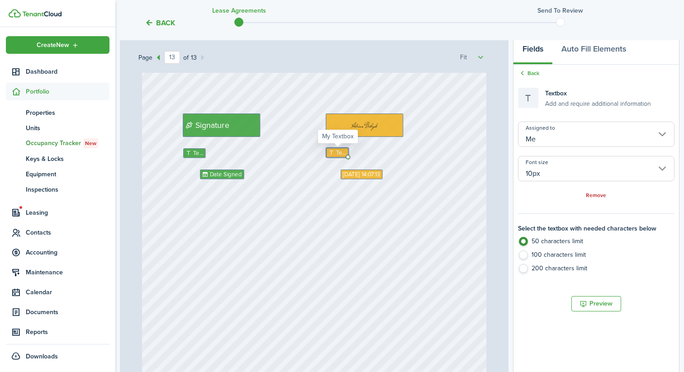
click at [335, 152] on icon at bounding box center [333, 153] width 8 height 6
type textarea "[PERSON_NAME]"
click at [330, 189] on div "Text [PERSON_NAME] Date Signed Signature [DATE] 14:07:13 Initials Text" at bounding box center [314, 258] width 345 height 455
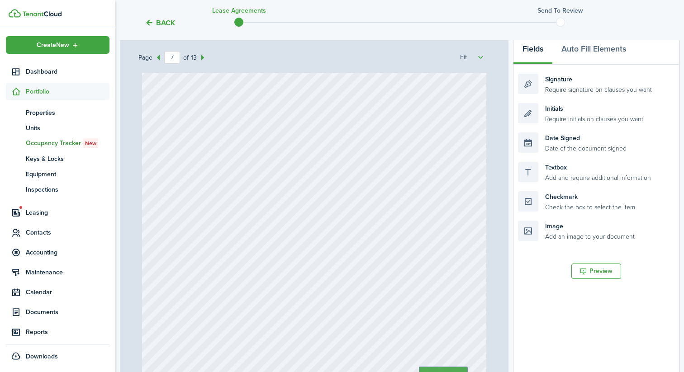
scroll to position [2935, 0]
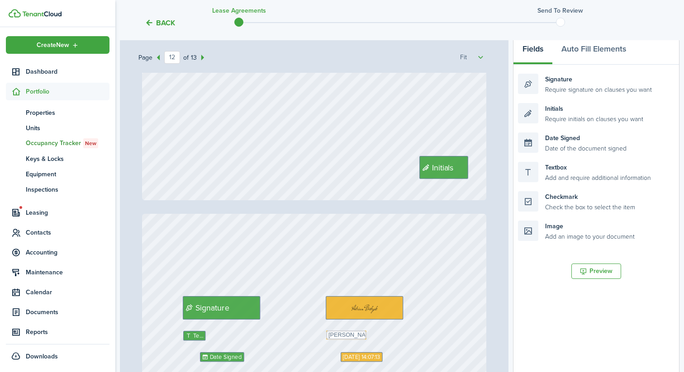
type input "13"
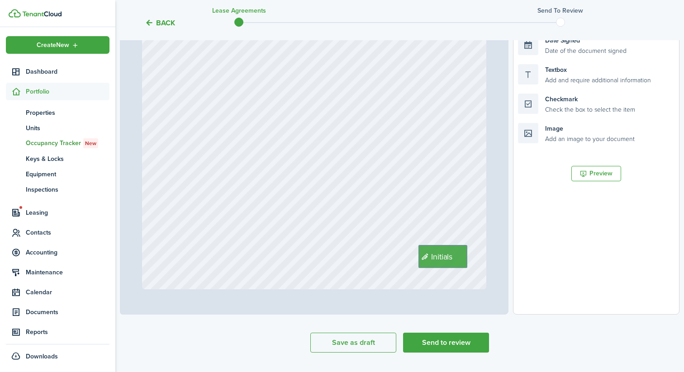
scroll to position [258, 0]
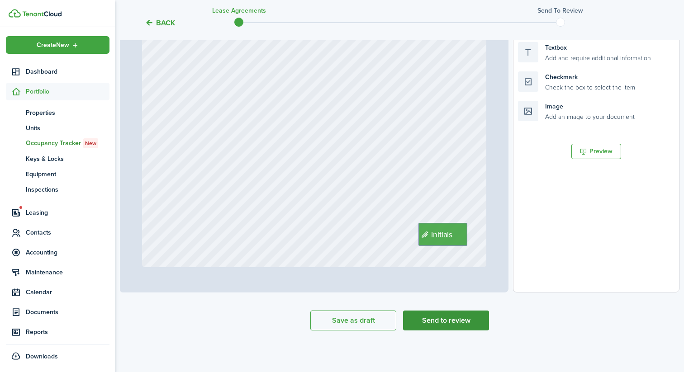
click at [447, 323] on button "Send to review" at bounding box center [446, 321] width 86 height 20
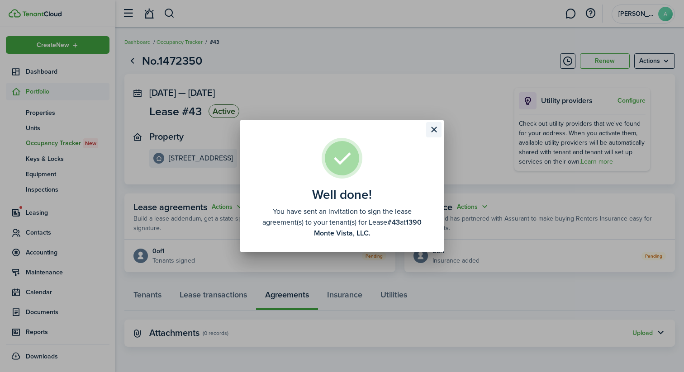
click at [441, 134] on button "Close modal" at bounding box center [433, 129] width 15 height 15
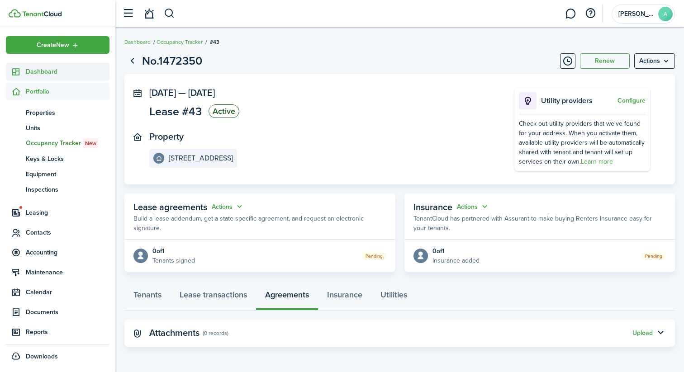
click at [65, 71] on span "Dashboard" at bounding box center [68, 71] width 84 height 9
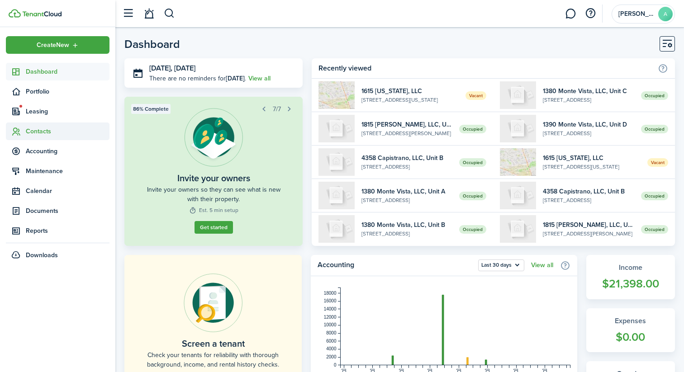
click at [48, 131] on span "Contacts" at bounding box center [68, 131] width 84 height 9
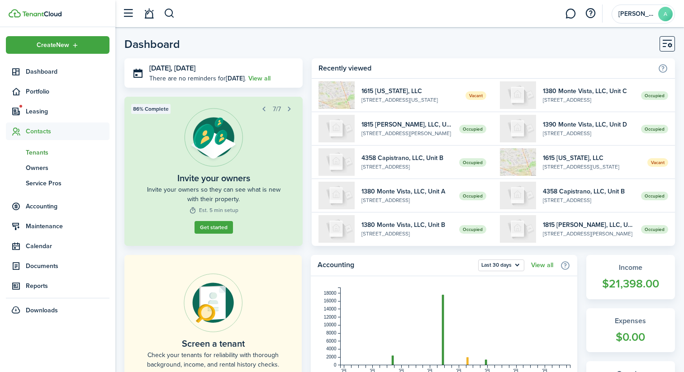
click at [36, 156] on span "Tenants" at bounding box center [68, 152] width 84 height 9
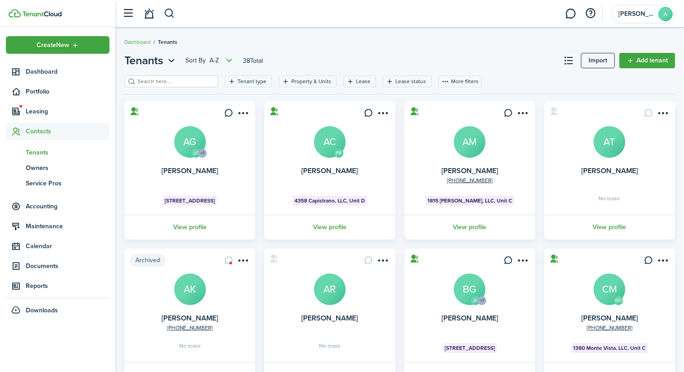
click at [165, 76] on filter-search at bounding box center [171, 82] width 94 height 12
click at [163, 80] on input "search" at bounding box center [175, 81] width 80 height 9
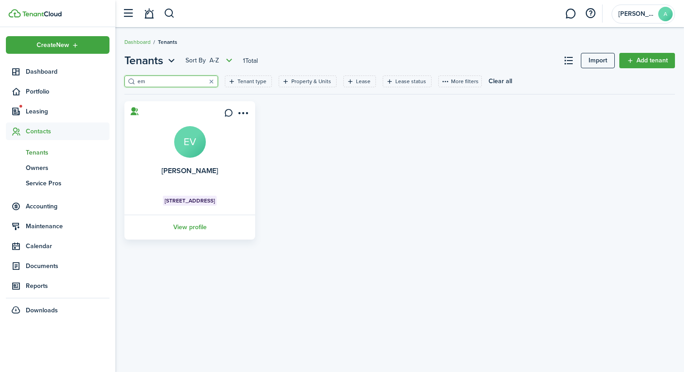
type input "e"
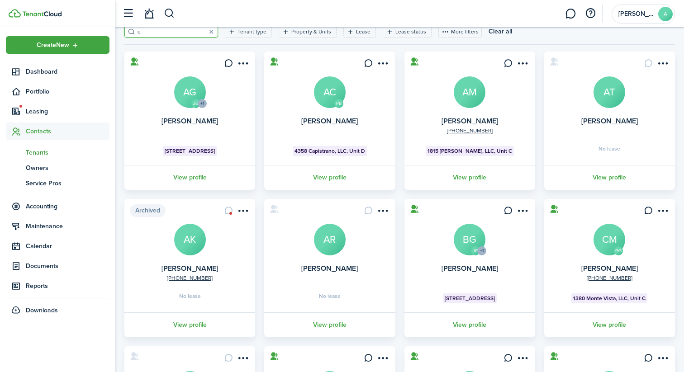
scroll to position [52, 0]
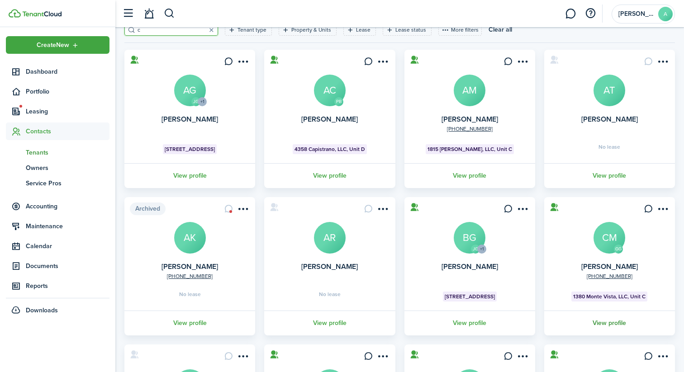
type input "c"
click at [613, 329] on link "View profile" at bounding box center [609, 323] width 133 height 25
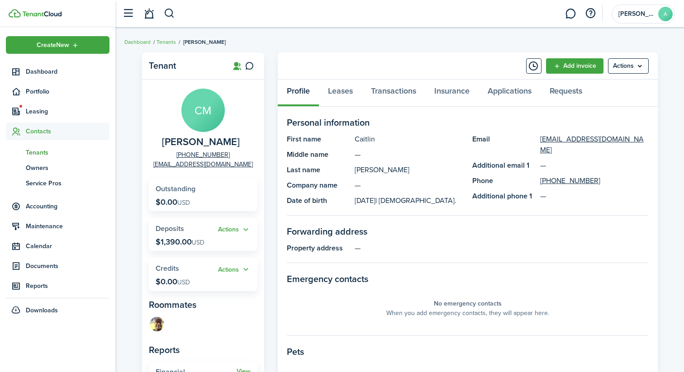
drag, startPoint x: 236, startPoint y: 141, endPoint x: 166, endPoint y: 143, distance: 69.7
click at [166, 143] on panel-main-group "CM [PERSON_NAME] [PHONE_NUMBER] [EMAIL_ADDRESS][DOMAIN_NAME]" at bounding box center [203, 129] width 109 height 81
copy span "[PERSON_NAME]"
drag, startPoint x: 252, startPoint y: 166, endPoint x: 166, endPoint y: 167, distance: 86.9
click at [166, 167] on panel-main-group "CM [PERSON_NAME] [PHONE_NUMBER] [EMAIL_ADDRESS][DOMAIN_NAME]" at bounding box center [203, 129] width 109 height 81
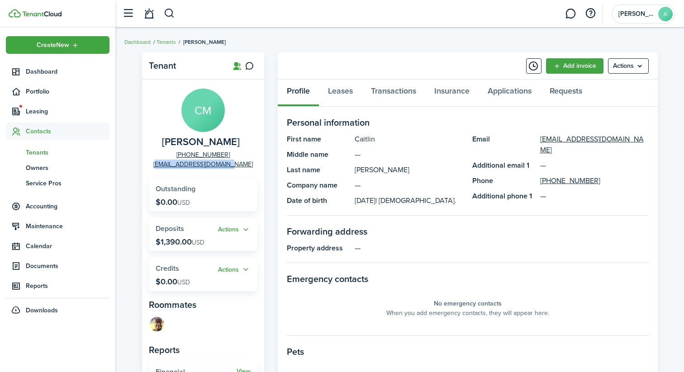
copy link "[EMAIL_ADDRESS][DOMAIN_NAME]"
click at [70, 129] on span "Contacts" at bounding box center [68, 131] width 84 height 9
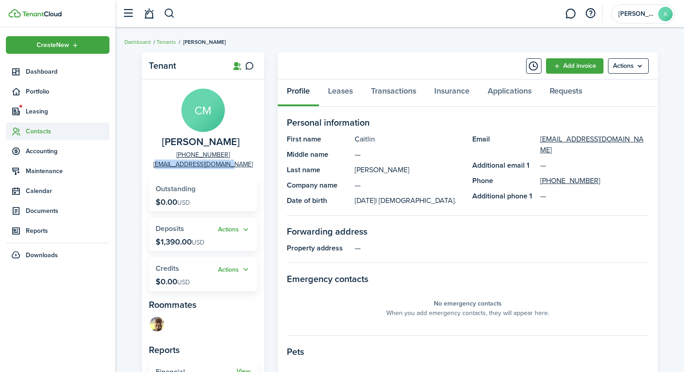
click at [47, 129] on span "Contacts" at bounding box center [68, 131] width 84 height 9
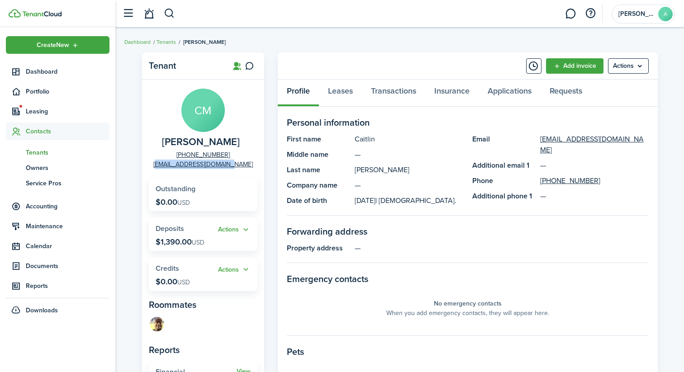
click at [43, 147] on link "tn Tenants" at bounding box center [58, 152] width 104 height 15
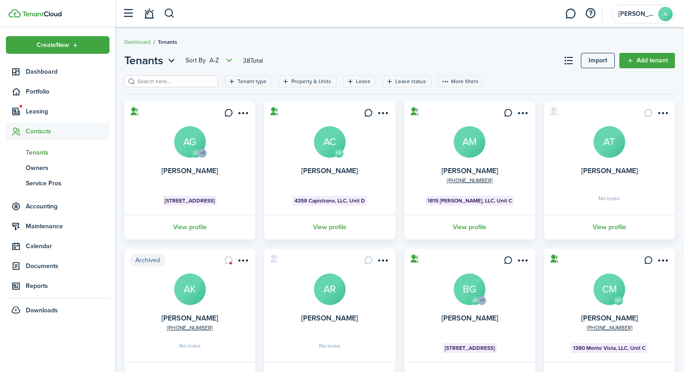
click at [181, 77] on input "search" at bounding box center [175, 81] width 80 height 9
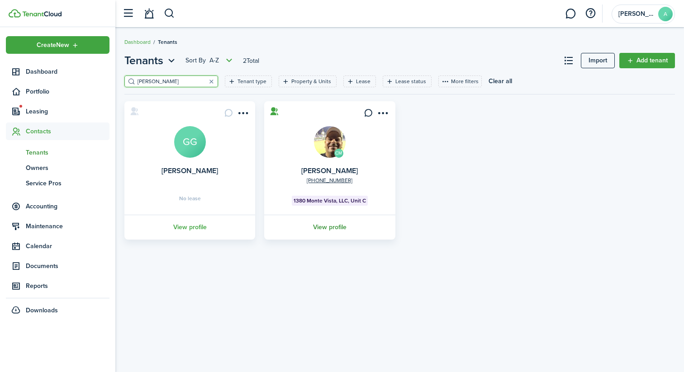
type input "[PERSON_NAME]"
click at [342, 227] on link "View profile" at bounding box center [329, 227] width 133 height 25
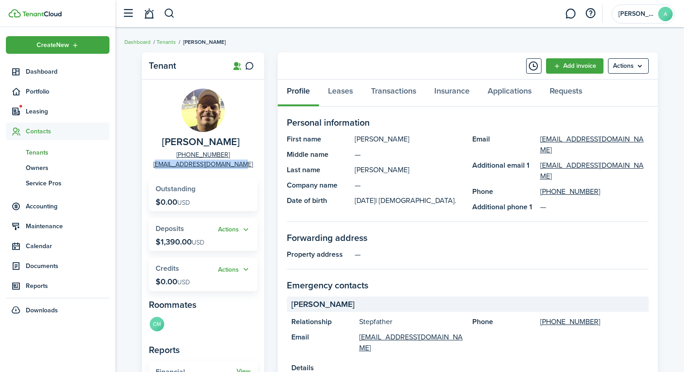
drag, startPoint x: 251, startPoint y: 166, endPoint x: 153, endPoint y: 166, distance: 98.2
click at [153, 166] on panel-main-group "[PERSON_NAME] [PHONE_NUMBER] [EMAIL_ADDRESS][DOMAIN_NAME]" at bounding box center [203, 129] width 109 height 81
copy link "[EMAIL_ADDRESS][DOMAIN_NAME]"
click at [169, 41] on link "Tenants" at bounding box center [166, 42] width 19 height 8
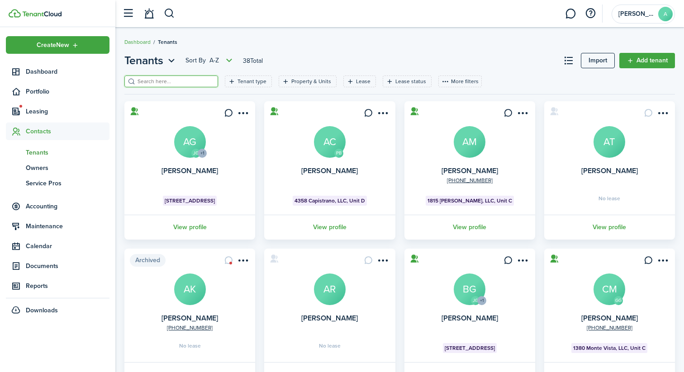
click at [177, 83] on input "search" at bounding box center [175, 81] width 80 height 9
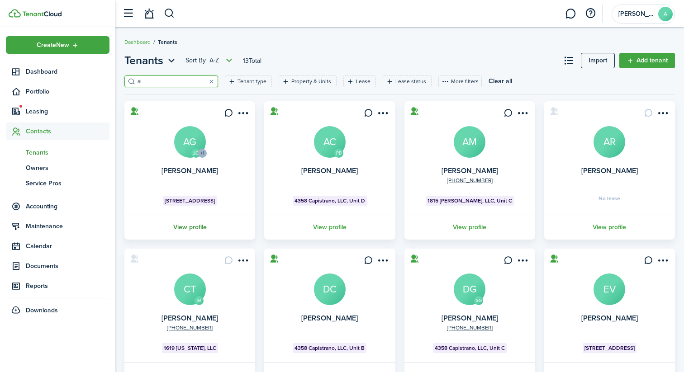
type input "al"
click at [180, 225] on link "View profile" at bounding box center [189, 227] width 133 height 25
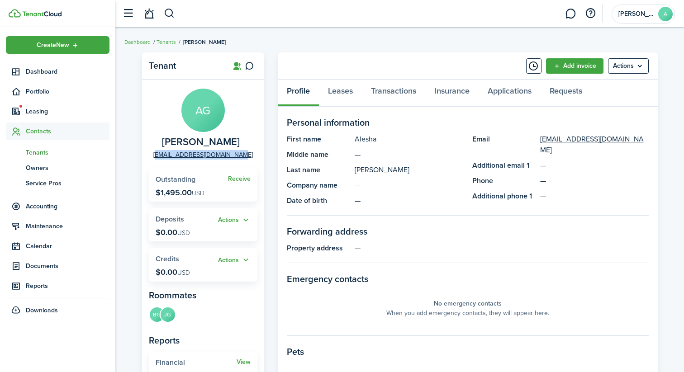
drag, startPoint x: 248, startPoint y: 156, endPoint x: 159, endPoint y: 155, distance: 89.1
click at [159, 155] on panel-main-group "AG [PERSON_NAME] [EMAIL_ADDRESS][DOMAIN_NAME]" at bounding box center [203, 124] width 109 height 71
copy link "[EMAIL_ADDRESS][DOMAIN_NAME]"
click at [162, 38] on link "Tenants" at bounding box center [166, 42] width 19 height 8
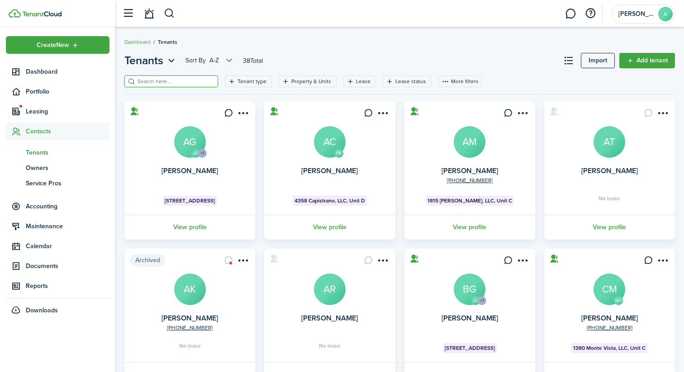
click at [164, 78] on input "search" at bounding box center [175, 81] width 80 height 9
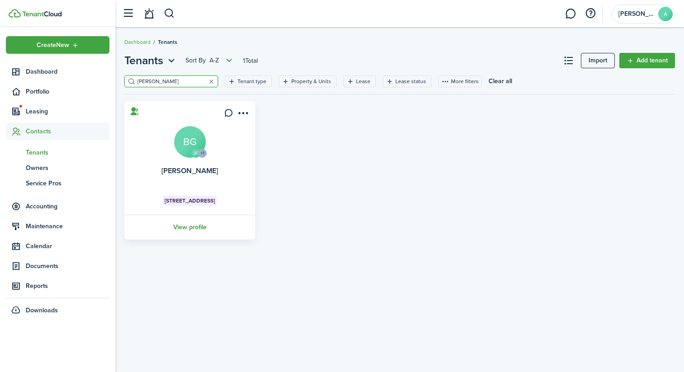
type input "[PERSON_NAME]"
click at [180, 220] on link "View profile" at bounding box center [189, 227] width 133 height 25
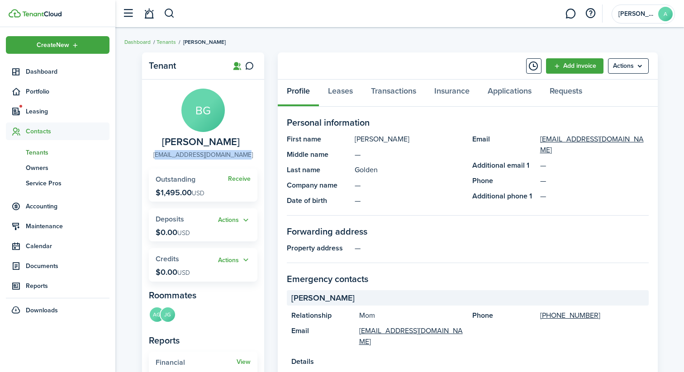
drag, startPoint x: 253, startPoint y: 157, endPoint x: 160, endPoint y: 155, distance: 93.2
click at [160, 155] on panel-main-group "BG [PERSON_NAME] [EMAIL_ADDRESS][DOMAIN_NAME]" at bounding box center [203, 124] width 109 height 71
copy link "[EMAIL_ADDRESS][DOMAIN_NAME]"
click at [168, 44] on link "Tenants" at bounding box center [166, 42] width 19 height 8
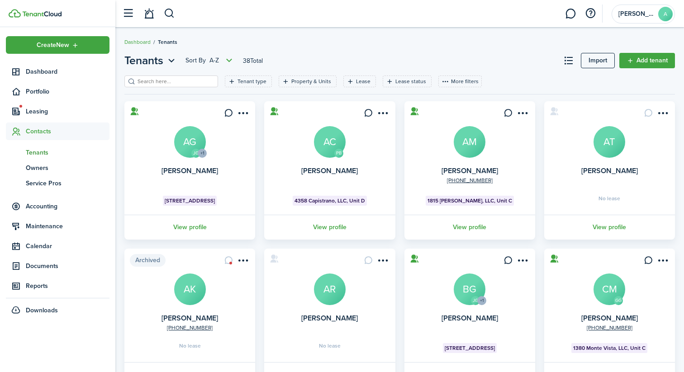
click at [180, 85] on input "search" at bounding box center [175, 81] width 80 height 9
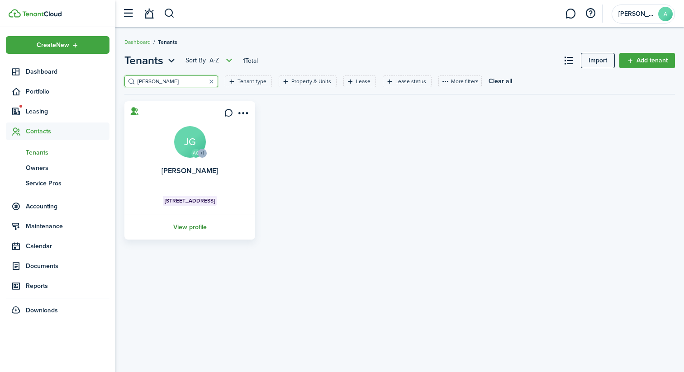
type input "[PERSON_NAME]"
click at [185, 230] on link "View profile" at bounding box center [189, 227] width 133 height 25
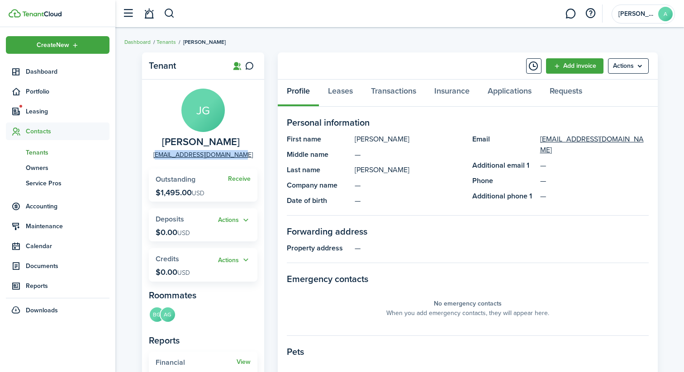
drag, startPoint x: 251, startPoint y: 155, endPoint x: 165, endPoint y: 155, distance: 86.0
click at [165, 155] on panel-main-group "JG [PERSON_NAME] [EMAIL_ADDRESS][DOMAIN_NAME]" at bounding box center [203, 124] width 109 height 71
copy link "[EMAIL_ADDRESS][DOMAIN_NAME]"
click at [173, 34] on breadcrumb "Dashboard Tenants [PERSON_NAME]" at bounding box center [399, 37] width 551 height 21
click at [171, 38] on link "Tenants" at bounding box center [166, 42] width 19 height 8
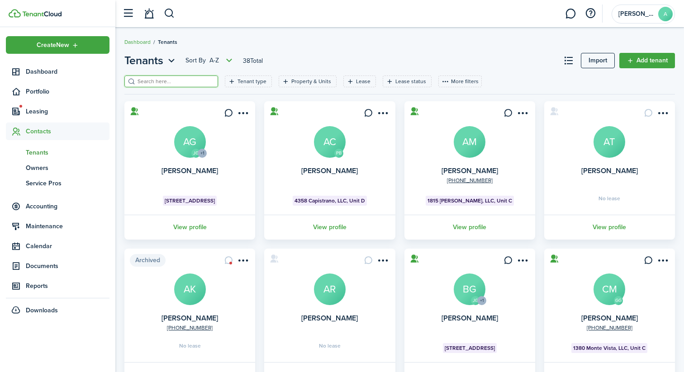
click at [185, 81] on input "search" at bounding box center [175, 81] width 80 height 9
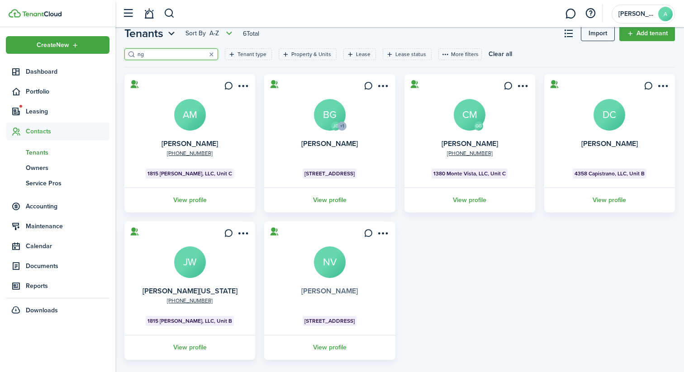
scroll to position [38, 0]
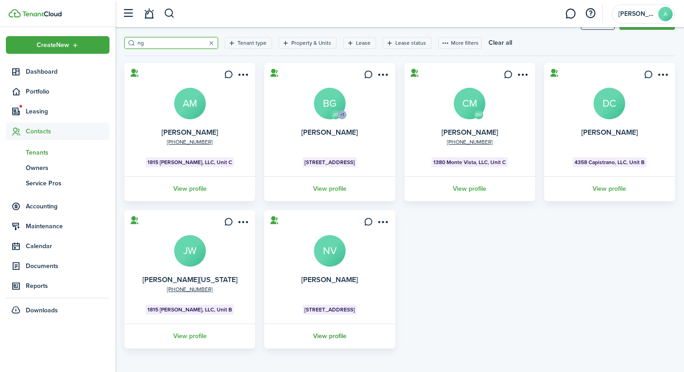
type input "ng"
click at [326, 335] on link "View profile" at bounding box center [329, 336] width 133 height 25
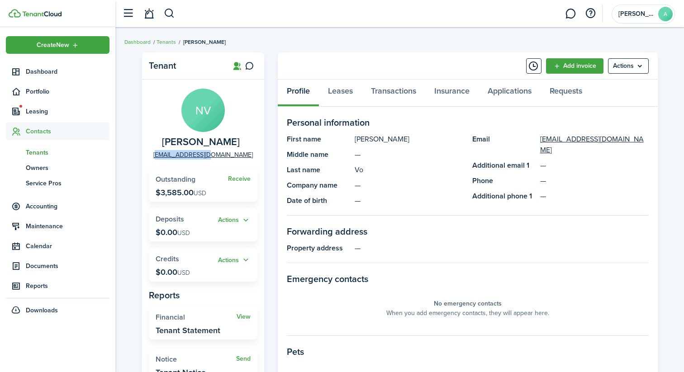
drag, startPoint x: 237, startPoint y: 158, endPoint x: 172, endPoint y: 157, distance: 65.2
click at [172, 157] on panel-main-group "NV [PERSON_NAME] [EMAIL_ADDRESS][DOMAIN_NAME]" at bounding box center [203, 124] width 109 height 71
copy link "[EMAIL_ADDRESS][DOMAIN_NAME]"
